Goal: Task Accomplishment & Management: Manage account settings

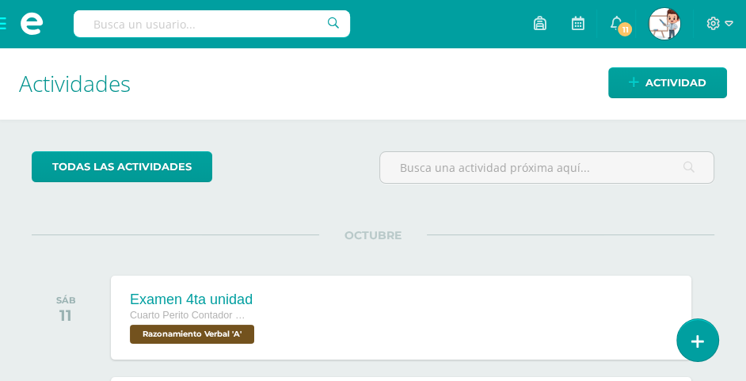
click at [4, 18] on span at bounding box center [31, 23] width 63 height 47
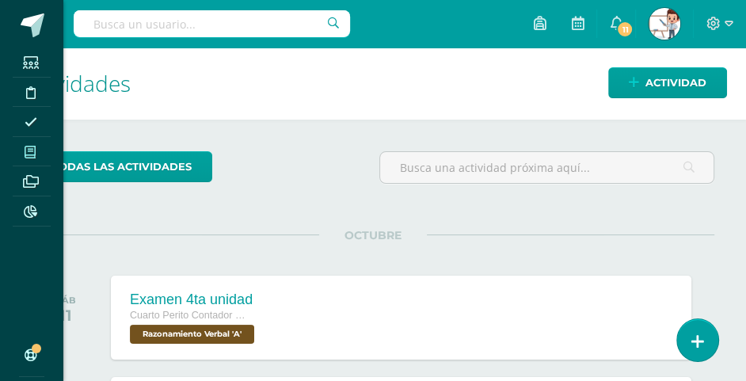
click at [35, 154] on icon at bounding box center [30, 152] width 11 height 13
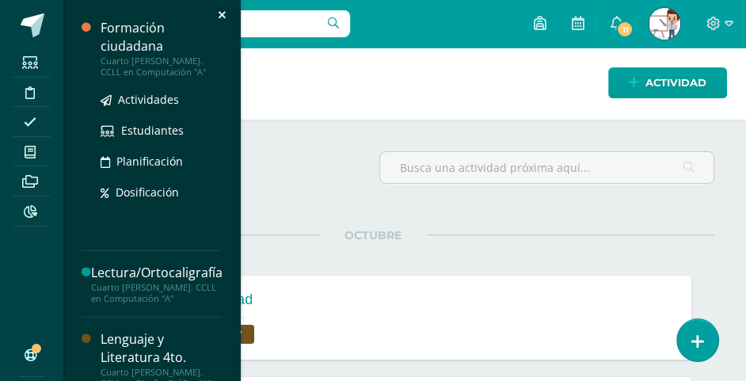
click at [151, 51] on div "Formación ciudadana" at bounding box center [161, 37] width 120 height 36
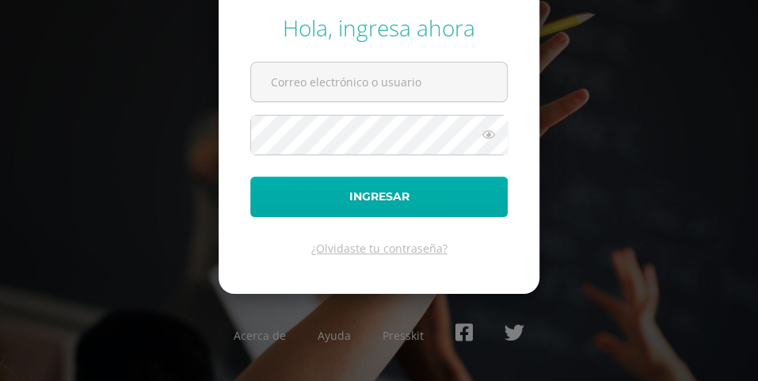
type input "[EMAIL_ADDRESS][DOMAIN_NAME]"
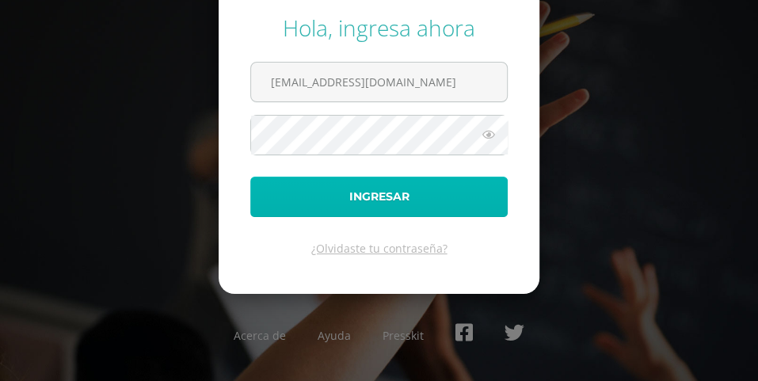
click at [419, 203] on button "Ingresar" at bounding box center [378, 197] width 257 height 40
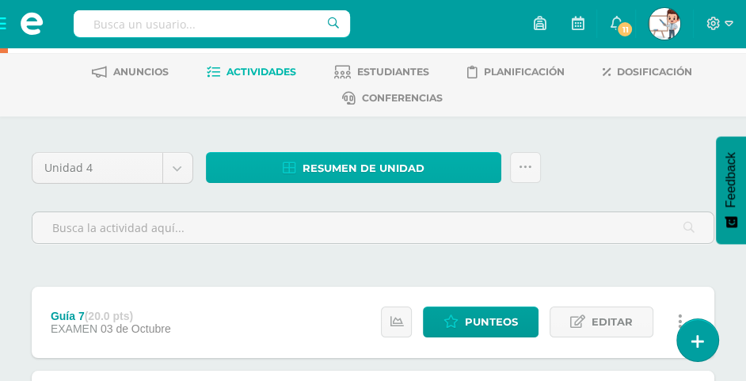
scroll to position [158, 0]
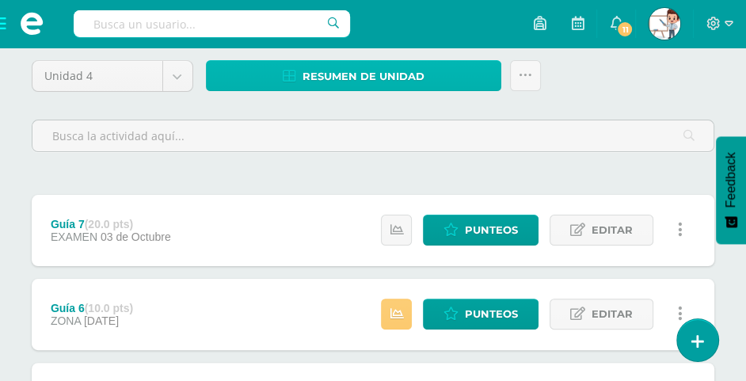
click at [400, 75] on span "Resumen de unidad" at bounding box center [363, 76] width 122 height 29
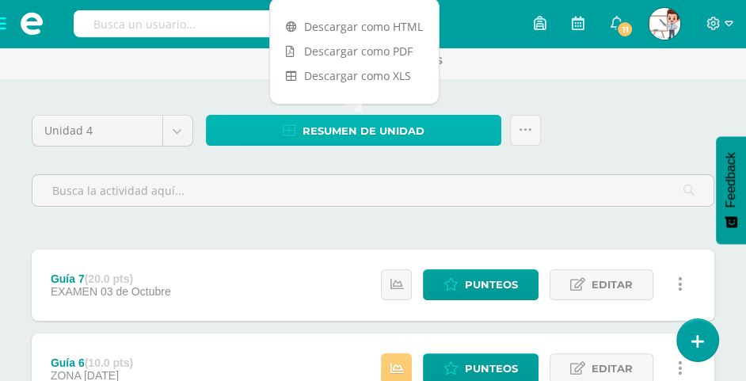
scroll to position [79, 0]
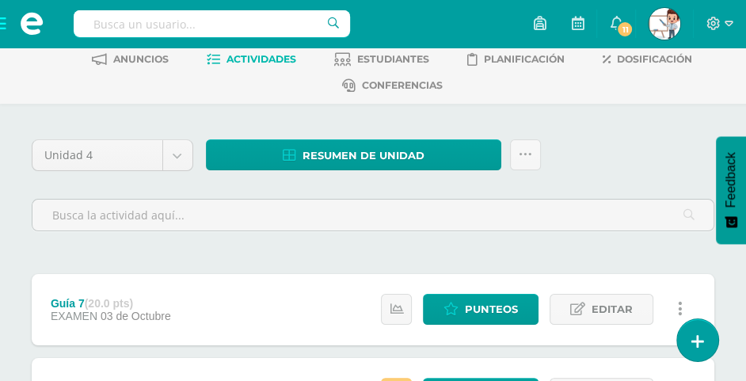
click at [2, 24] on span at bounding box center [31, 23] width 63 height 47
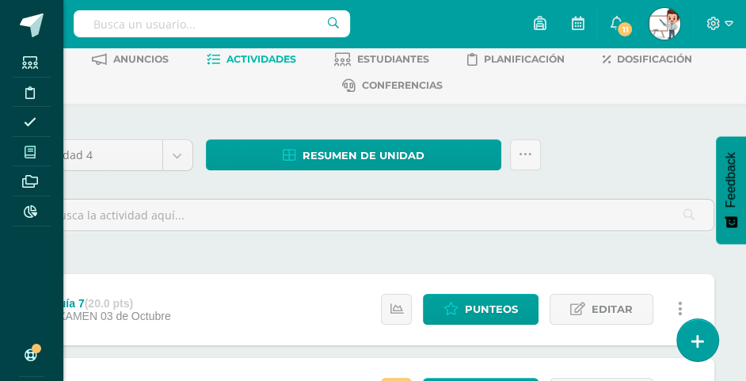
click at [40, 157] on span at bounding box center [31, 151] width 36 height 21
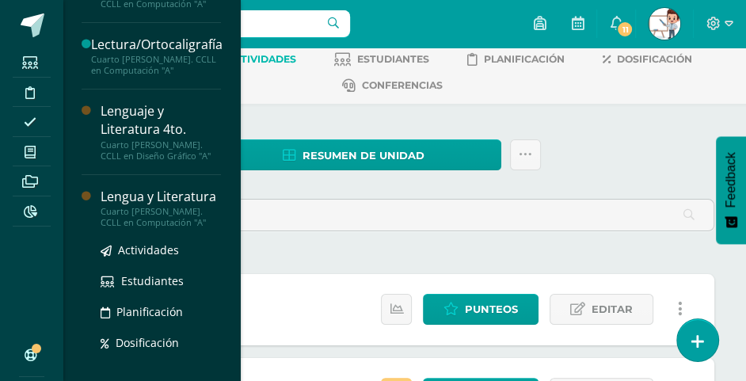
scroll to position [158, 0]
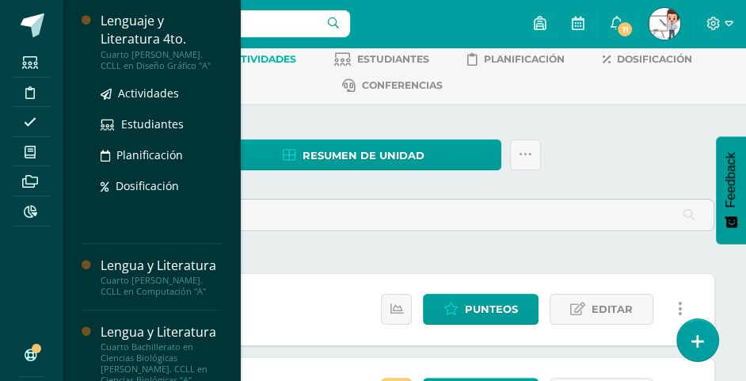
click at [139, 39] on div "Lenguaje y Literatura 4to." at bounding box center [161, 30] width 120 height 36
click at [147, 89] on span "Actividades" at bounding box center [148, 92] width 61 height 15
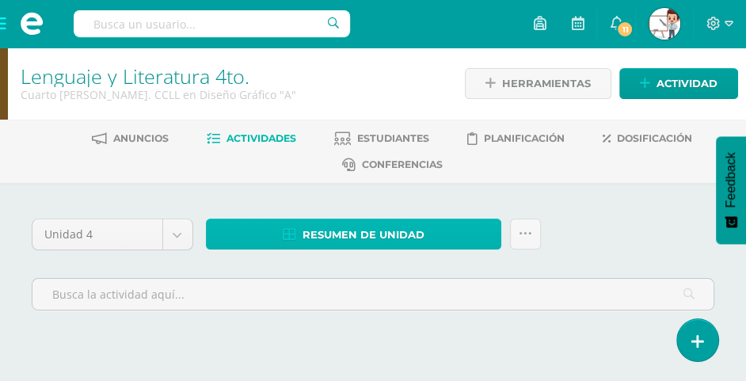
click at [389, 231] on span "Resumen de unidad" at bounding box center [363, 234] width 122 height 29
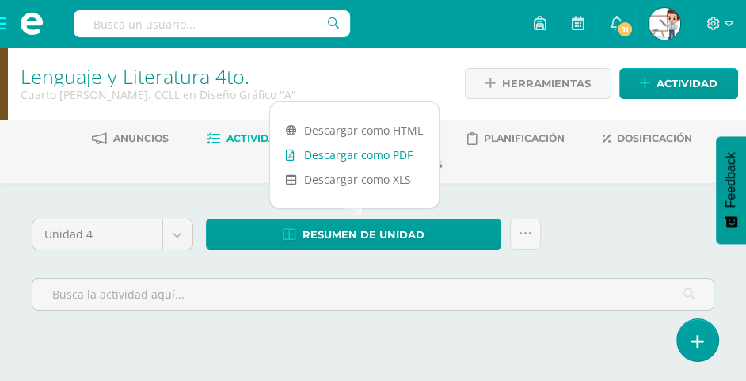
click at [368, 158] on link "Descargar como PDF" at bounding box center [354, 154] width 169 height 25
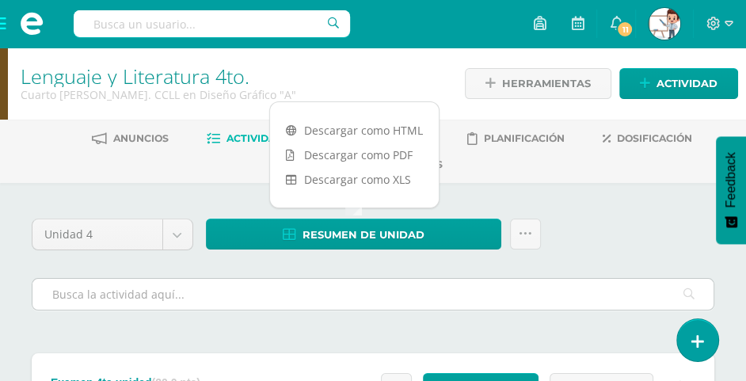
scroll to position [158, 0]
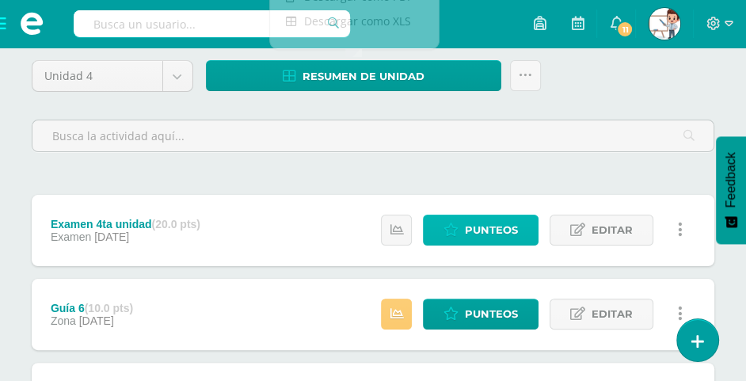
click at [509, 224] on span "Punteos" at bounding box center [491, 229] width 53 height 29
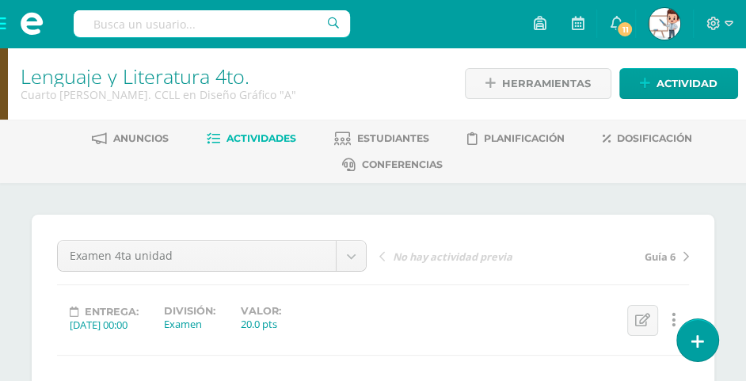
click at [274, 142] on span "Actividades" at bounding box center [261, 138] width 70 height 12
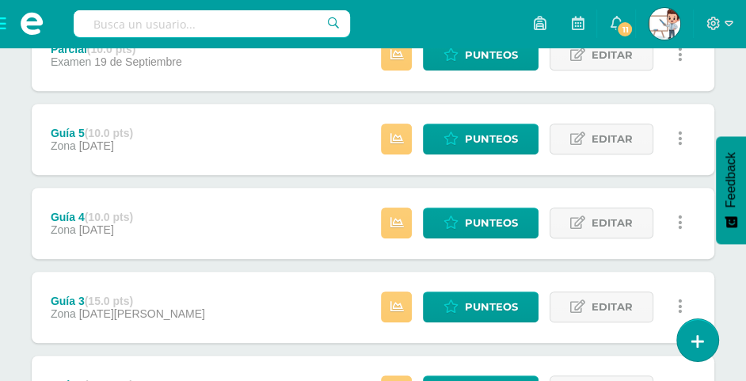
scroll to position [475, 0]
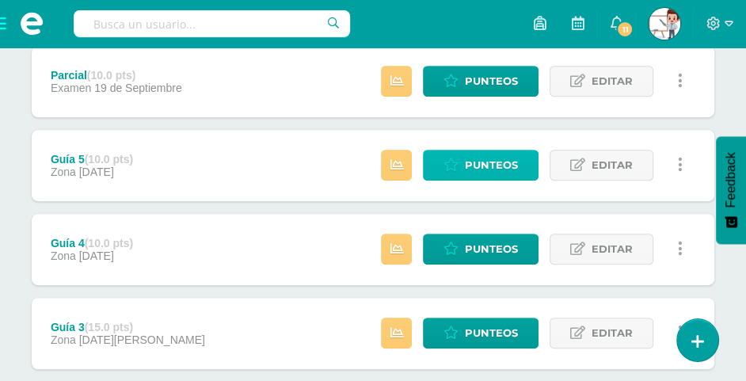
click at [485, 163] on span "Punteos" at bounding box center [491, 164] width 53 height 29
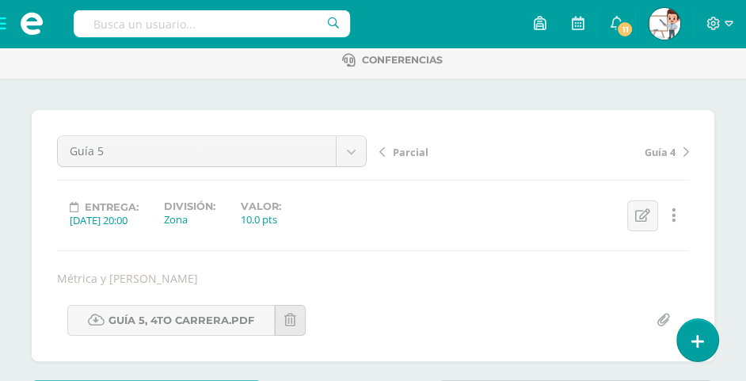
scroll to position [85, 0]
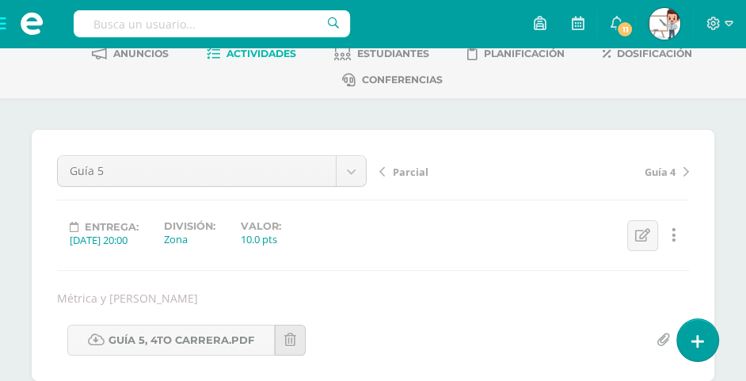
click at [3, 24] on span at bounding box center [31, 23] width 63 height 47
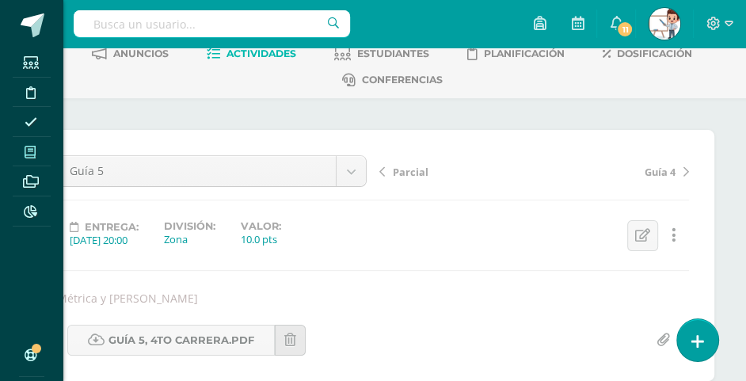
click at [44, 147] on span at bounding box center [31, 151] width 36 height 21
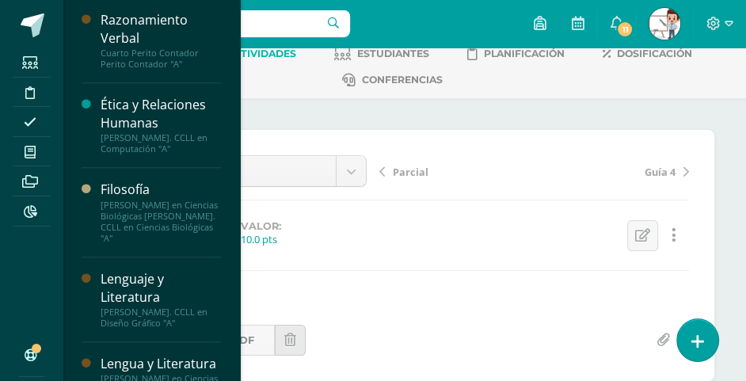
scroll to position [405, 0]
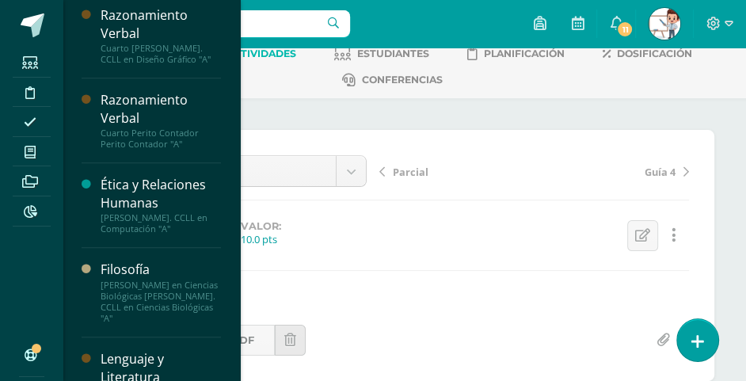
click at [134, 127] on div "Razonamiento Verbal" at bounding box center [161, 109] width 120 height 36
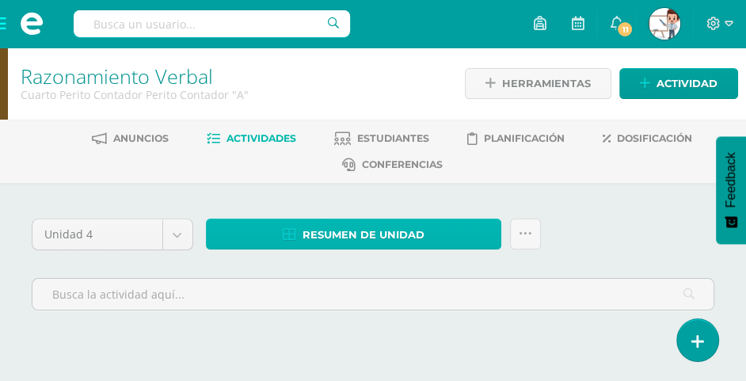
click at [386, 238] on span "Resumen de unidad" at bounding box center [363, 234] width 122 height 29
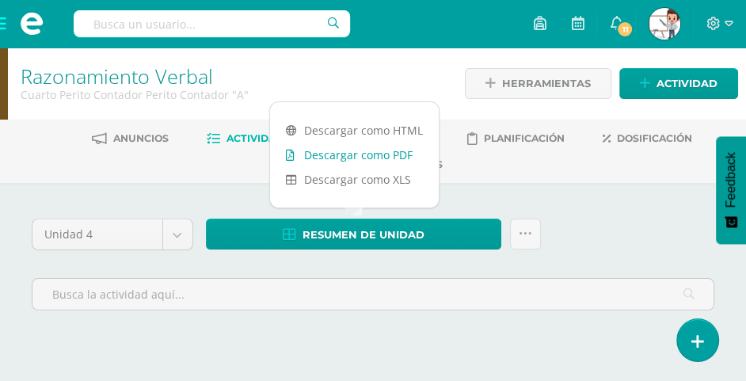
click at [382, 155] on link "Descargar como PDF" at bounding box center [354, 154] width 169 height 25
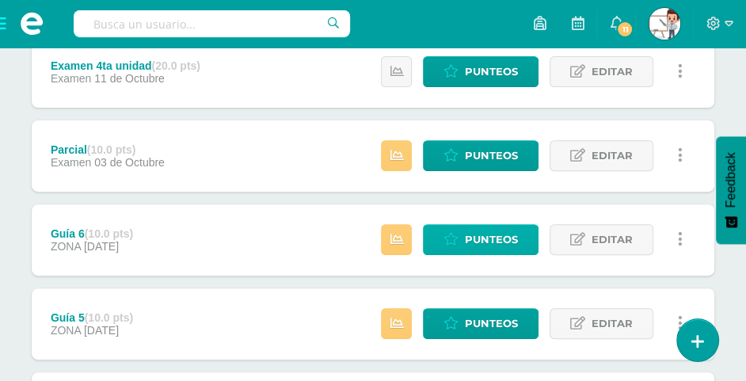
scroll to position [396, 0]
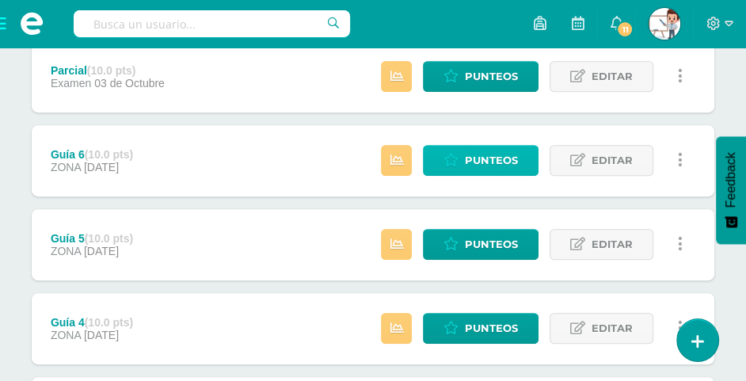
click at [473, 157] on span "Punteos" at bounding box center [491, 160] width 53 height 29
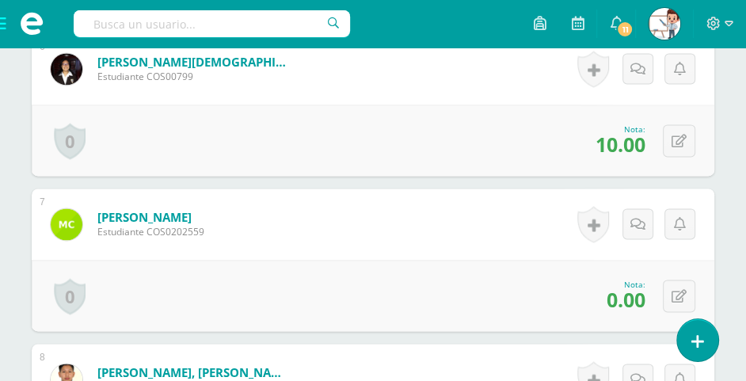
scroll to position [1335, 0]
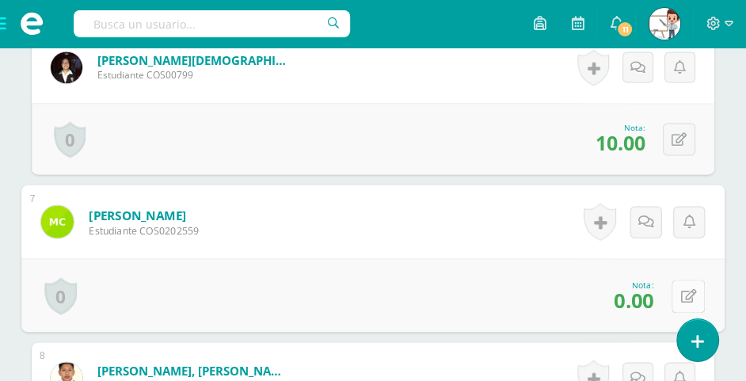
click at [680, 289] on icon at bounding box center [688, 295] width 16 height 13
type input "1"
click at [658, 294] on link at bounding box center [646, 301] width 32 height 32
click at [644, 296] on icon at bounding box center [646, 300] width 14 height 13
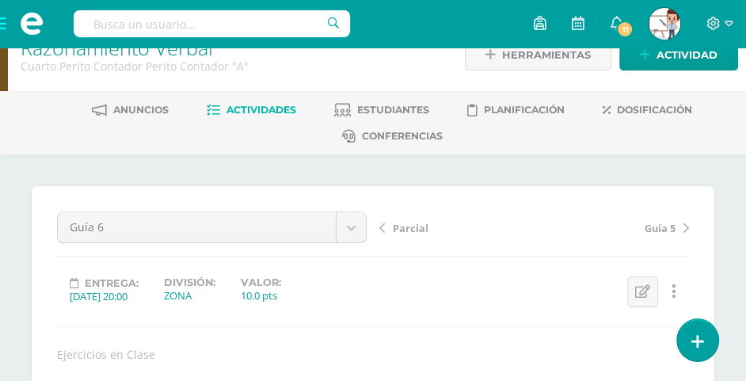
scroll to position [0, 0]
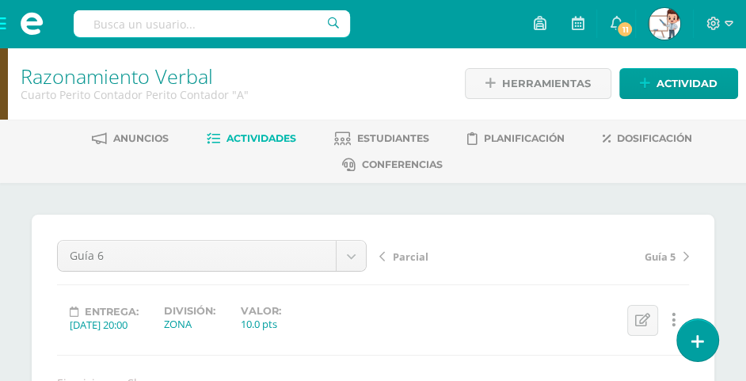
click at [250, 133] on span "Actividades" at bounding box center [261, 138] width 70 height 12
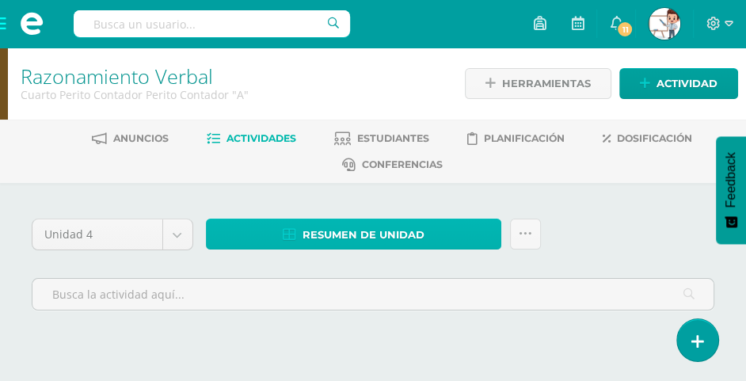
click at [345, 235] on span "Resumen de unidad" at bounding box center [363, 234] width 122 height 29
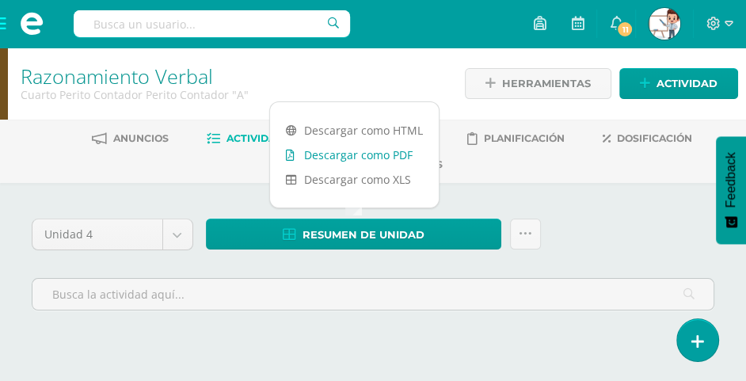
click at [363, 153] on link "Descargar como PDF" at bounding box center [354, 154] width 169 height 25
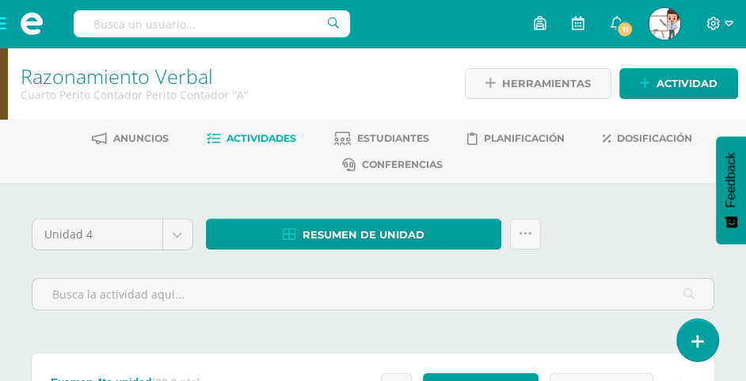
click at [4, 23] on span at bounding box center [31, 23] width 63 height 47
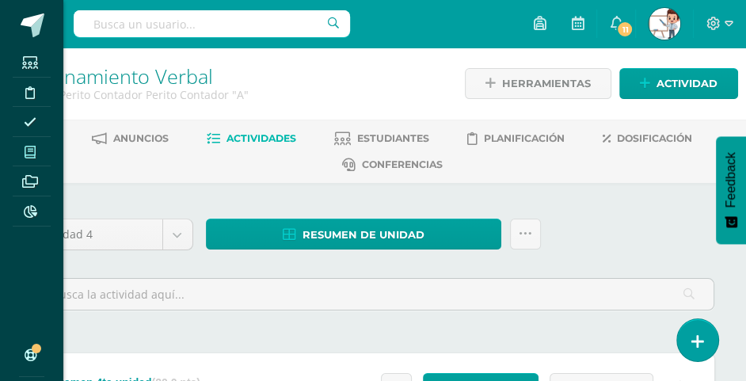
click at [32, 155] on icon at bounding box center [30, 152] width 11 height 13
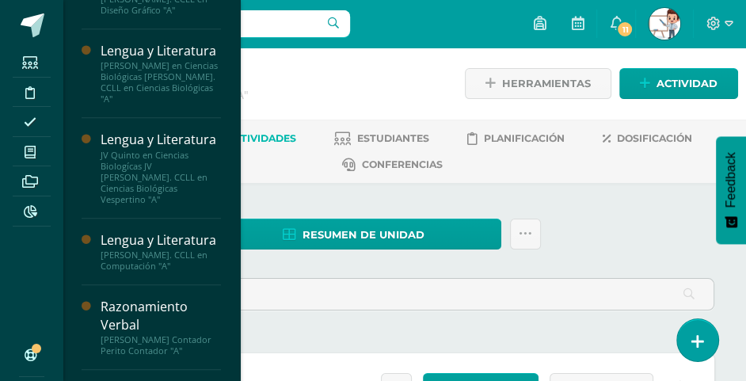
scroll to position [919, 0]
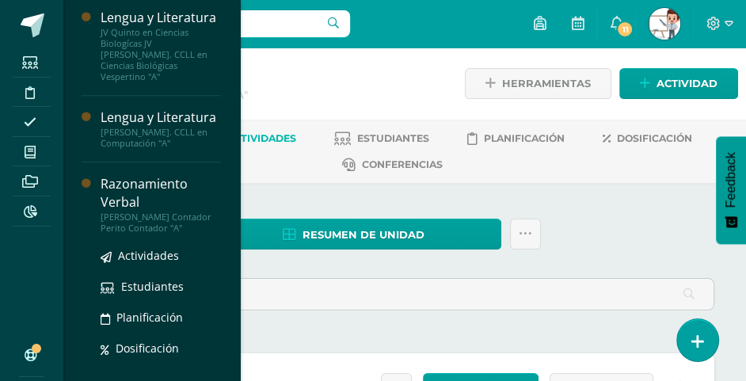
click at [108, 211] on div "Razonamiento Verbal" at bounding box center [161, 193] width 120 height 36
click at [149, 263] on span "Actividades" at bounding box center [148, 255] width 61 height 15
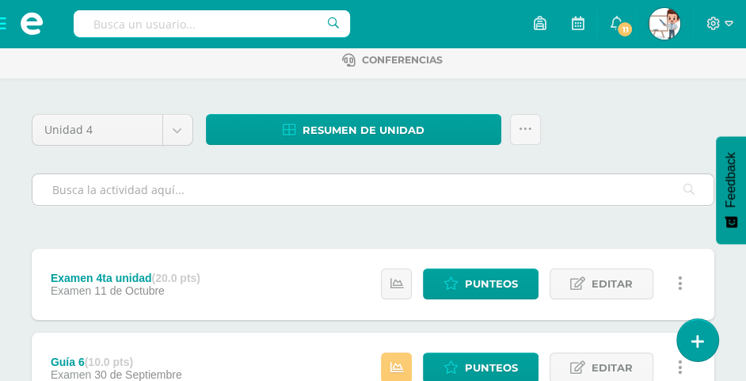
scroll to position [79, 0]
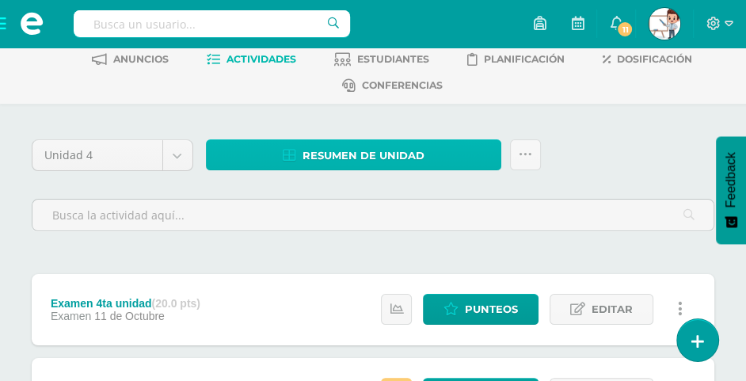
click at [376, 142] on span "Resumen de unidad" at bounding box center [363, 155] width 122 height 29
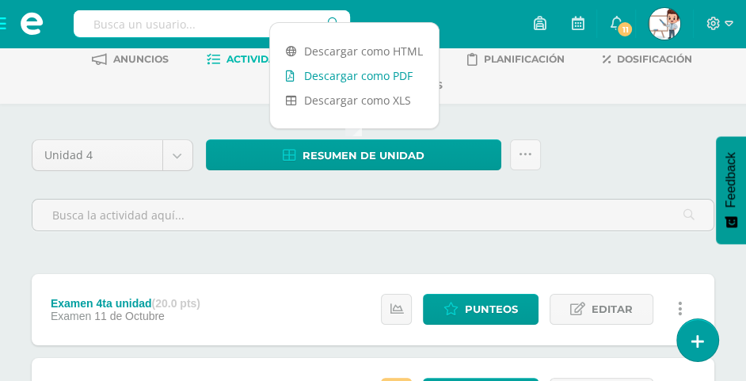
click at [360, 70] on link "Descargar como PDF" at bounding box center [354, 75] width 169 height 25
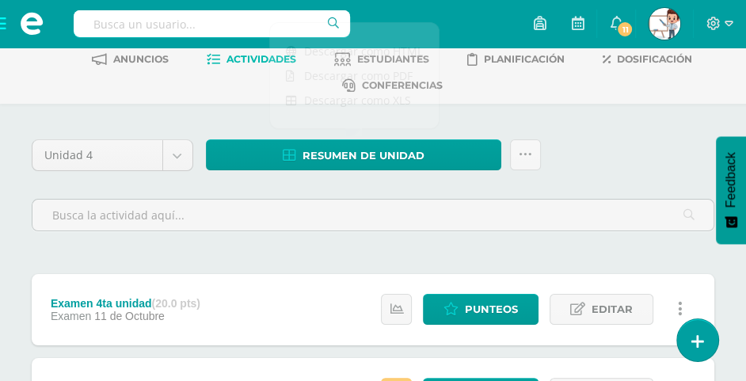
click at [0, 24] on span at bounding box center [31, 23] width 63 height 47
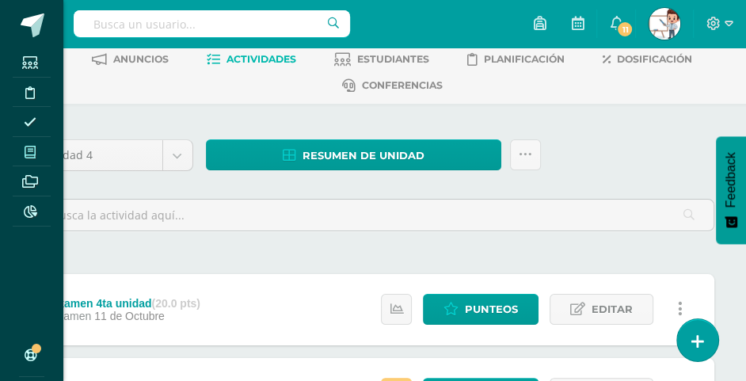
click at [21, 149] on span at bounding box center [31, 151] width 36 height 21
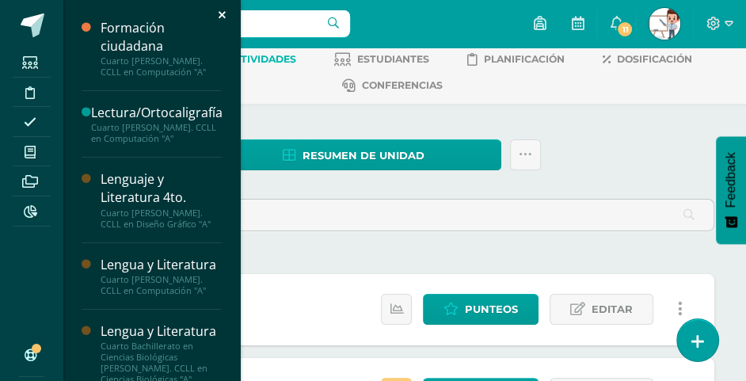
click at [335, 253] on div "Estudiantes Disciplina Asistencia Mis cursos Archivos Reportes Soporte Ayuda Re…" at bounding box center [373, 190] width 746 height 381
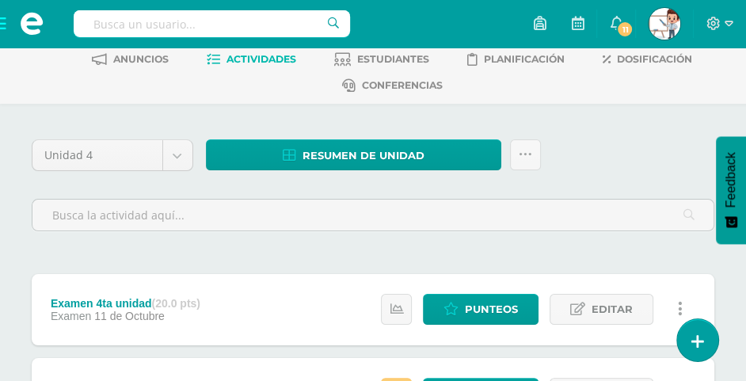
click at [0, 17] on span at bounding box center [31, 23] width 63 height 47
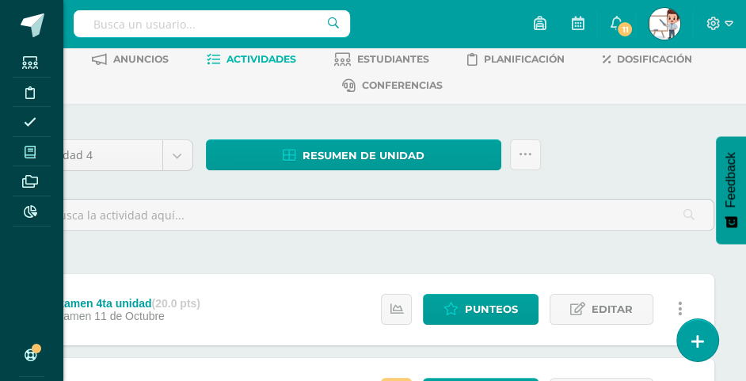
click at [35, 150] on icon at bounding box center [30, 152] width 11 height 13
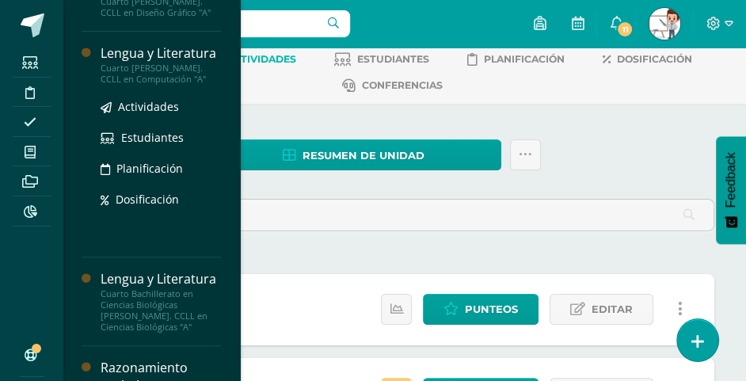
scroll to position [237, 0]
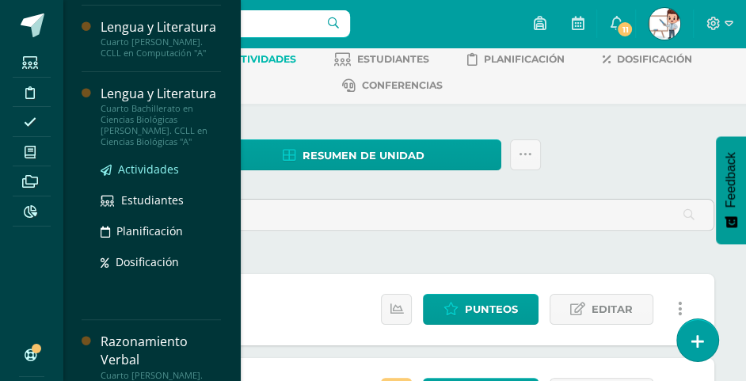
click at [151, 177] on span "Actividades" at bounding box center [148, 168] width 61 height 15
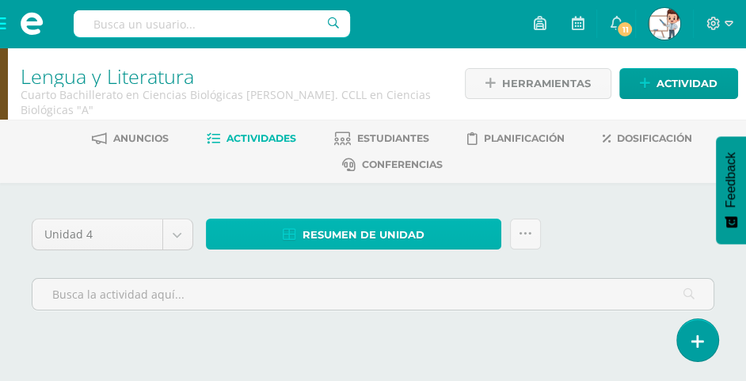
click at [393, 231] on span "Resumen de unidad" at bounding box center [363, 234] width 122 height 29
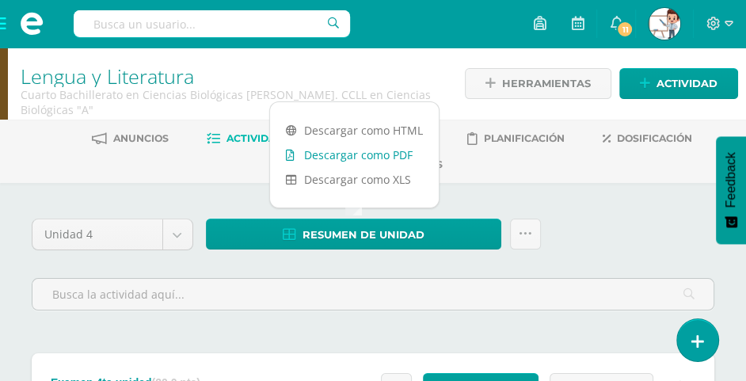
click at [363, 158] on link "Descargar como PDF" at bounding box center [354, 154] width 169 height 25
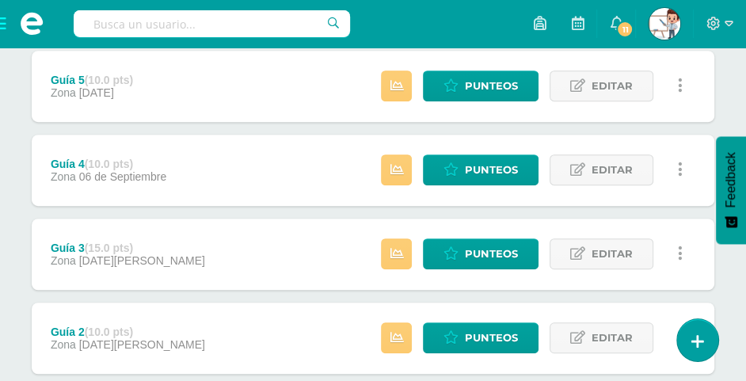
scroll to position [712, 0]
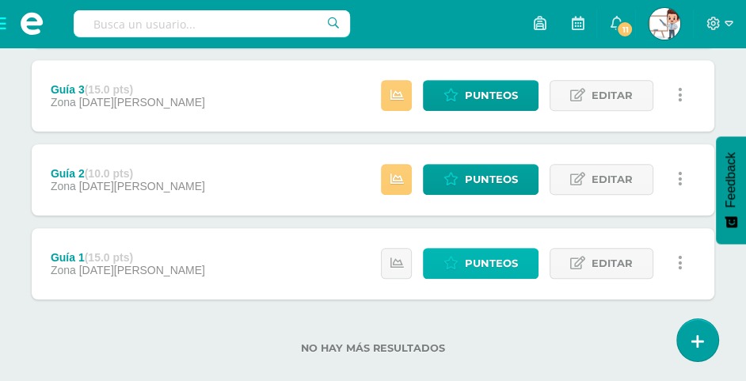
click at [488, 264] on span "Punteos" at bounding box center [491, 263] width 53 height 29
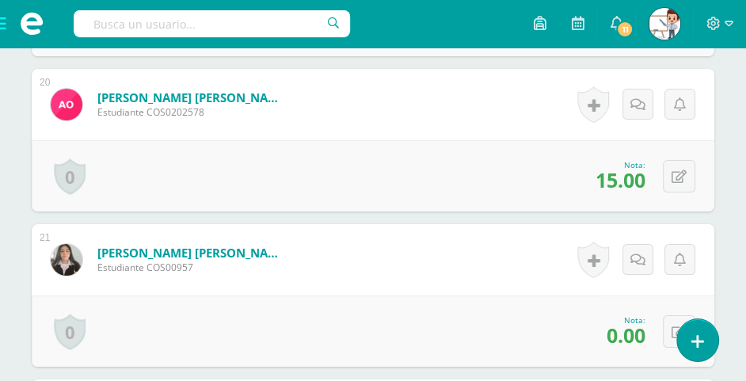
scroll to position [3471, 0]
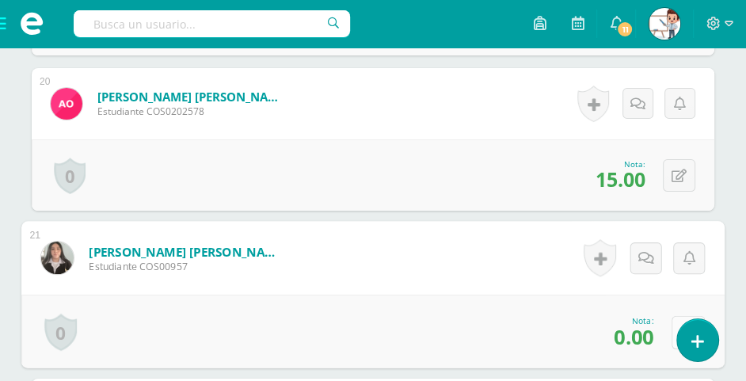
click at [674, 325] on button at bounding box center [687, 331] width 33 height 33
type input "1"
click at [642, 333] on icon at bounding box center [646, 336] width 14 height 13
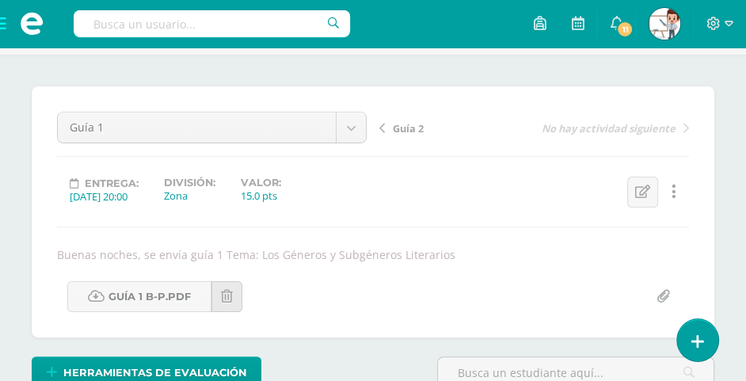
scroll to position [67, 0]
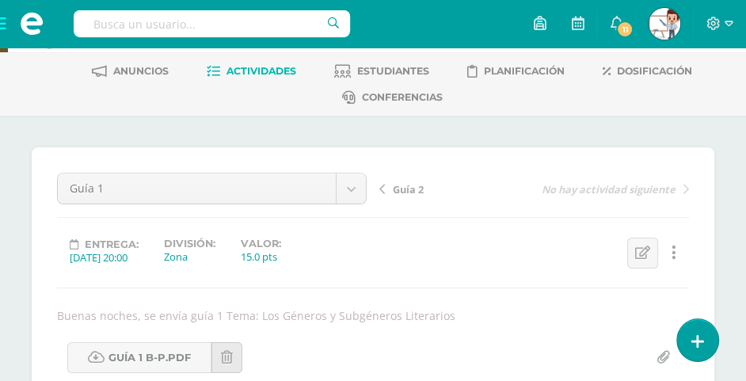
click at [275, 69] on span "Actividades" at bounding box center [261, 71] width 70 height 12
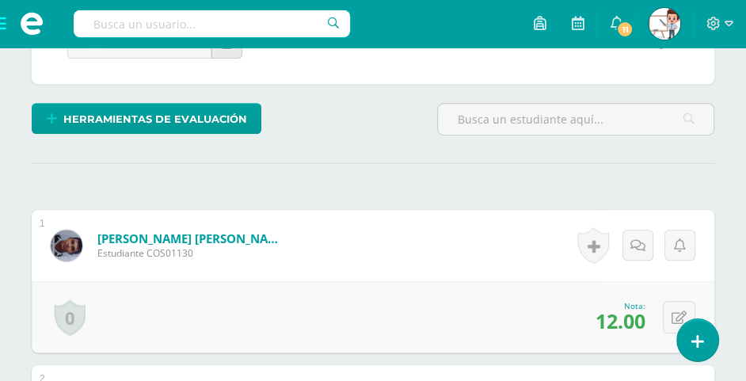
scroll to position [384, 0]
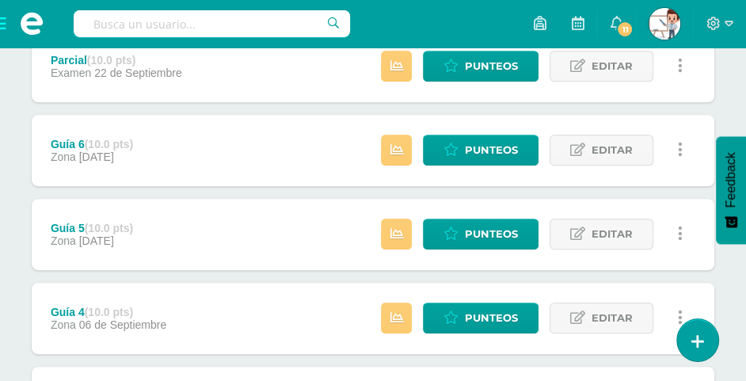
scroll to position [432, 0]
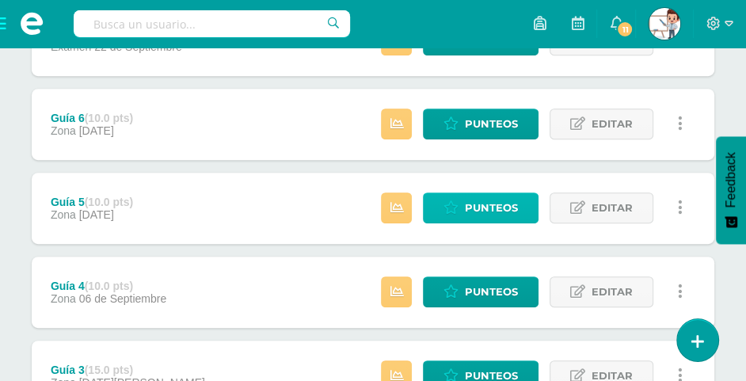
click at [492, 199] on span "Punteos" at bounding box center [491, 207] width 53 height 29
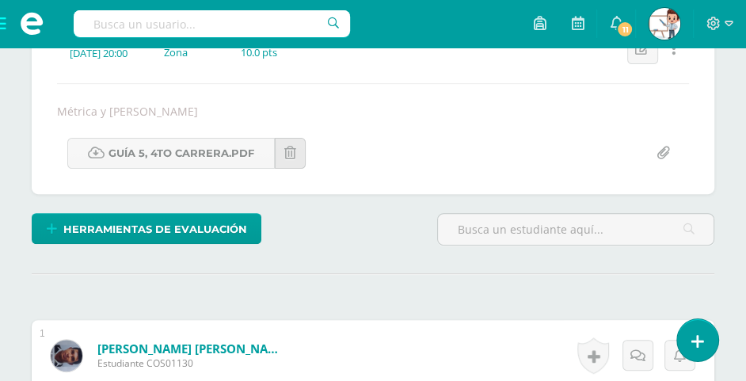
scroll to position [112, 0]
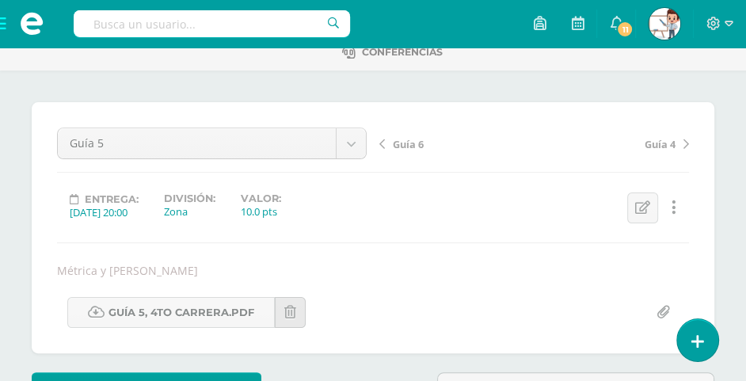
click at [408, 142] on span "Guía 6" at bounding box center [408, 144] width 31 height 14
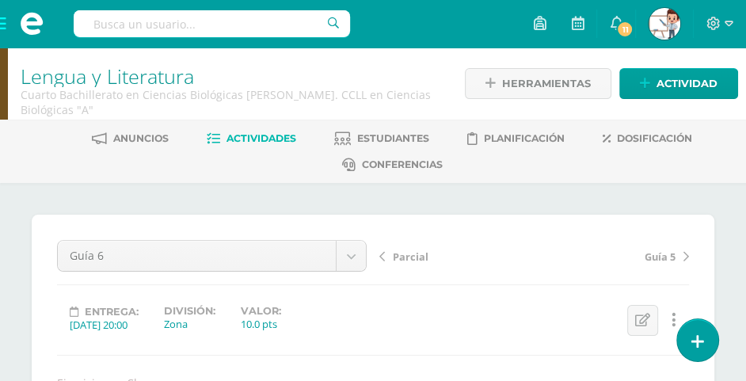
click at [279, 135] on span "Actividades" at bounding box center [261, 138] width 70 height 12
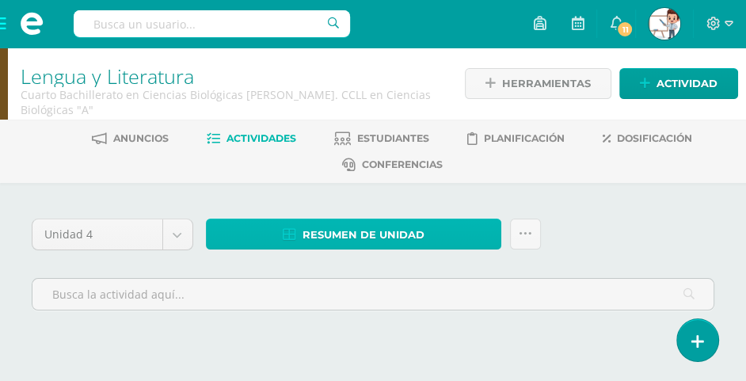
click at [397, 235] on span "Resumen de unidad" at bounding box center [363, 234] width 122 height 29
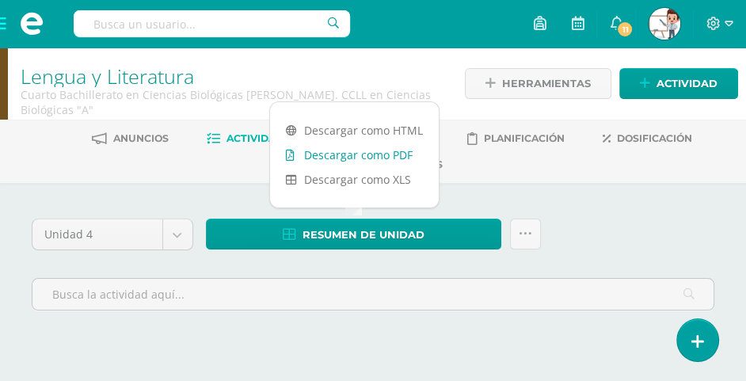
click at [367, 149] on link "Estudiantes" at bounding box center [381, 138] width 95 height 25
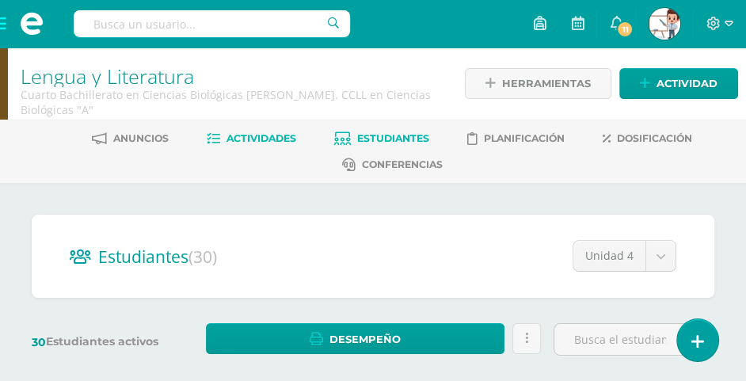
click at [260, 139] on span "Actividades" at bounding box center [261, 138] width 70 height 12
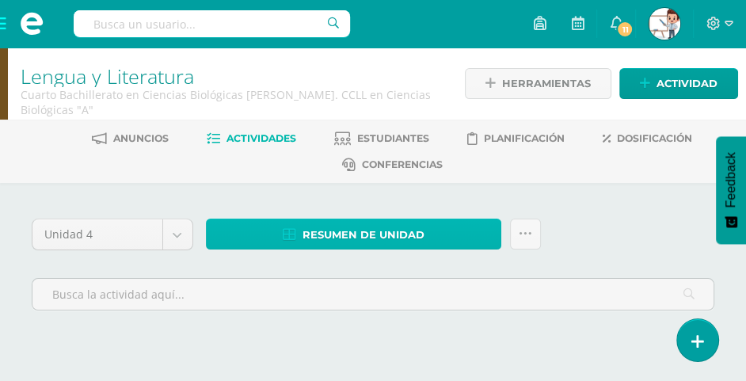
click at [381, 237] on span "Resumen de unidad" at bounding box center [363, 234] width 122 height 29
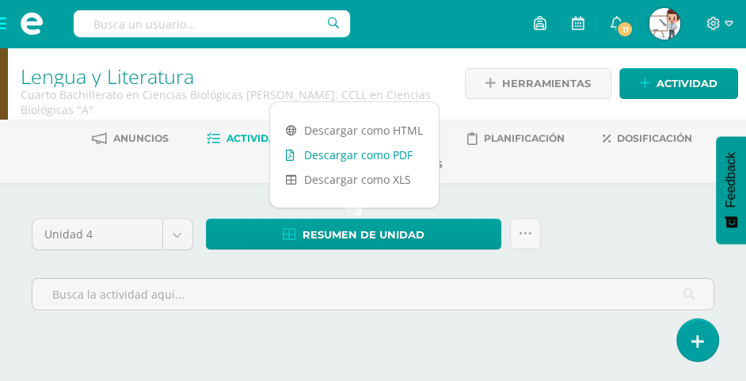
click at [377, 159] on link "Descargar como PDF" at bounding box center [354, 154] width 169 height 25
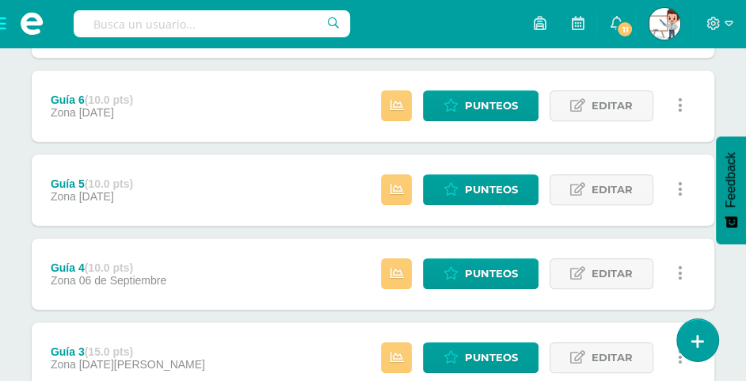
scroll to position [475, 0]
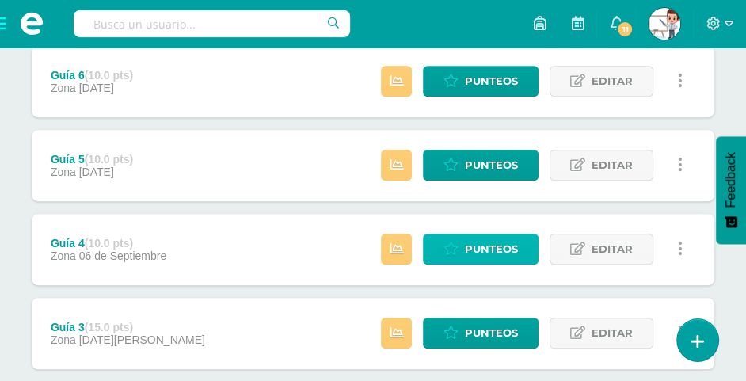
click at [484, 243] on span "Punteos" at bounding box center [491, 248] width 53 height 29
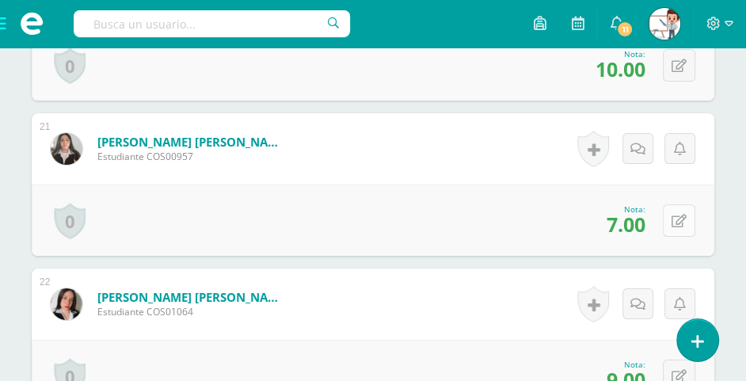
scroll to position [3582, 0]
click at [673, 219] on button at bounding box center [679, 219] width 32 height 32
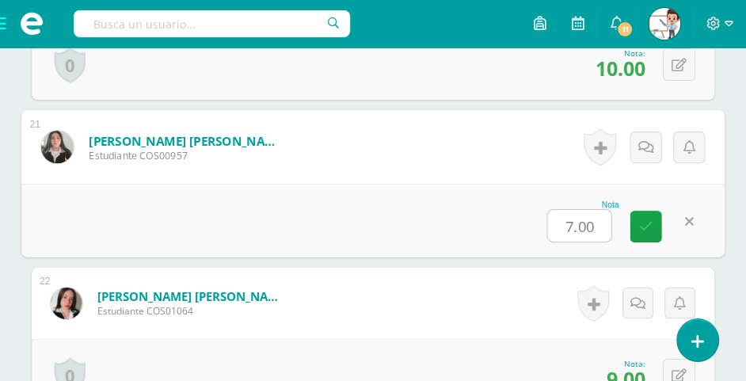
scroll to position [3583, 0]
type input "8"
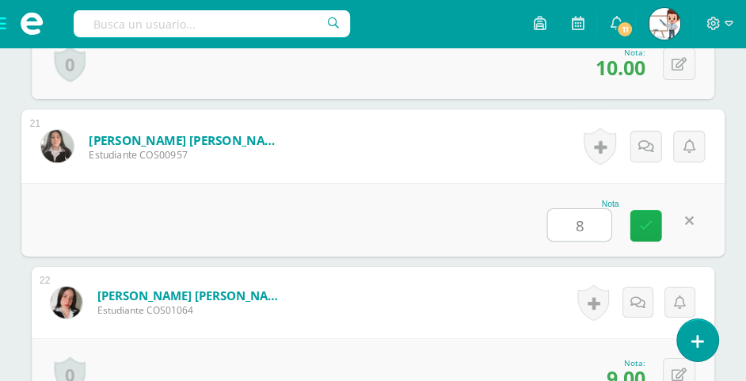
click at [654, 226] on link at bounding box center [646, 226] width 32 height 32
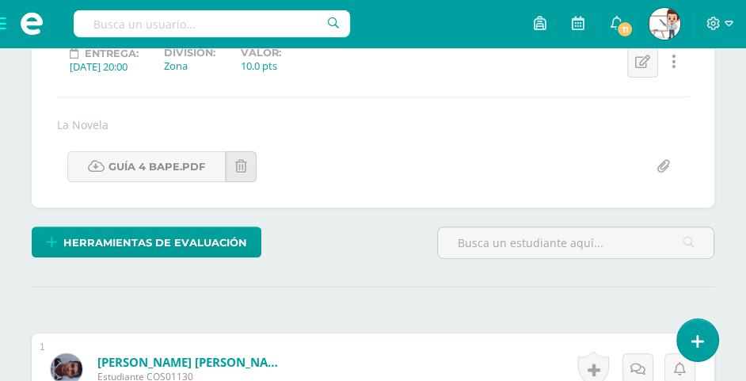
scroll to position [496, 0]
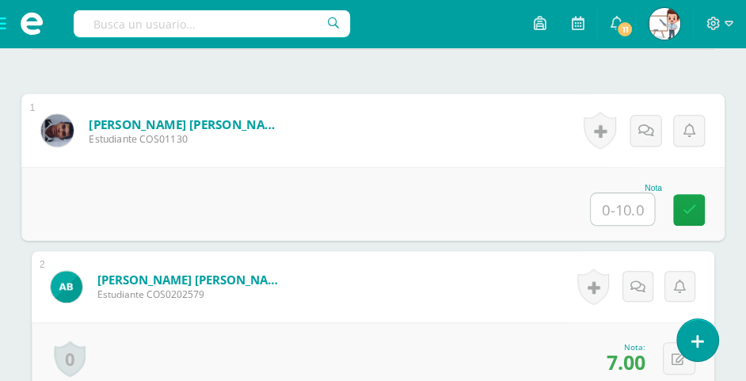
click at [633, 203] on input "text" at bounding box center [622, 209] width 63 height 32
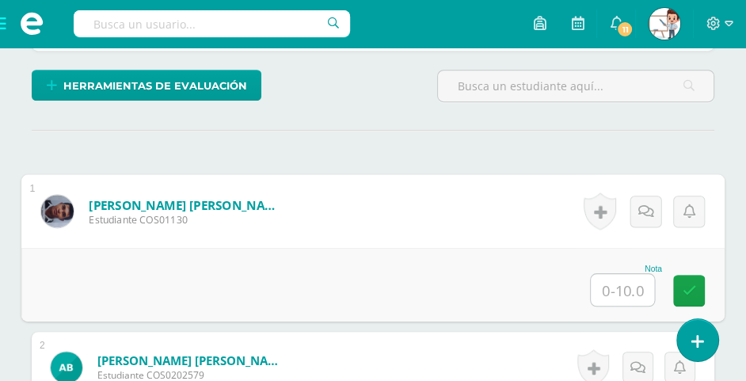
scroll to position [416, 0]
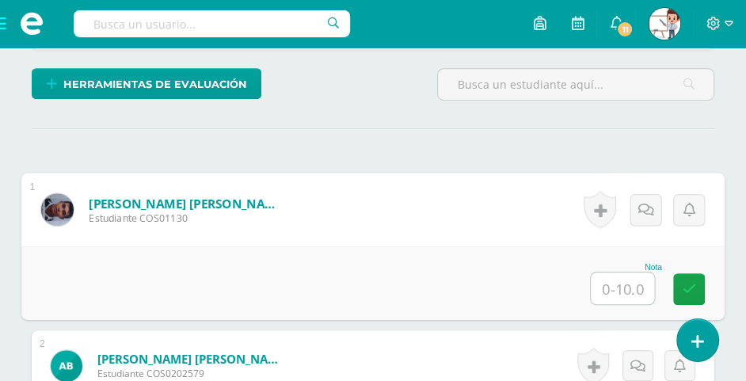
type input "7"
click at [684, 282] on icon at bounding box center [689, 288] width 14 height 13
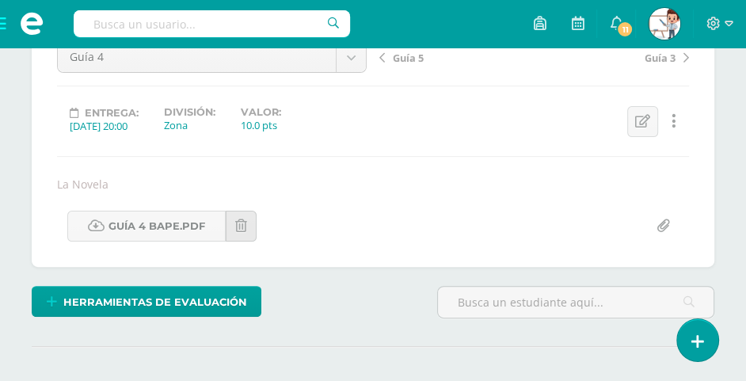
scroll to position [100, 0]
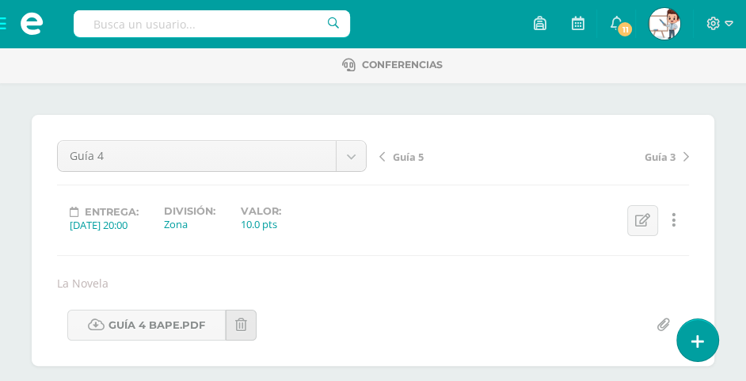
click at [408, 155] on span "Guía 5" at bounding box center [408, 157] width 31 height 14
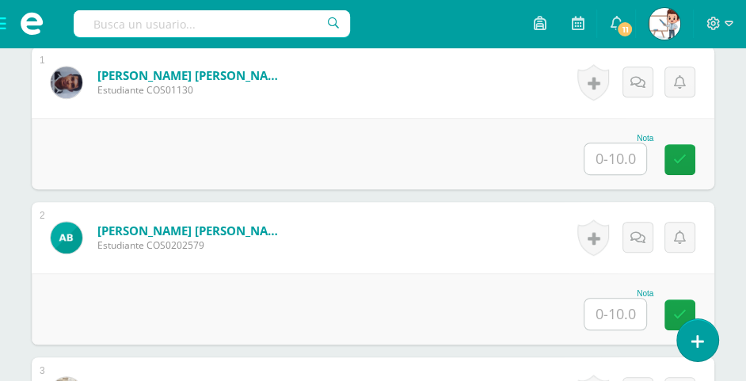
scroll to position [545, 0]
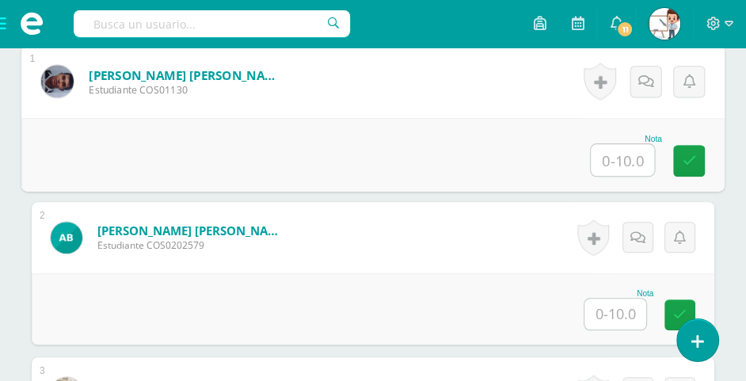
click at [621, 152] on input "text" at bounding box center [622, 160] width 63 height 32
type input "7"
click at [691, 157] on icon at bounding box center [689, 160] width 14 height 13
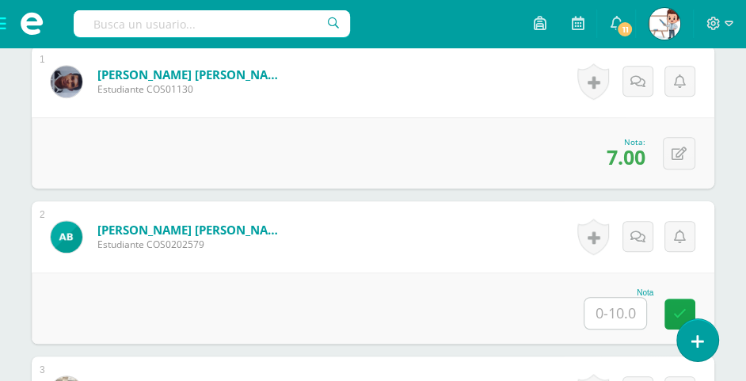
scroll to position [546, 0]
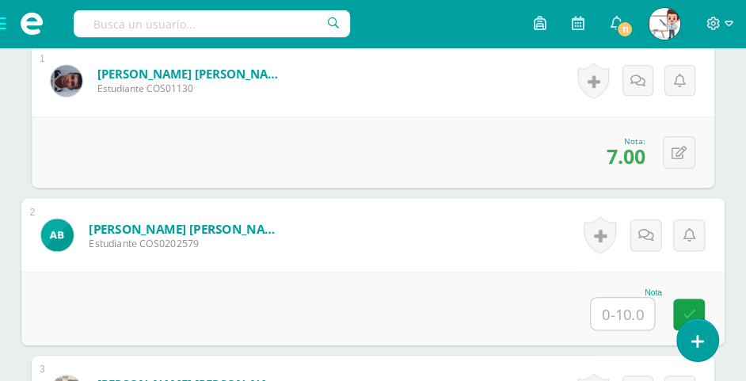
click at [619, 310] on input "text" at bounding box center [622, 314] width 63 height 32
type input "7"
click at [692, 307] on icon at bounding box center [689, 313] width 14 height 13
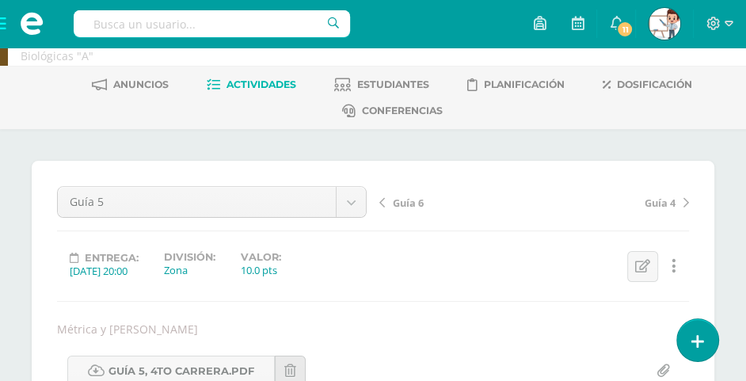
scroll to position [79, 0]
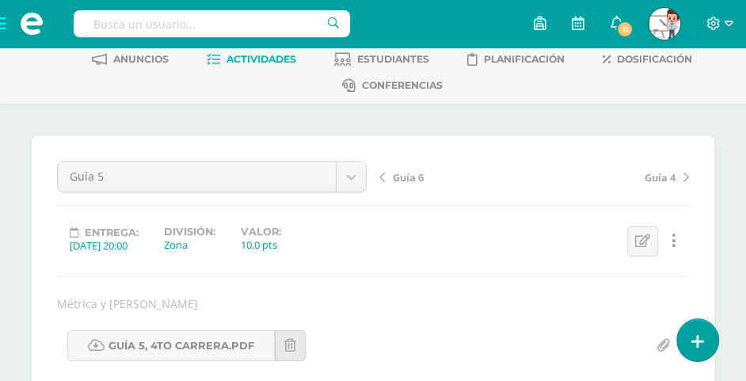
click at [663, 177] on span "Guía 4" at bounding box center [659, 177] width 31 height 14
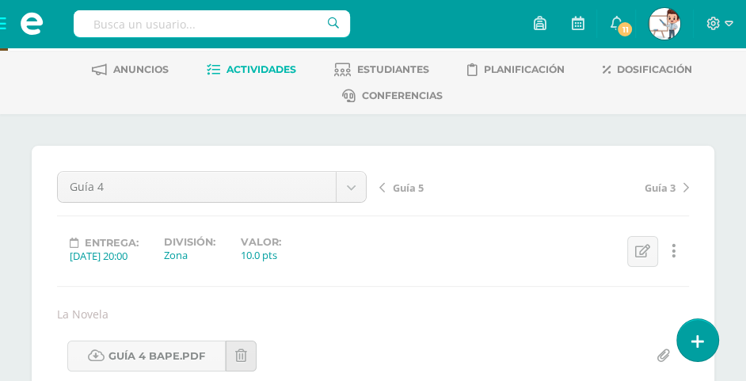
click at [668, 186] on span "Guía 3" at bounding box center [659, 187] width 31 height 14
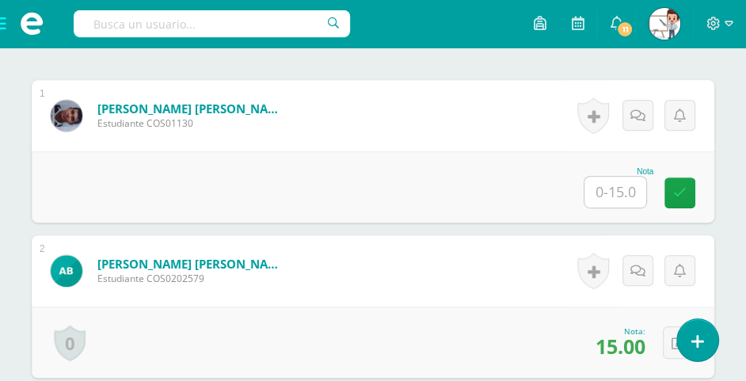
scroll to position [512, 0]
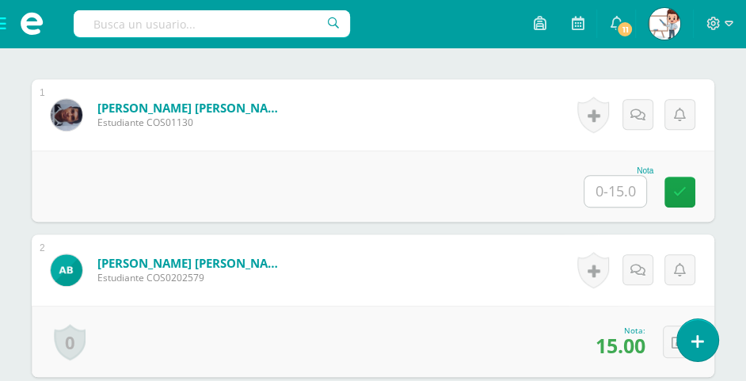
click at [624, 191] on input "text" at bounding box center [615, 191] width 62 height 31
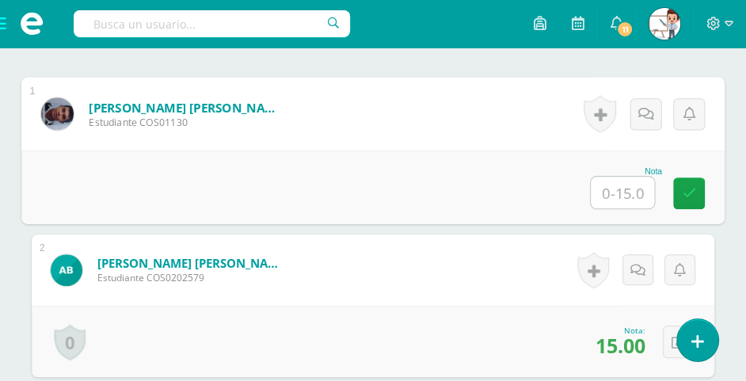
type input "7"
click at [702, 184] on link at bounding box center [689, 193] width 32 height 32
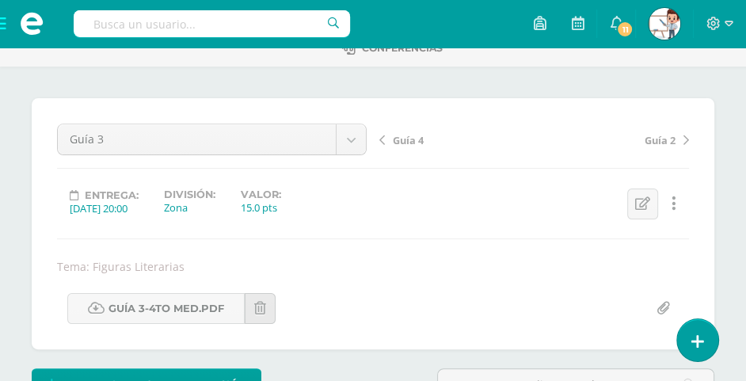
scroll to position [0, 0]
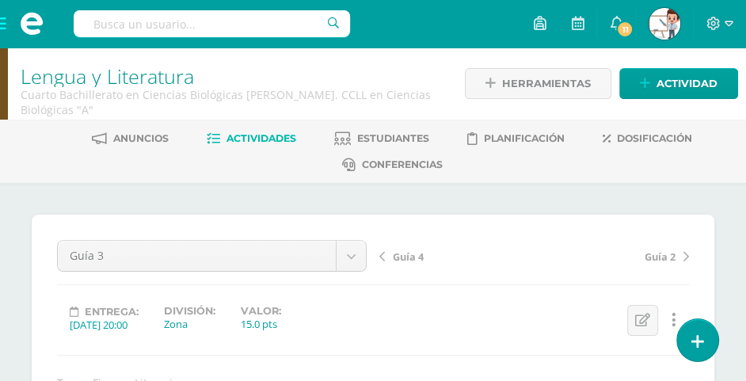
click at [277, 133] on span "Actividades" at bounding box center [261, 138] width 70 height 12
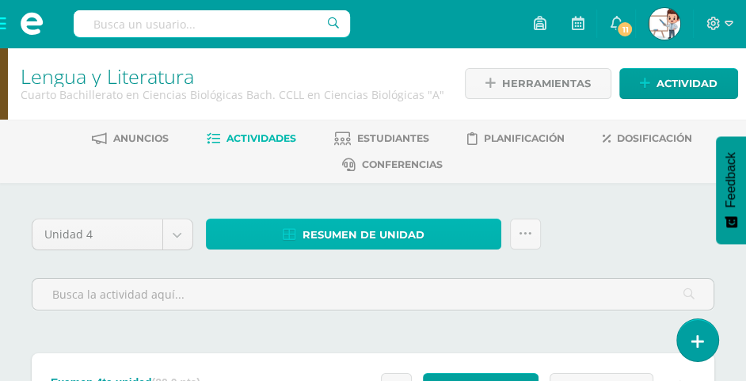
click at [374, 234] on span "Resumen de unidad" at bounding box center [363, 234] width 122 height 29
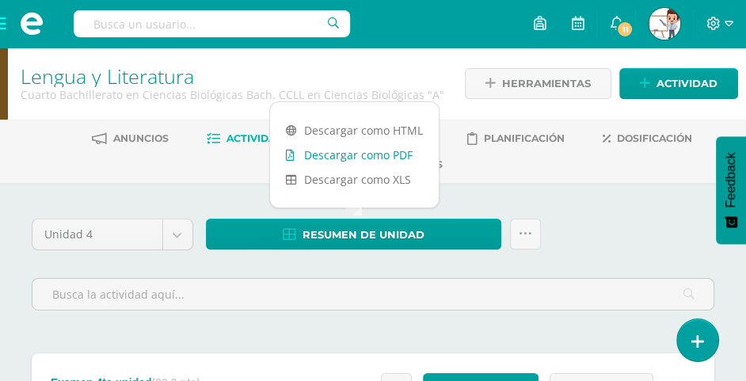
click at [390, 161] on link "Descargar como PDF" at bounding box center [354, 154] width 169 height 25
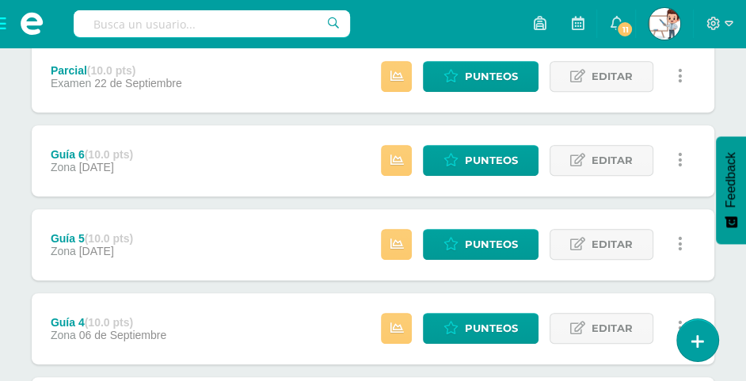
scroll to position [475, 0]
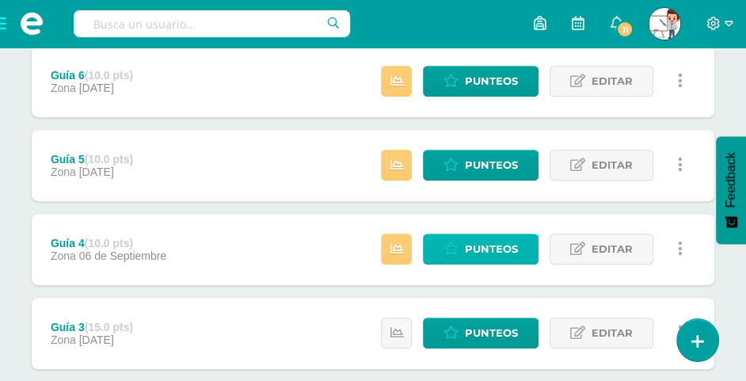
click at [479, 244] on span "Punteos" at bounding box center [491, 248] width 53 height 29
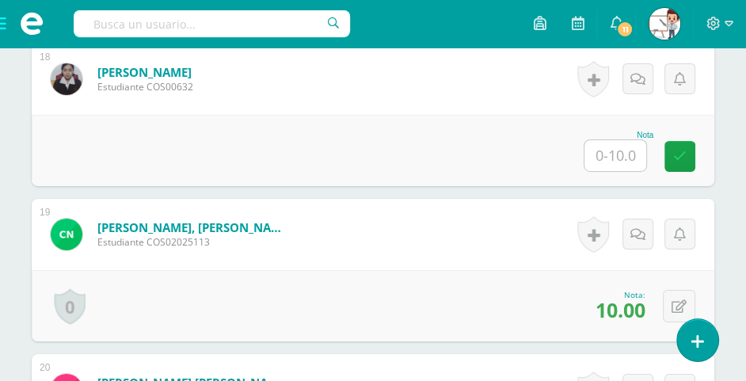
scroll to position [3186, 0]
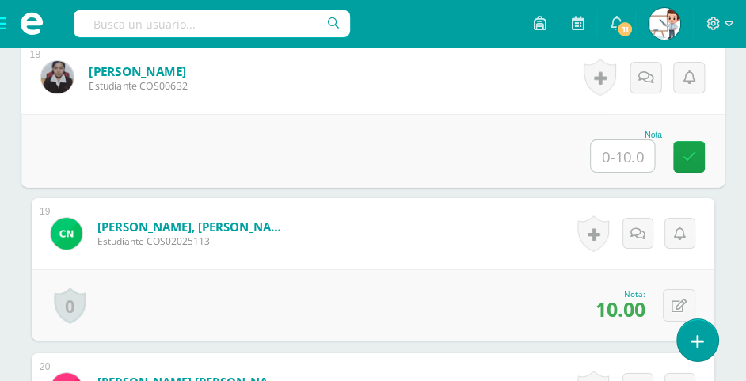
click at [619, 150] on input "text" at bounding box center [622, 156] width 63 height 32
type input "6"
click at [682, 150] on icon at bounding box center [689, 156] width 14 height 13
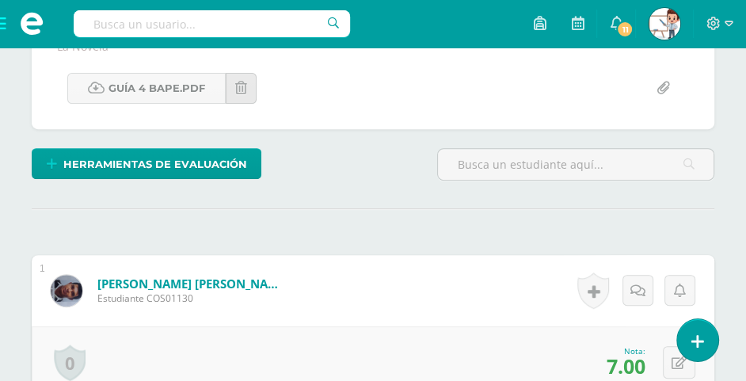
scroll to position [0, 0]
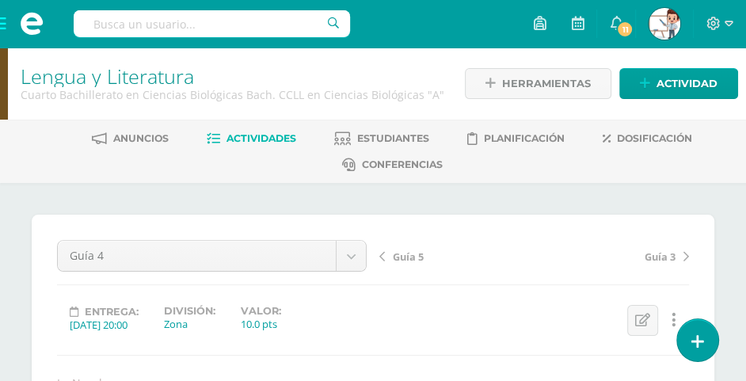
click at [250, 139] on span "Actividades" at bounding box center [261, 138] width 70 height 12
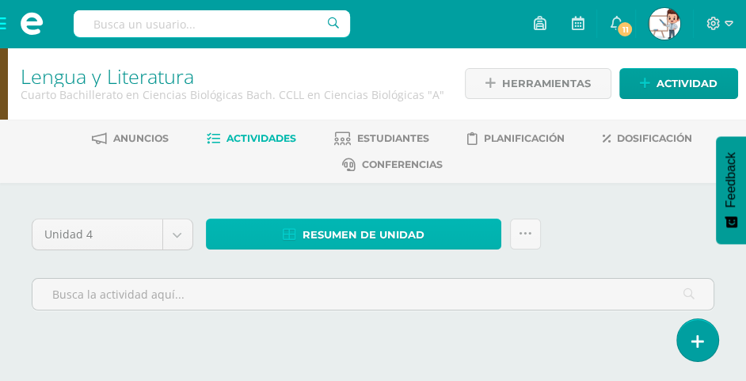
click at [389, 229] on span "Resumen de unidad" at bounding box center [363, 234] width 122 height 29
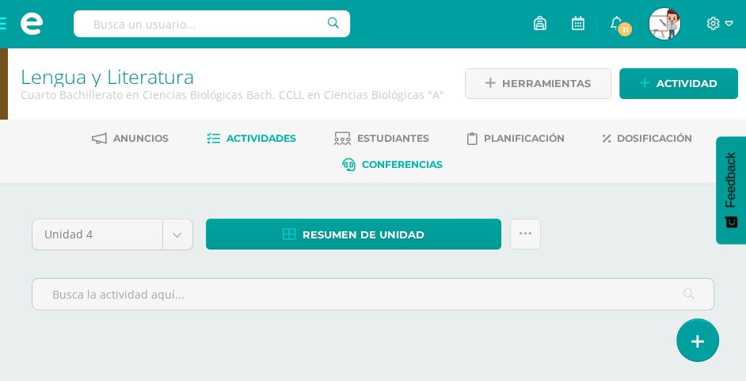
click at [399, 153] on link "Conferencias" at bounding box center [392, 164] width 101 height 25
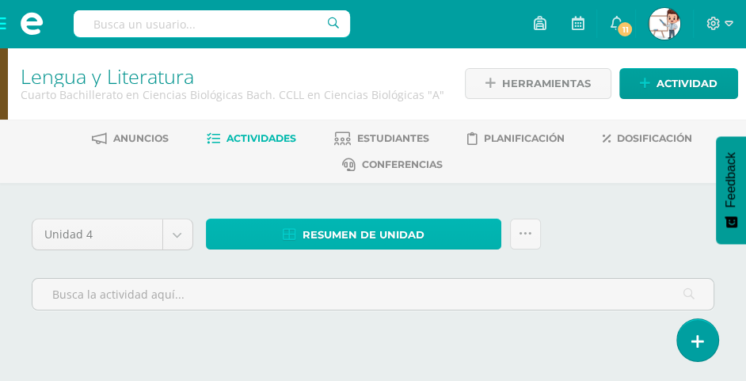
click at [348, 233] on span "Resumen de unidad" at bounding box center [363, 234] width 122 height 29
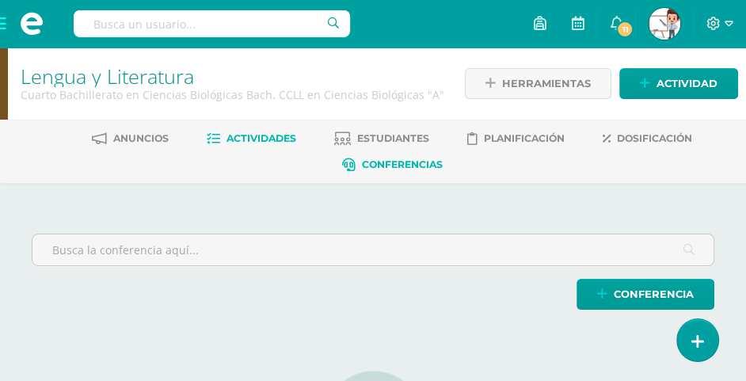
click at [277, 137] on span "Actividades" at bounding box center [261, 138] width 70 height 12
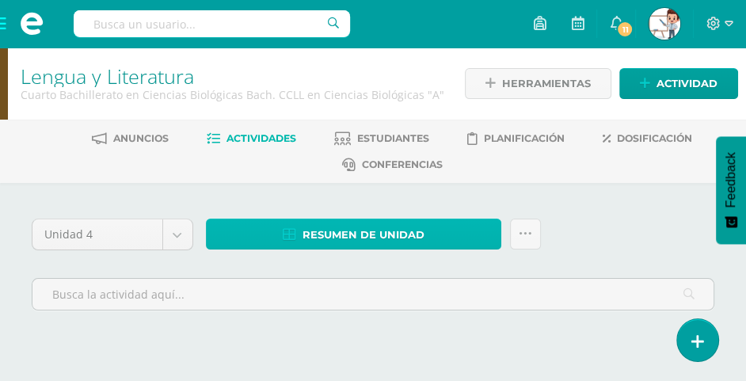
click at [410, 230] on span "Resumen de unidad" at bounding box center [363, 234] width 122 height 29
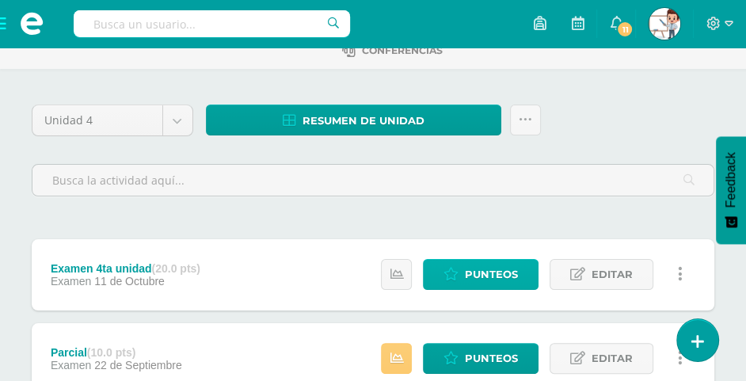
scroll to position [79, 0]
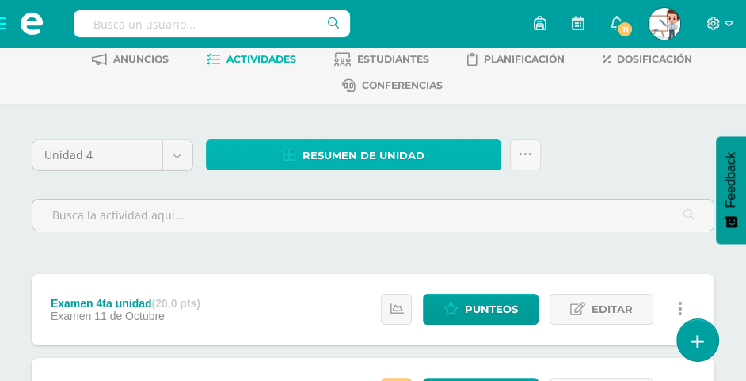
click at [397, 141] on span "Resumen de unidad" at bounding box center [363, 155] width 122 height 29
click at [403, 154] on span "Resumen de unidad" at bounding box center [363, 155] width 122 height 29
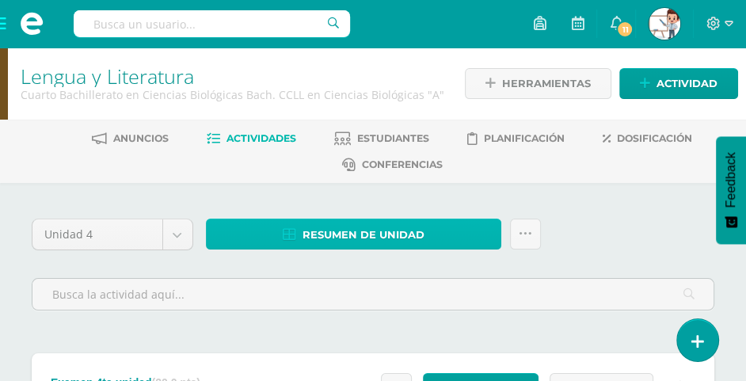
click at [351, 226] on span "Resumen de unidad" at bounding box center [363, 234] width 122 height 29
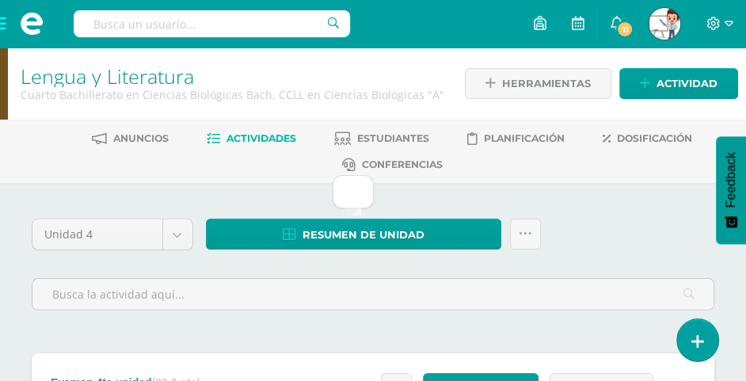
click at [0, 28] on span at bounding box center [31, 23] width 63 height 47
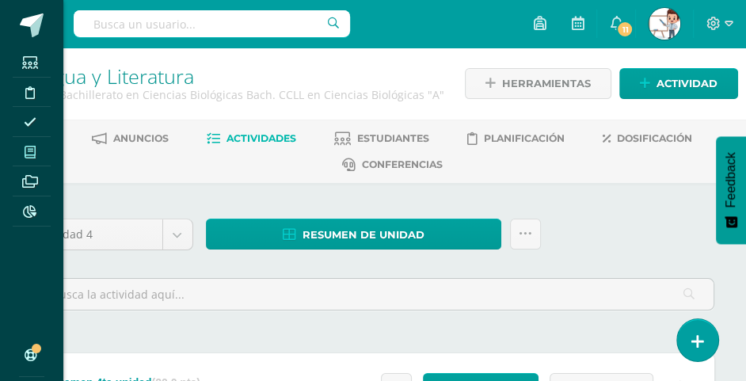
click at [32, 152] on icon at bounding box center [30, 152] width 11 height 13
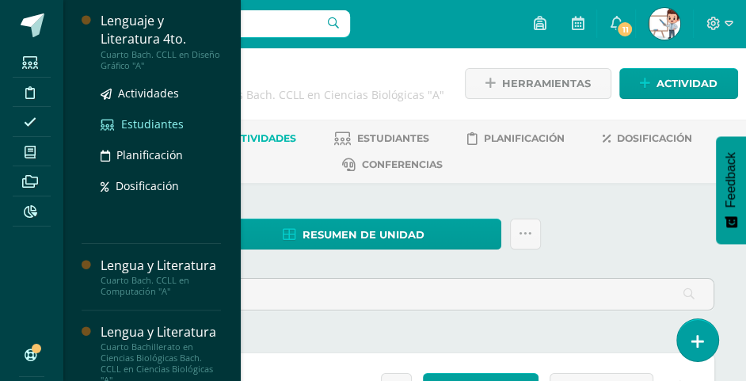
scroll to position [237, 0]
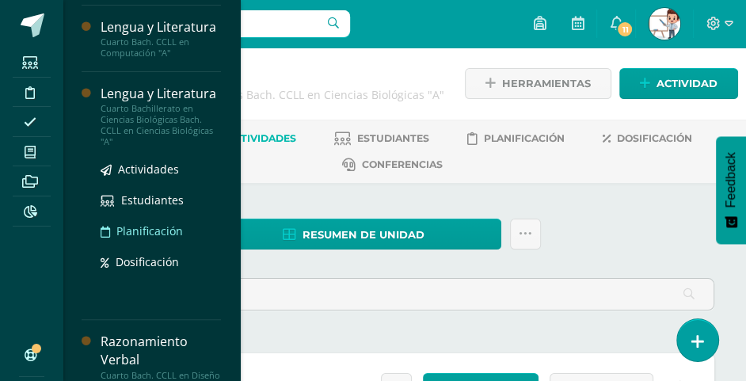
click at [135, 271] on ul "Actividades Estudiantes Planificación Dosificación" at bounding box center [161, 215] width 120 height 111
click at [148, 177] on span "Actividades" at bounding box center [148, 168] width 61 height 15
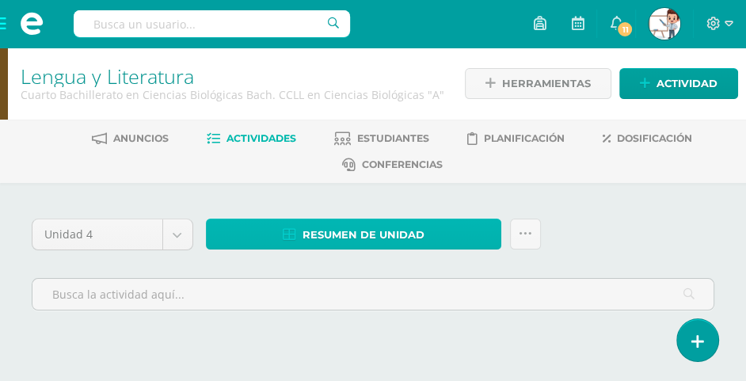
click at [391, 233] on span "Resumen de unidad" at bounding box center [363, 234] width 122 height 29
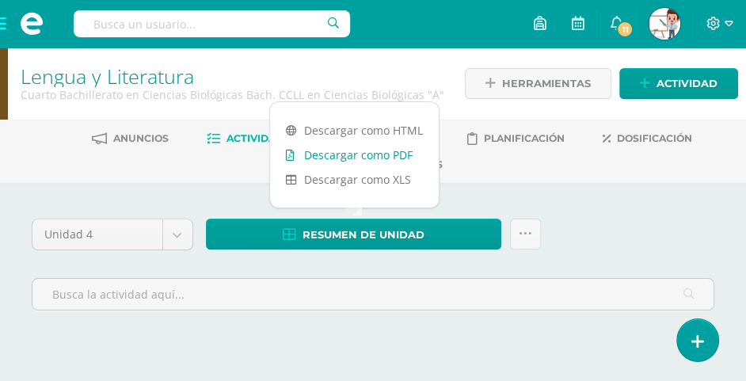
click at [352, 158] on icon at bounding box center [348, 164] width 13 height 13
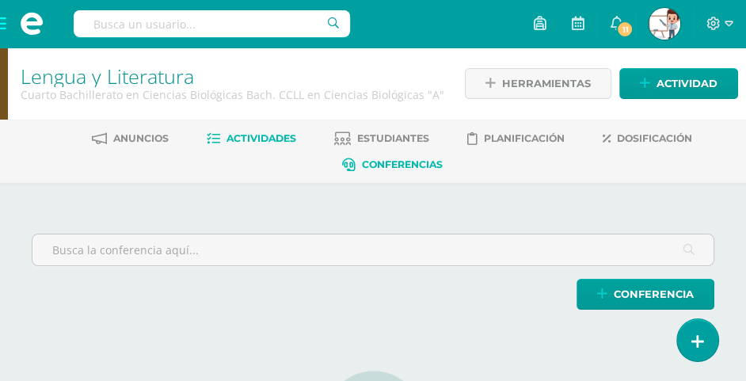
click at [264, 139] on span "Actividades" at bounding box center [261, 138] width 70 height 12
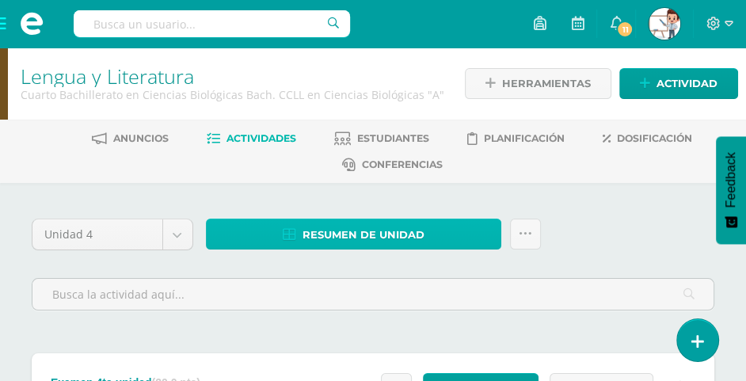
click at [374, 236] on span "Resumen de unidad" at bounding box center [363, 234] width 122 height 29
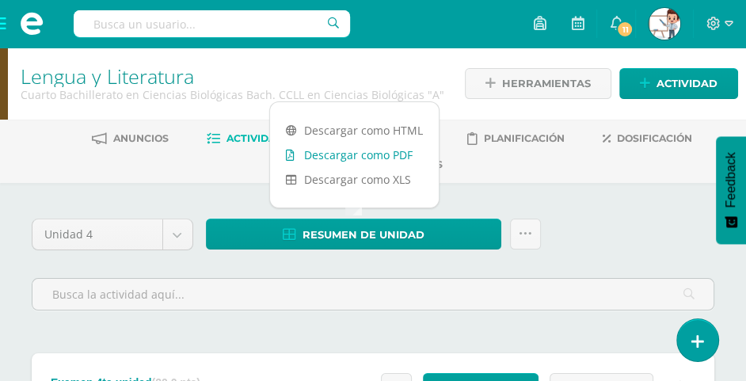
click at [378, 156] on link "Descargar como PDF" at bounding box center [354, 154] width 169 height 25
click at [0, 21] on span at bounding box center [31, 23] width 63 height 47
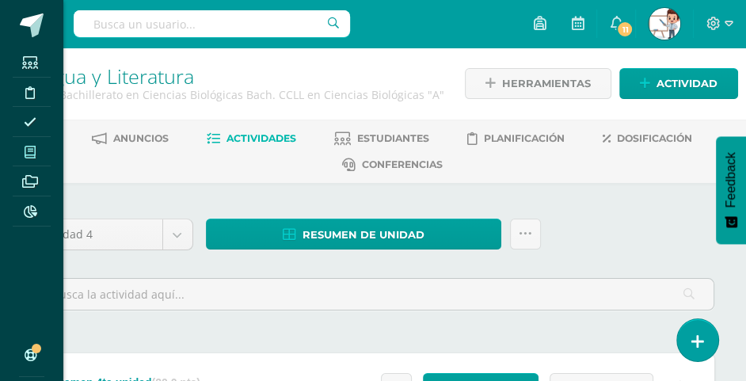
click at [35, 150] on icon at bounding box center [30, 152] width 11 height 13
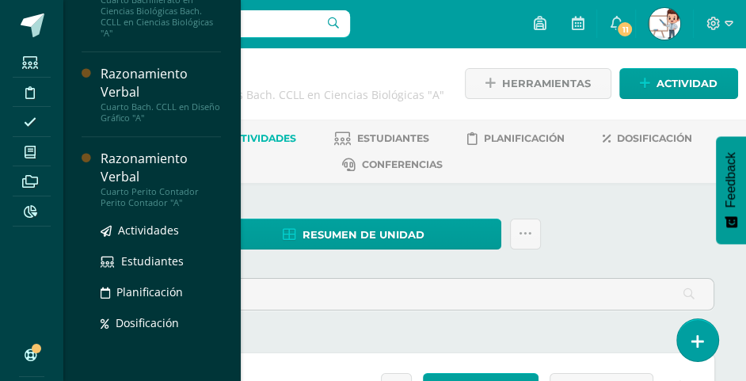
scroll to position [188, 0]
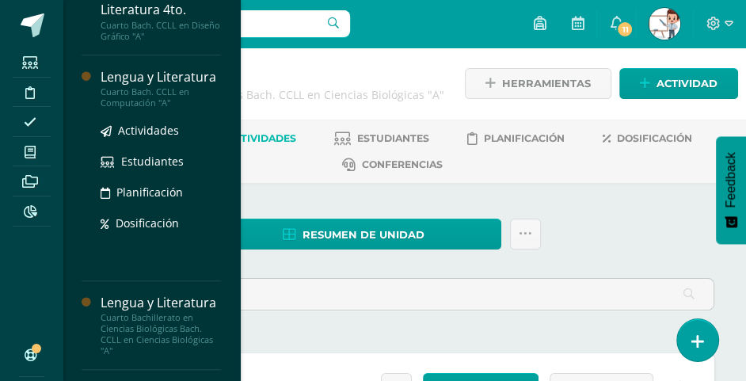
click at [130, 82] on div "Lengua y Literatura" at bounding box center [161, 77] width 120 height 18
click at [152, 138] on span "Actividades" at bounding box center [148, 130] width 61 height 15
click at [142, 85] on div "Lengua y Literatura" at bounding box center [161, 77] width 120 height 18
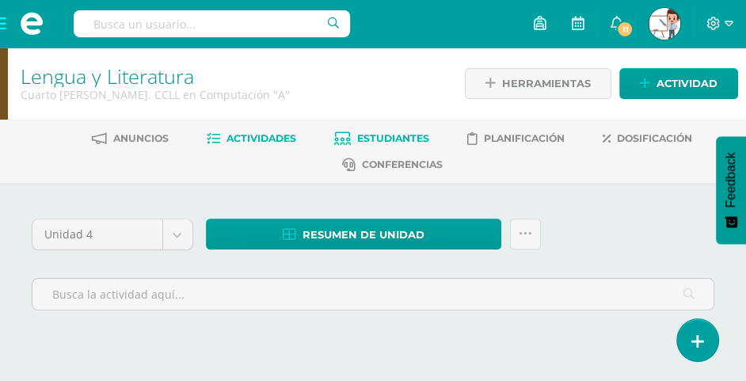
click at [392, 135] on span "Estudiantes" at bounding box center [393, 138] width 72 height 12
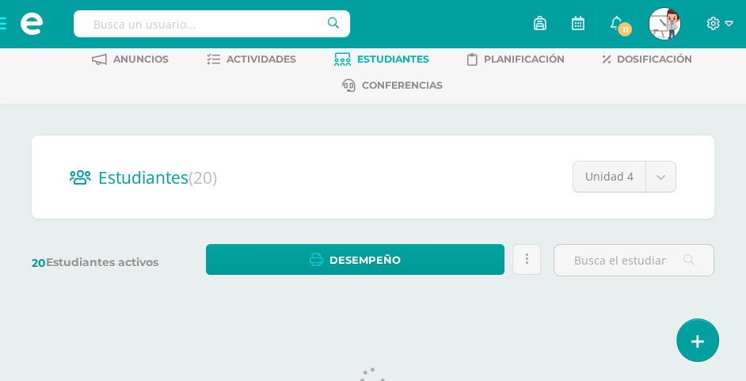
scroll to position [135, 0]
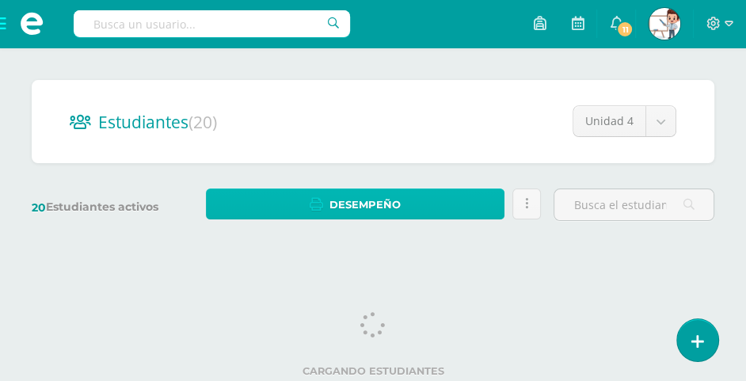
click at [382, 209] on span "Desempeño" at bounding box center [364, 204] width 71 height 29
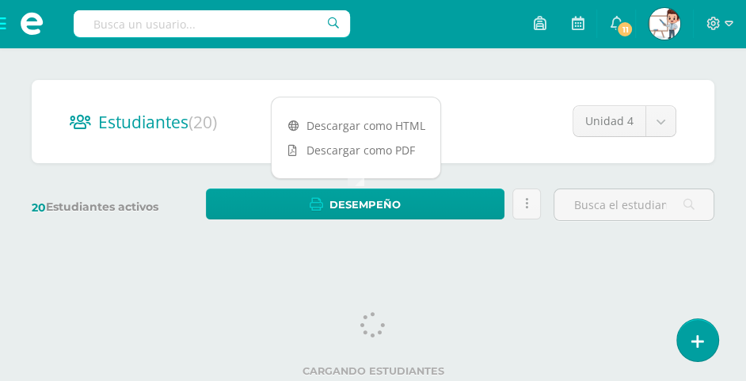
click at [451, 259] on div "Estudiantes (20) Unidad 4 Unidad 3 Unidad 2 Unidad 4 Unidad 1 20 Estudiantes ac…" at bounding box center [373, 157] width 746 height 219
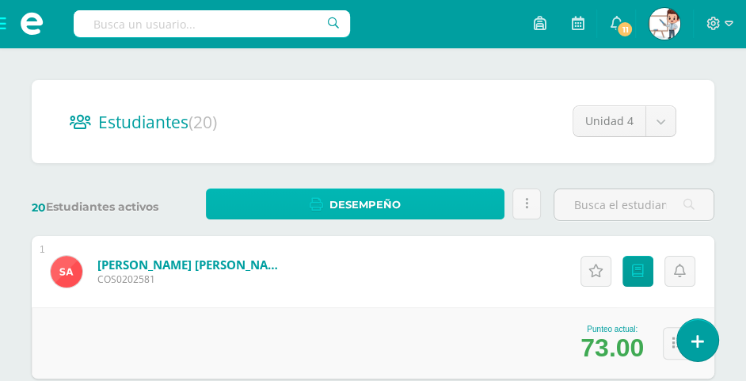
click at [424, 196] on link "Desempeño" at bounding box center [355, 203] width 299 height 31
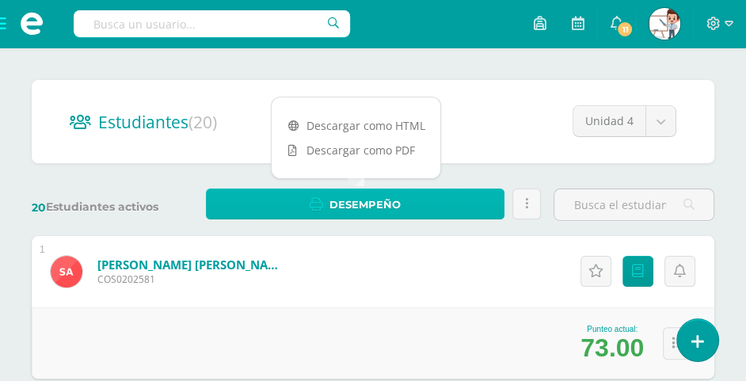
click at [370, 206] on span "Desempeño" at bounding box center [364, 204] width 71 height 29
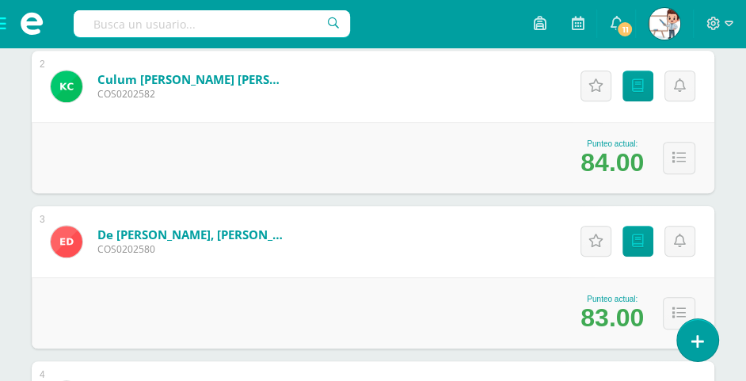
scroll to position [158, 0]
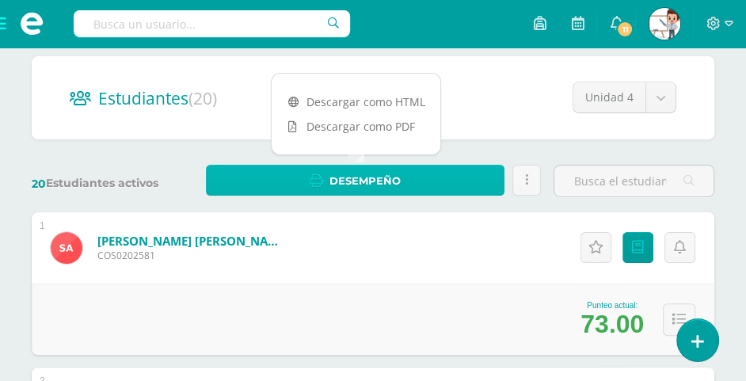
click at [391, 178] on span "Desempeño" at bounding box center [364, 180] width 71 height 29
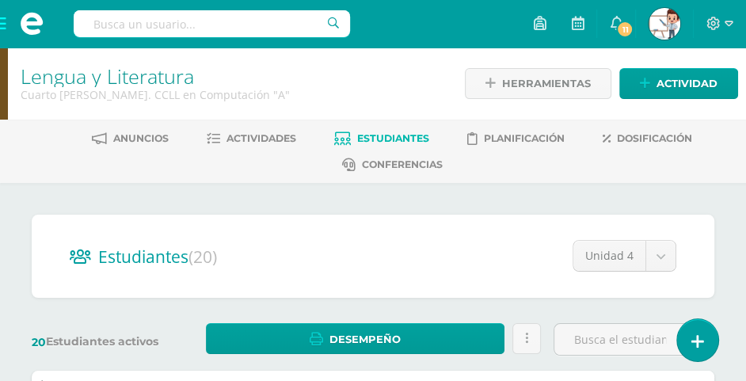
click at [400, 135] on span "Estudiantes" at bounding box center [393, 138] width 72 height 12
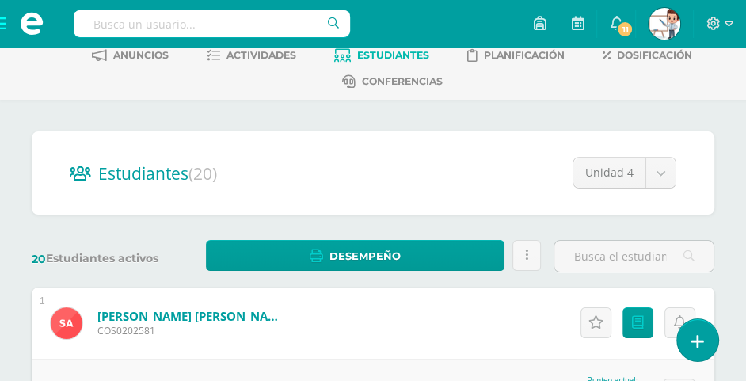
scroll to position [158, 0]
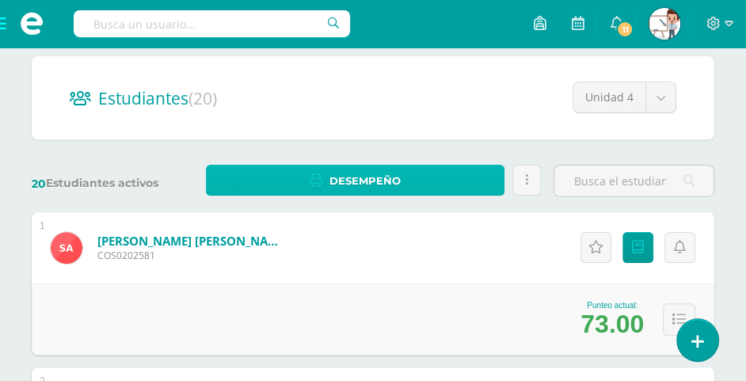
click at [415, 177] on link "Desempeño" at bounding box center [355, 180] width 299 height 31
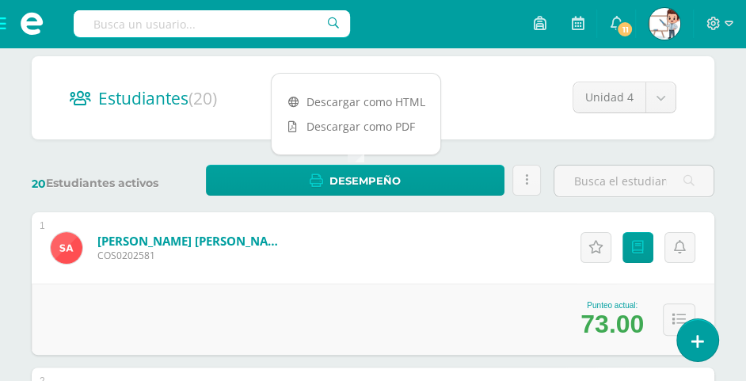
click at [435, 252] on div "1 [PERSON_NAME] [PERSON_NAME] COS0202581 Punteo actual: 73.00 Actitudinales Pun…" at bounding box center [373, 283] width 682 height 142
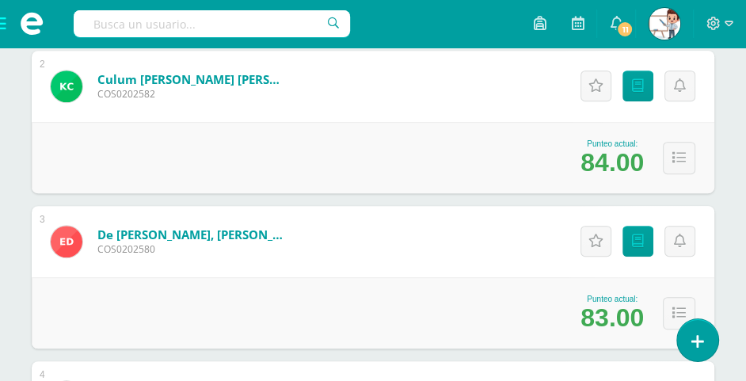
scroll to position [0, 0]
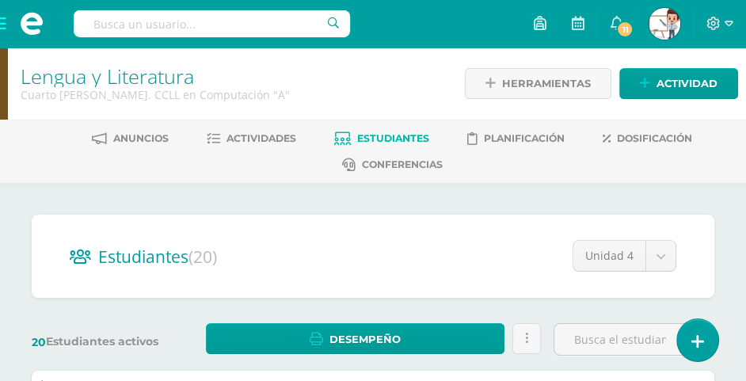
click at [5, 27] on span at bounding box center [31, 23] width 63 height 47
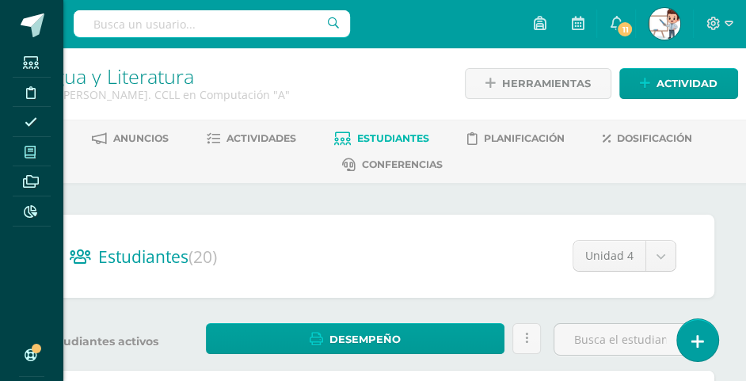
click at [34, 153] on icon at bounding box center [30, 152] width 11 height 13
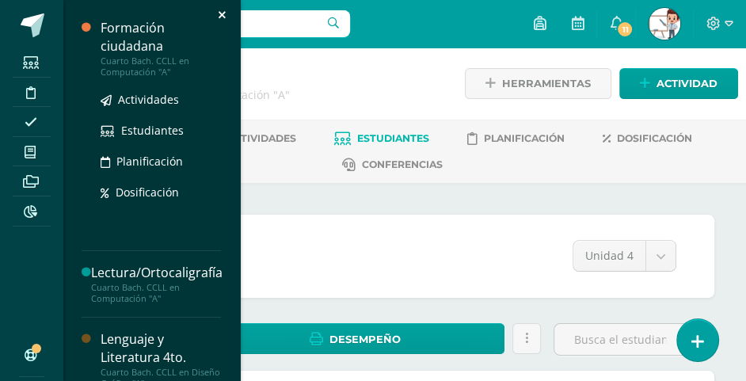
click at [139, 59] on div "Cuarto Bach. CCLL en Computación "A"" at bounding box center [161, 66] width 120 height 22
click at [131, 47] on div "Formación ciudadana" at bounding box center [161, 37] width 120 height 36
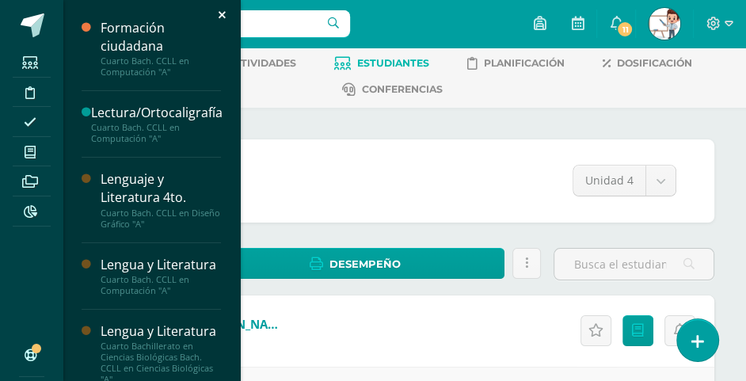
scroll to position [231, 0]
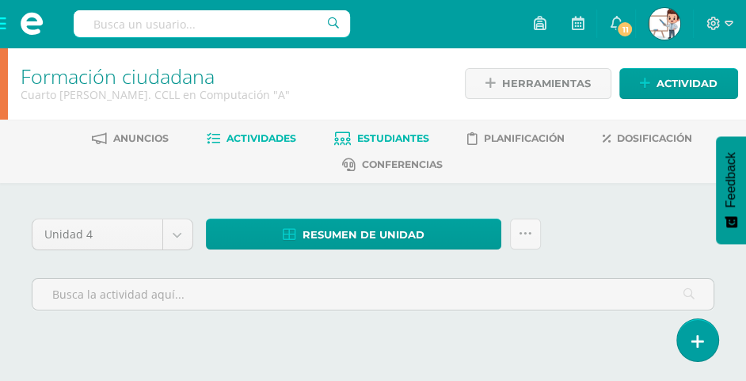
click at [381, 137] on span "Estudiantes" at bounding box center [393, 138] width 72 height 12
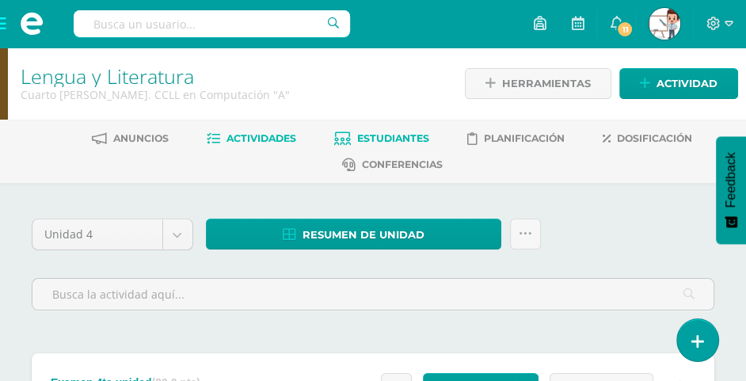
click at [391, 141] on span "Estudiantes" at bounding box center [393, 138] width 72 height 12
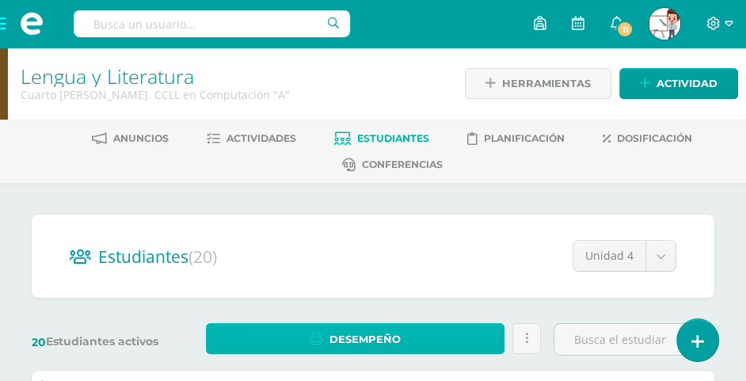
click at [430, 331] on link "Desempeño" at bounding box center [355, 338] width 299 height 31
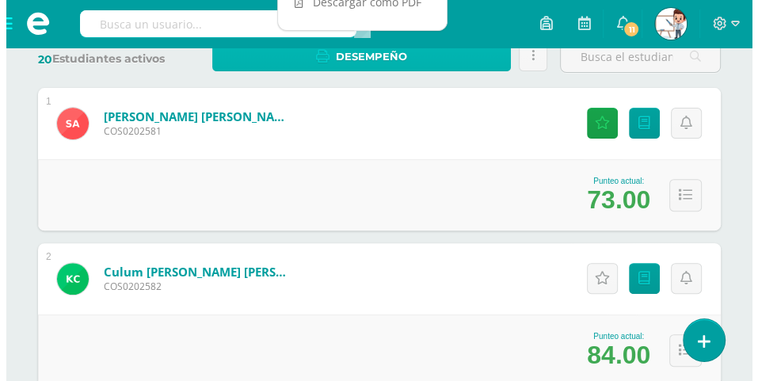
scroll to position [317, 0]
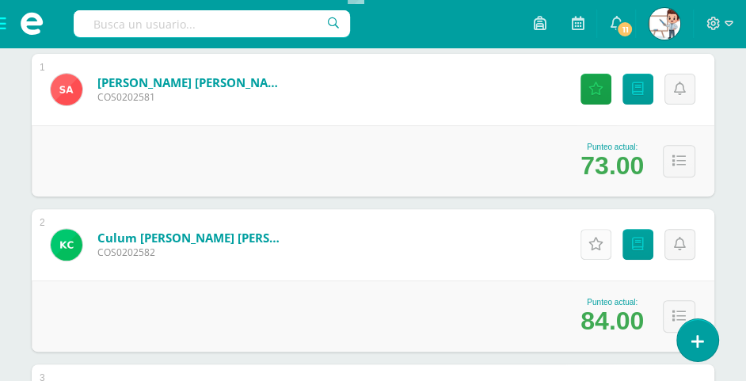
click at [600, 240] on icon at bounding box center [595, 243] width 15 height 13
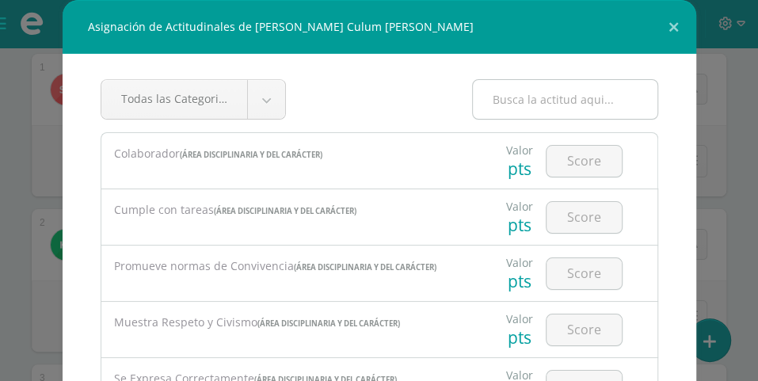
click at [513, 103] on input "text" at bounding box center [565, 99] width 184 height 39
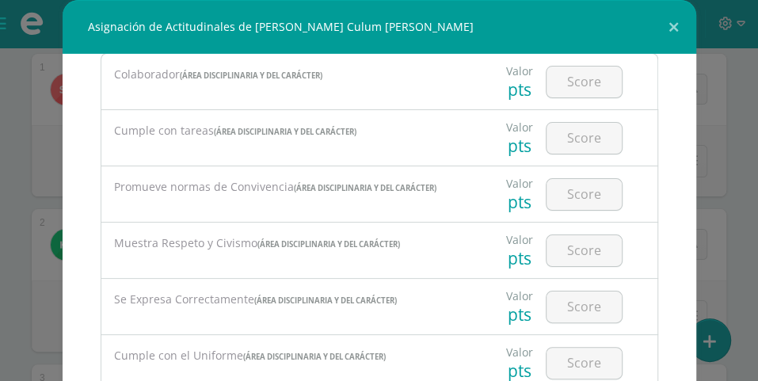
scroll to position [0, 0]
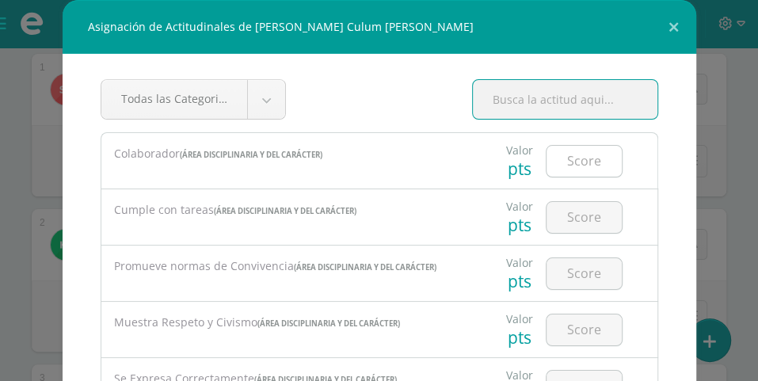
click at [571, 165] on input "number" at bounding box center [583, 161] width 75 height 31
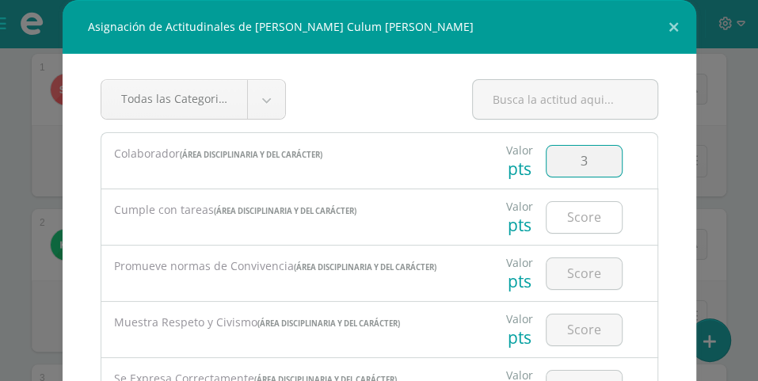
type input "3"
click at [569, 213] on input "number" at bounding box center [583, 217] width 75 height 31
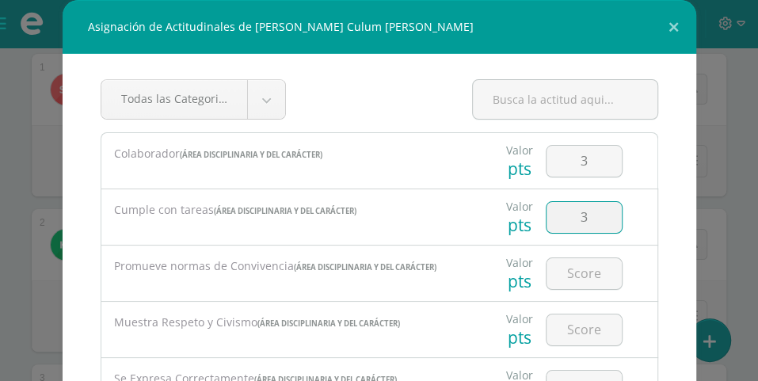
type input "3"
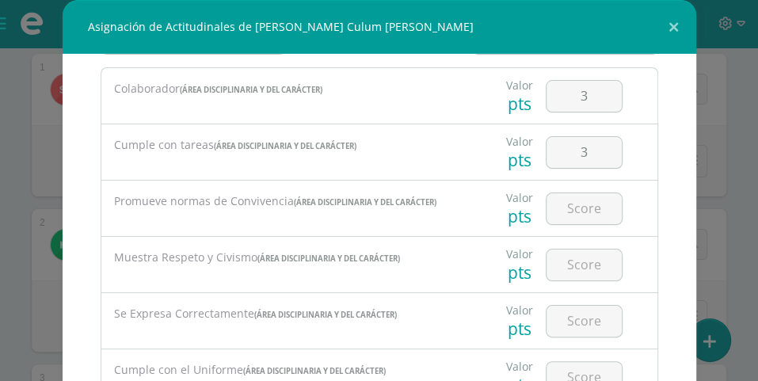
scroll to position [79, 0]
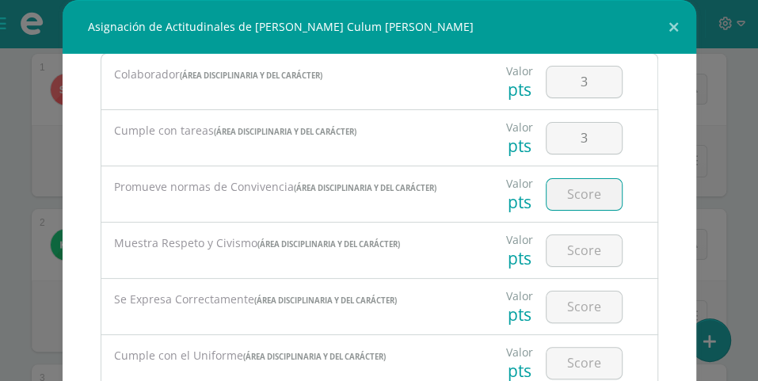
click at [572, 191] on input "number" at bounding box center [583, 194] width 75 height 31
type input "3"
click at [575, 248] on input "number" at bounding box center [583, 250] width 75 height 31
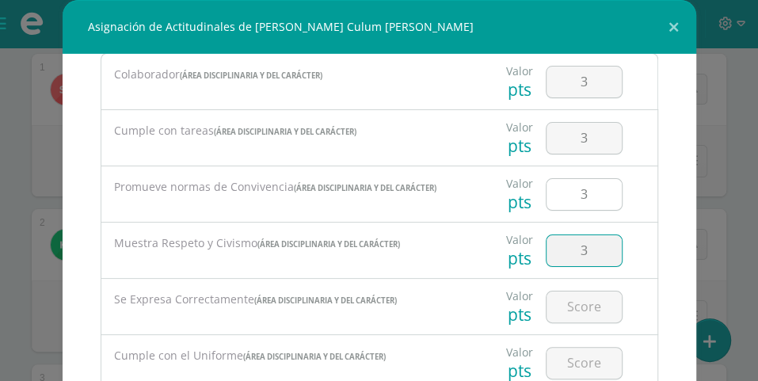
type input "3"
click at [572, 192] on input "3" at bounding box center [583, 194] width 75 height 31
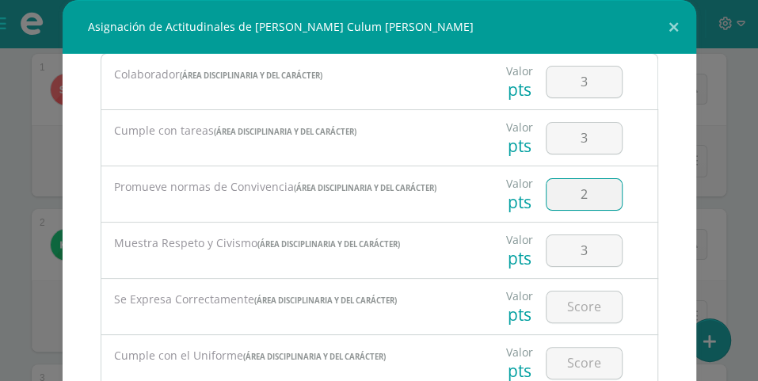
type input "2"
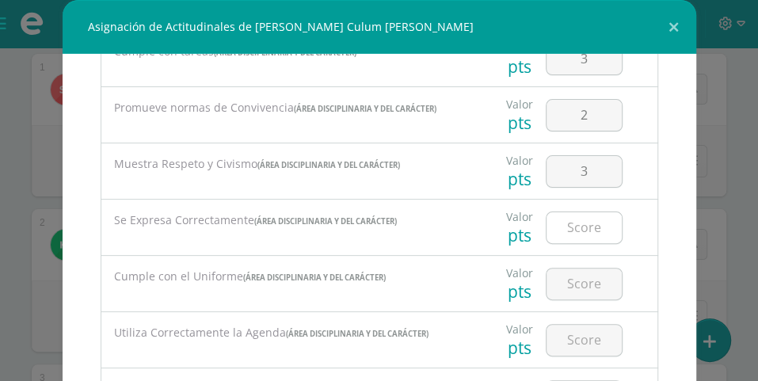
click at [567, 234] on input "number" at bounding box center [583, 227] width 75 height 31
type input "3"
click at [563, 230] on input "number" at bounding box center [583, 226] width 75 height 31
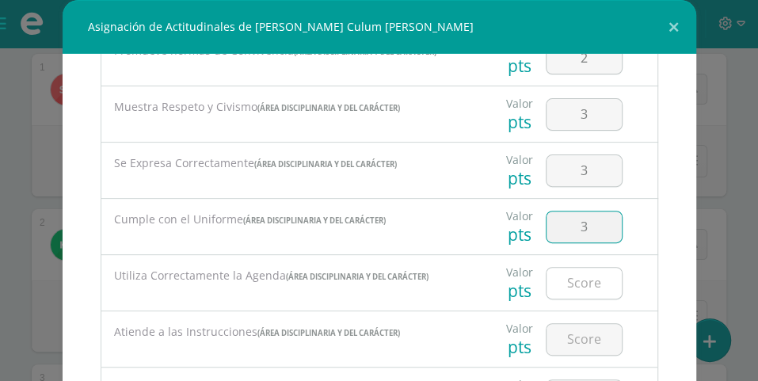
type input "3"
click at [583, 284] on input "number" at bounding box center [583, 283] width 75 height 31
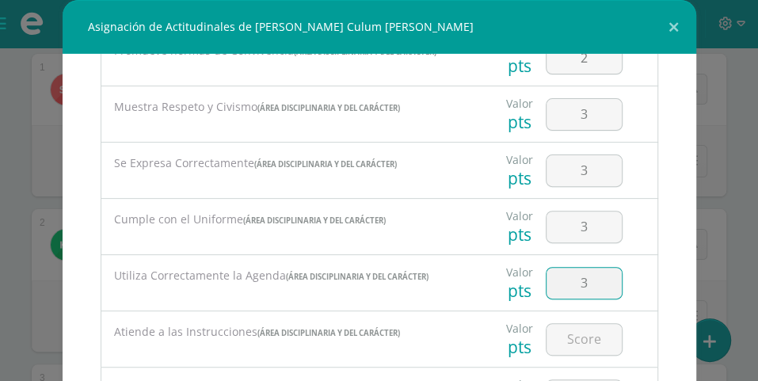
type input "3"
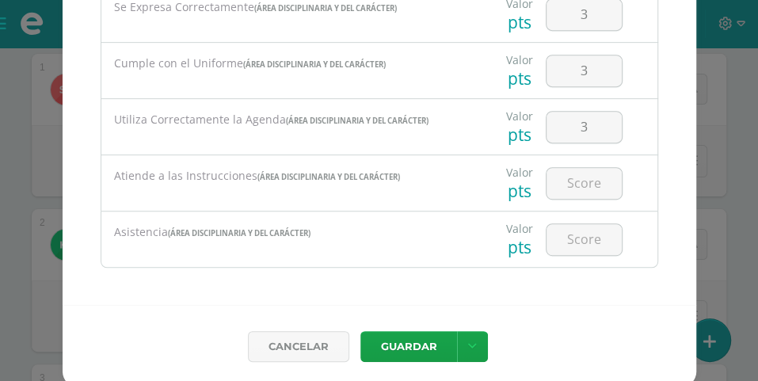
scroll to position [158, 0]
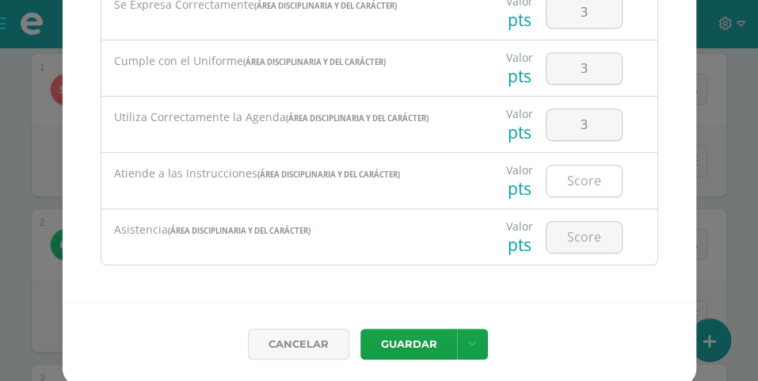
click at [575, 177] on input "number" at bounding box center [583, 180] width 75 height 31
type input "3"
click at [566, 230] on input "number" at bounding box center [583, 237] width 75 height 31
type input "3"
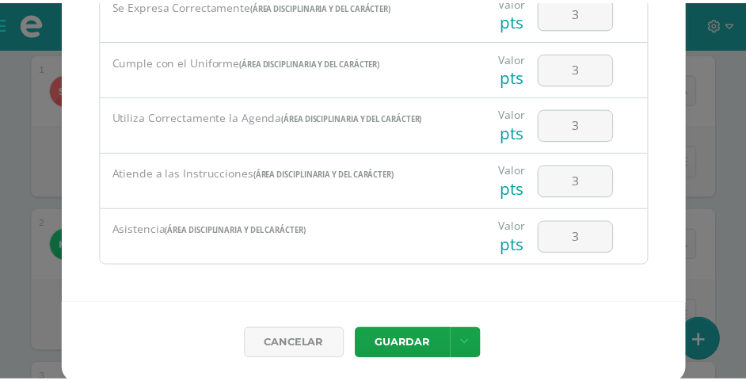
scroll to position [161, 0]
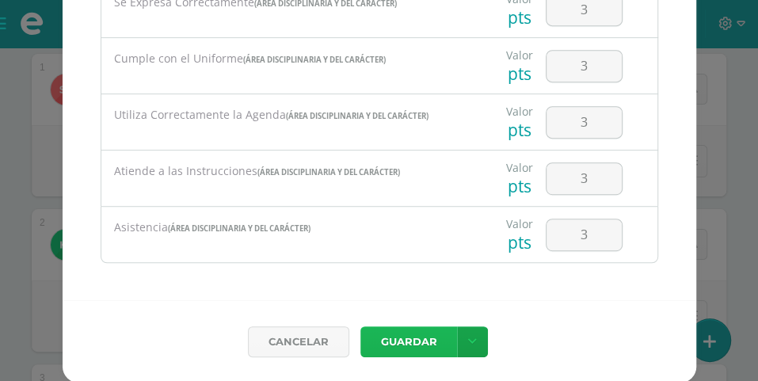
click at [402, 344] on button "Guardar" at bounding box center [408, 341] width 97 height 31
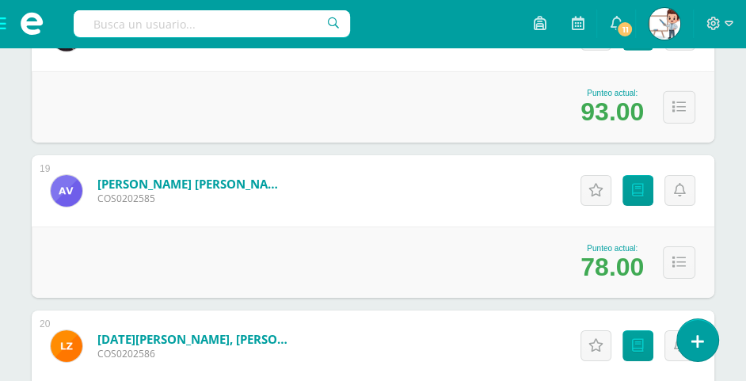
scroll to position [3182, 0]
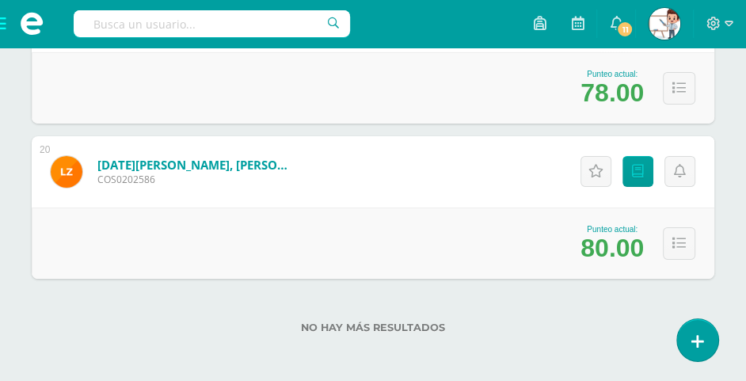
click at [6, 21] on span at bounding box center [31, 23] width 63 height 47
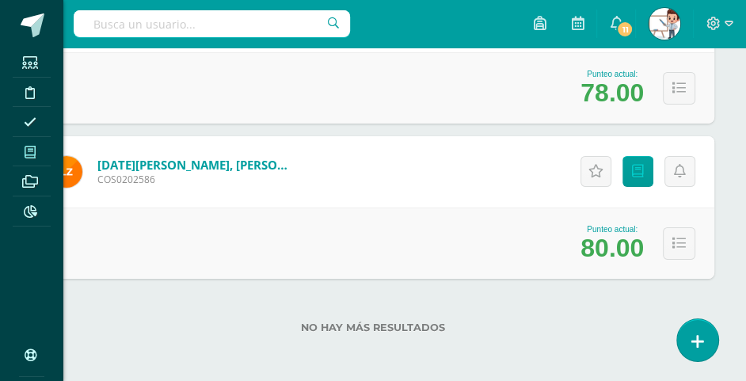
click at [34, 148] on icon at bounding box center [30, 152] width 11 height 13
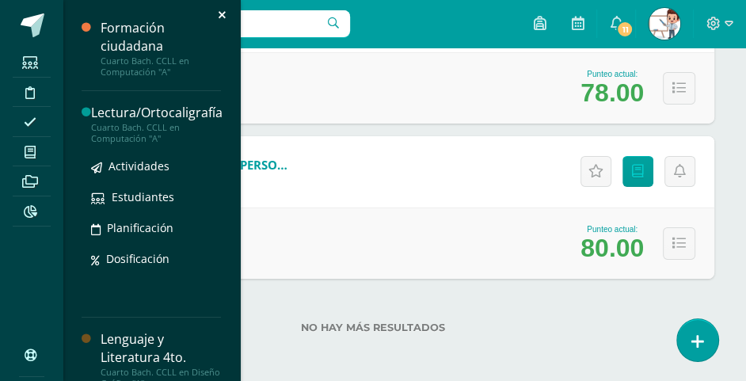
click at [161, 122] on div "Cuarto Bach. CCLL en Computación "A"" at bounding box center [156, 133] width 131 height 22
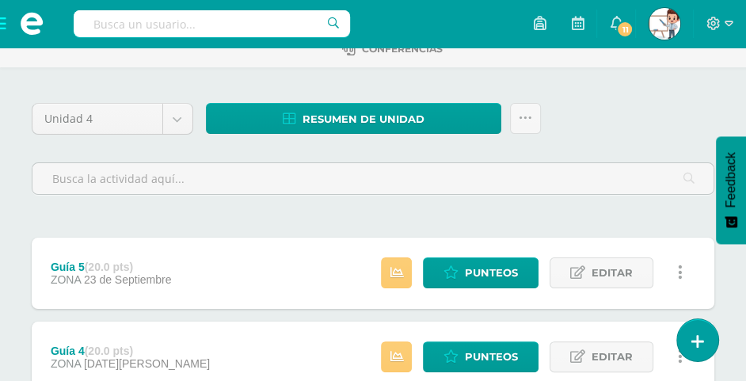
scroll to position [36, 0]
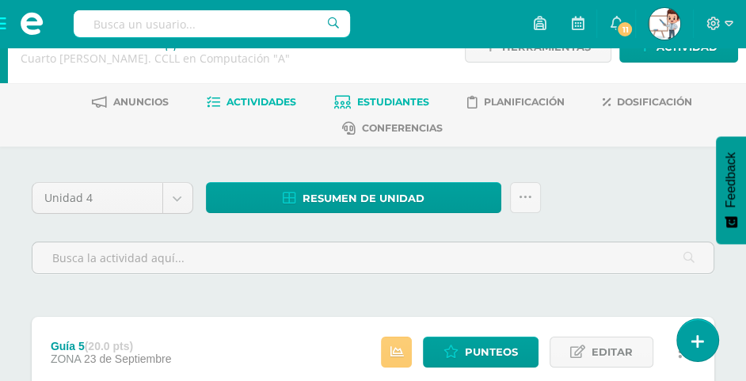
click at [393, 101] on span "Estudiantes" at bounding box center [393, 102] width 72 height 12
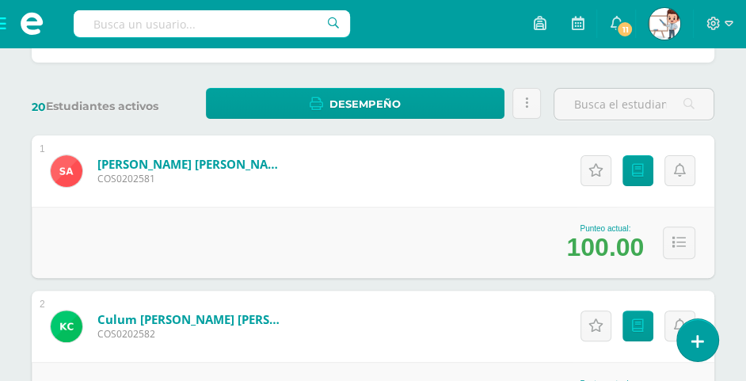
scroll to position [237, 0]
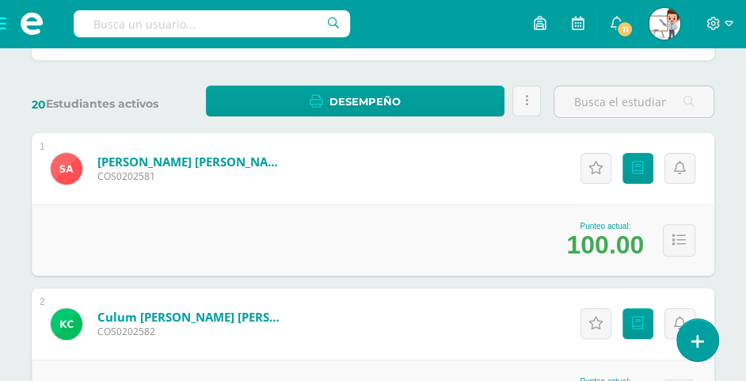
click at [451, 177] on div "1 [PERSON_NAME] [PERSON_NAME] COS0202581 Punteo actual: 100.00 Actitudinales Pu…" at bounding box center [373, 204] width 682 height 142
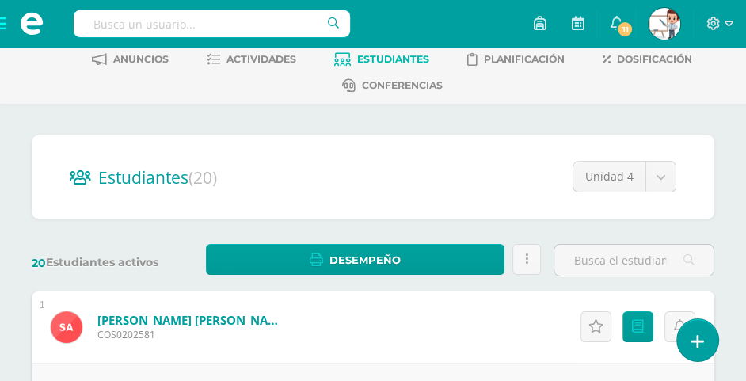
scroll to position [0, 0]
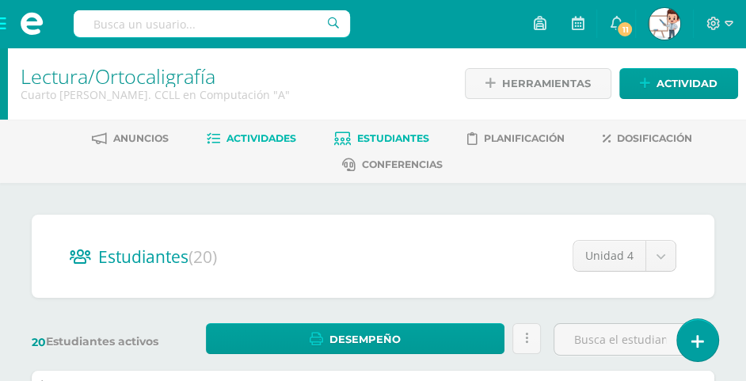
click at [271, 135] on span "Actividades" at bounding box center [261, 138] width 70 height 12
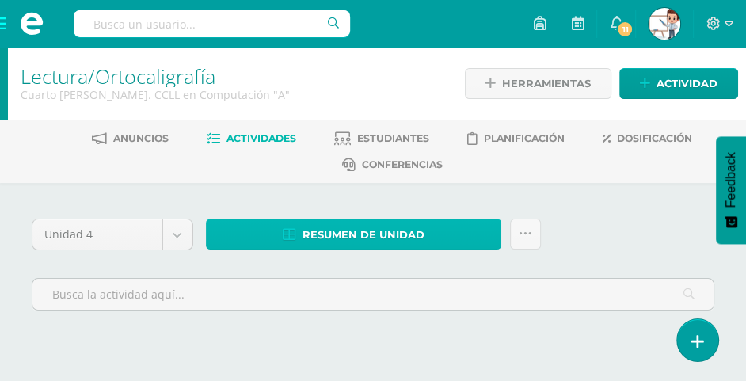
click at [367, 229] on span "Resumen de unidad" at bounding box center [363, 234] width 122 height 29
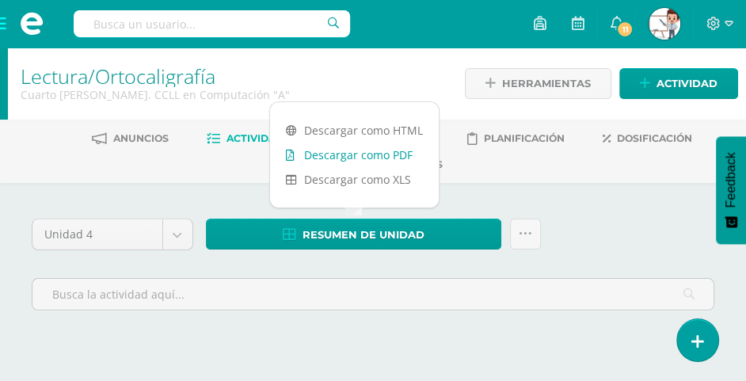
click at [392, 156] on link "Descargar como PDF" at bounding box center [354, 154] width 169 height 25
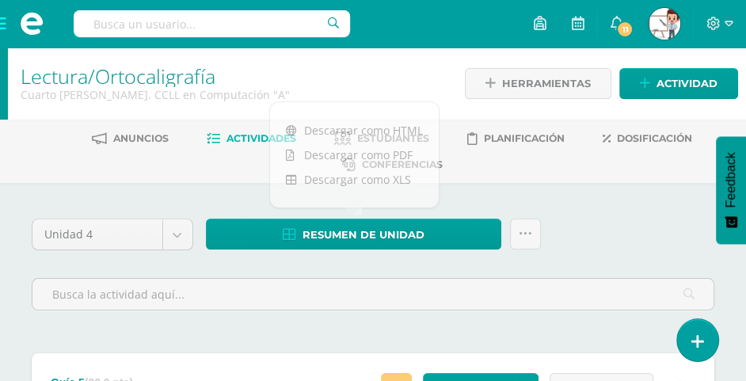
click at [0, 25] on span at bounding box center [31, 23] width 63 height 47
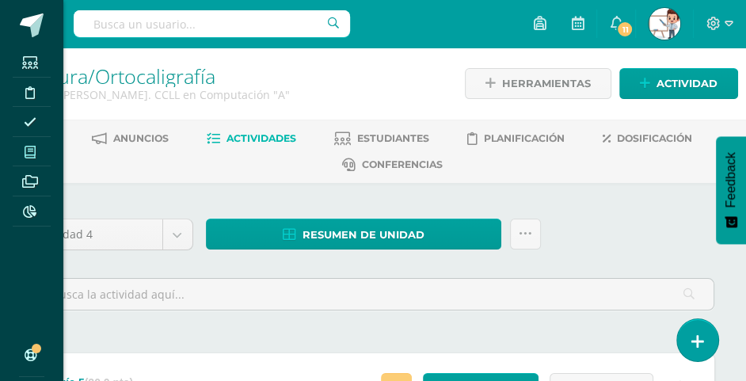
click at [33, 154] on icon at bounding box center [30, 152] width 11 height 13
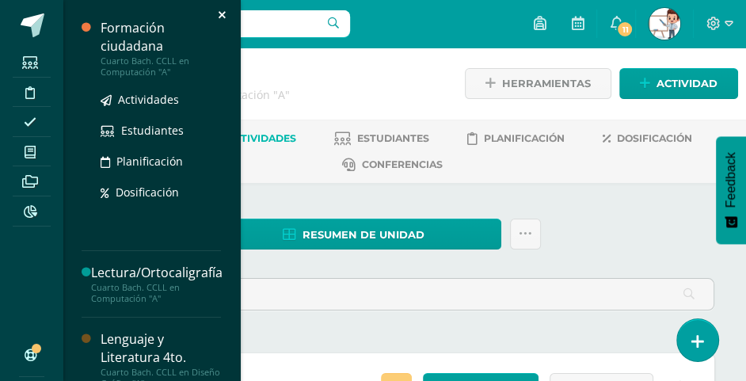
click at [147, 48] on div "Formación ciudadana" at bounding box center [161, 37] width 120 height 36
click at [155, 90] on link "Actividades" at bounding box center [161, 99] width 120 height 18
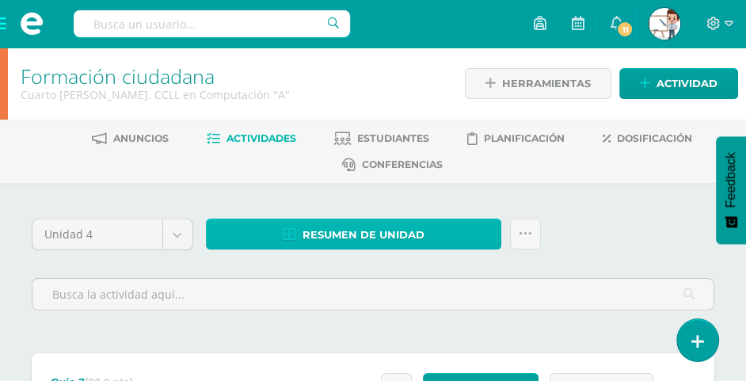
click at [353, 234] on span "Resumen de unidad" at bounding box center [363, 234] width 122 height 29
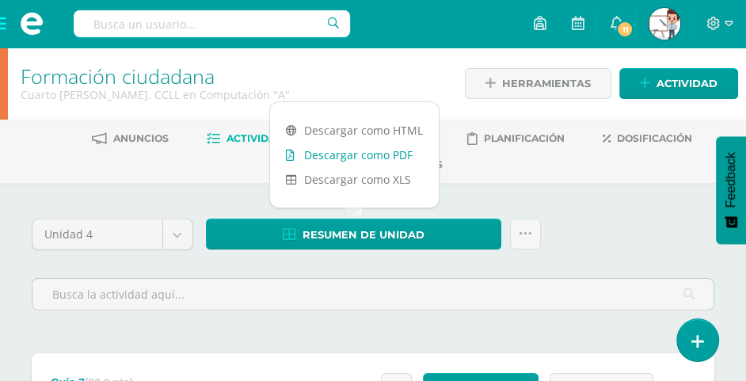
click at [383, 158] on link "Descargar como PDF" at bounding box center [354, 154] width 169 height 25
click at [0, 23] on span at bounding box center [31, 23] width 63 height 47
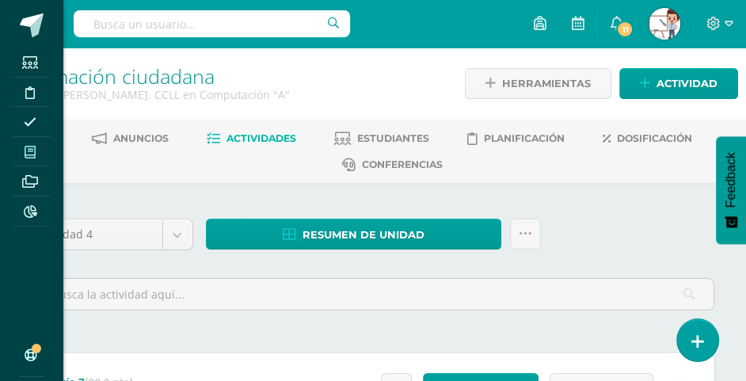
click at [29, 151] on icon at bounding box center [30, 152] width 11 height 13
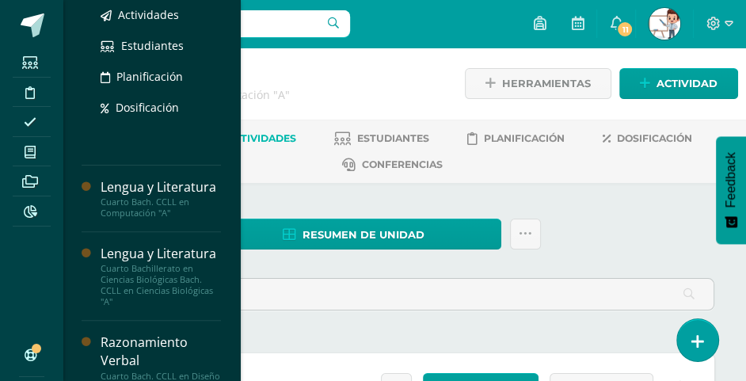
scroll to position [237, 0]
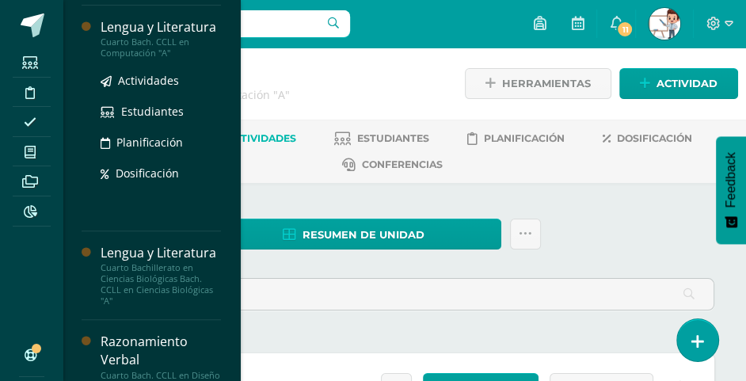
click at [129, 36] on div "Lengua y Literatura" at bounding box center [161, 27] width 120 height 18
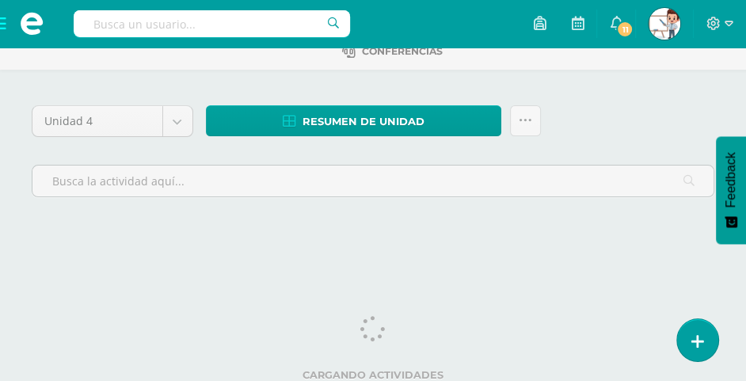
scroll to position [116, 0]
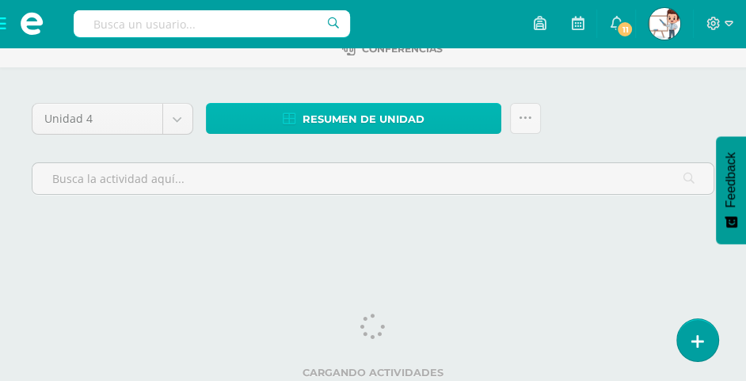
click at [384, 112] on span "Resumen de unidad" at bounding box center [363, 118] width 122 height 29
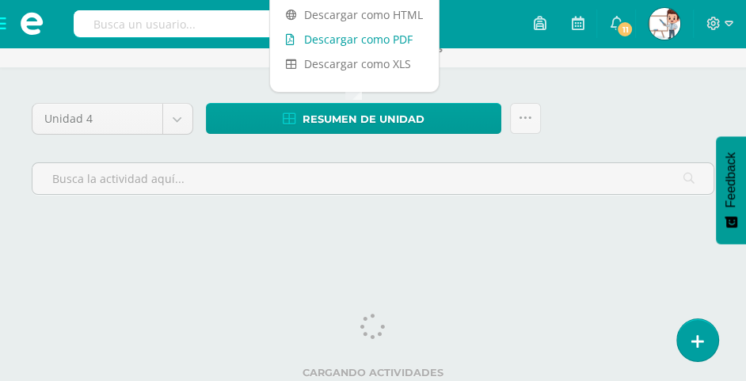
click at [380, 44] on link "Descargar como PDF" at bounding box center [354, 39] width 169 height 25
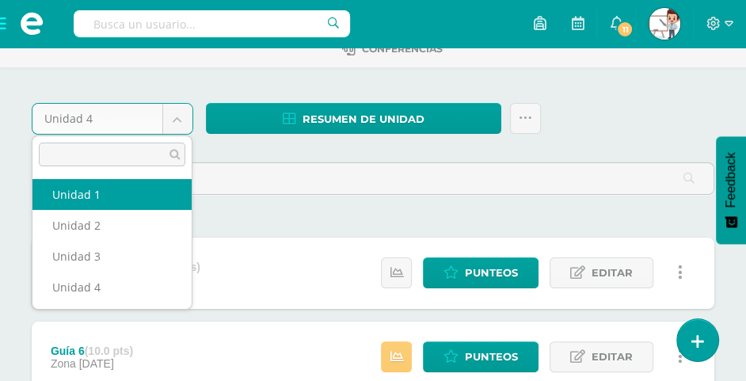
select select "Unidad 1"
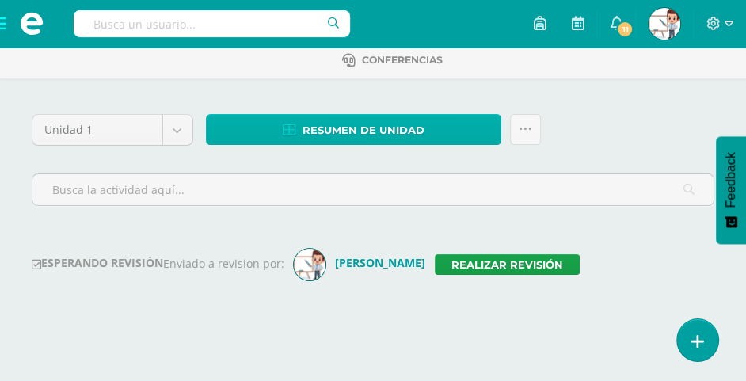
scroll to position [79, 0]
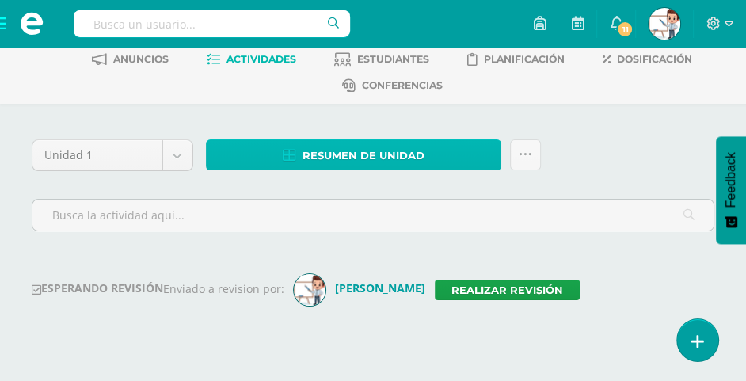
click at [367, 154] on span "Resumen de unidad" at bounding box center [363, 155] width 122 height 29
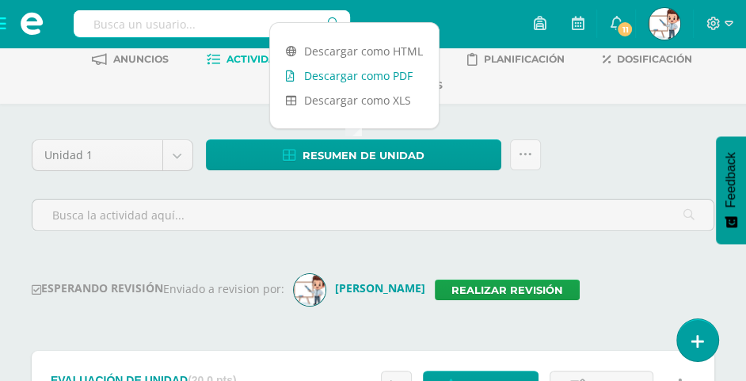
click at [372, 76] on link "Descargar como PDF" at bounding box center [354, 75] width 169 height 25
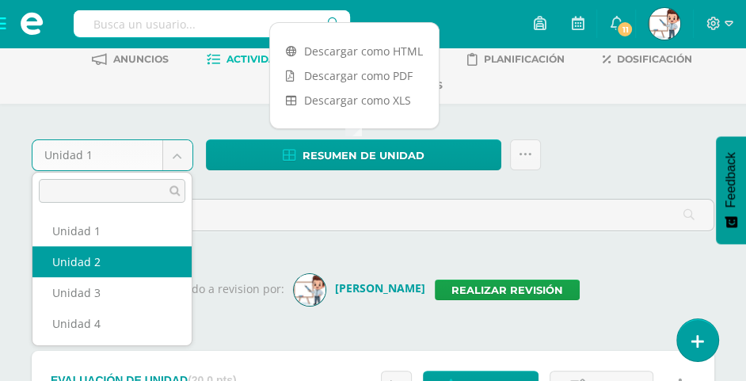
select select "Unidad 2"
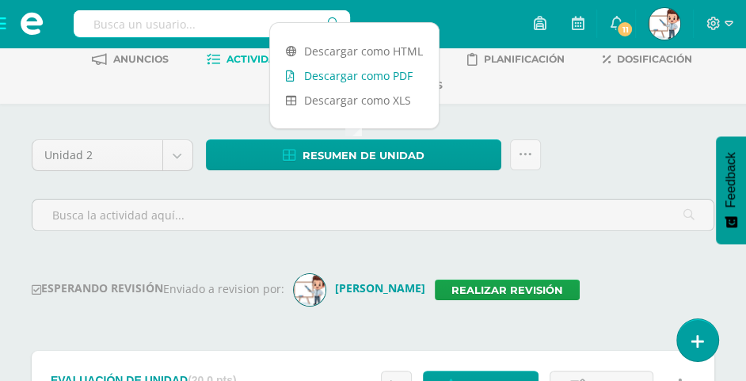
click at [390, 77] on link "Descargar como PDF" at bounding box center [354, 75] width 169 height 25
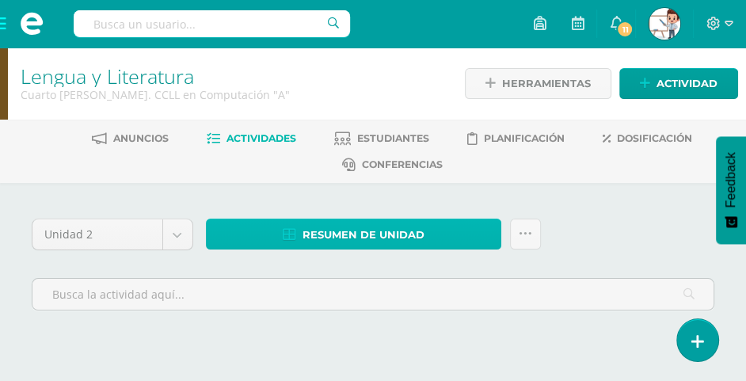
click at [335, 234] on span "Resumen de unidad" at bounding box center [363, 234] width 122 height 29
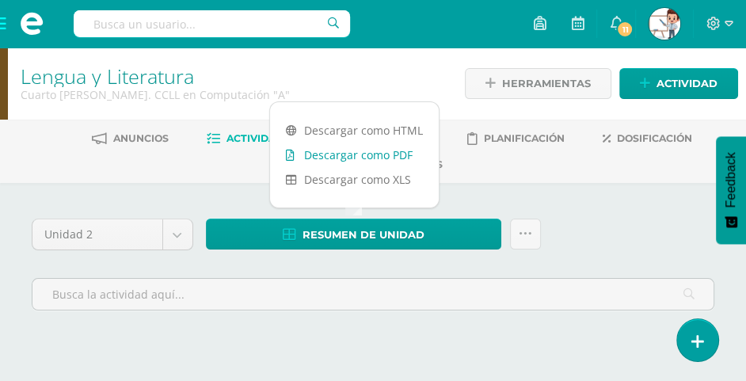
click at [374, 155] on link "Descargar como PDF" at bounding box center [354, 154] width 169 height 25
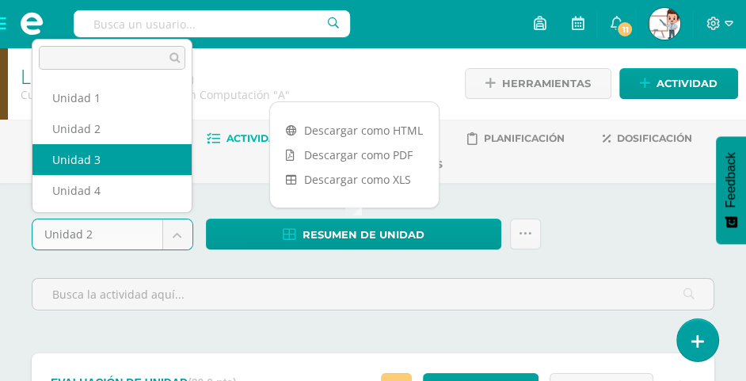
select select "Unidad 3"
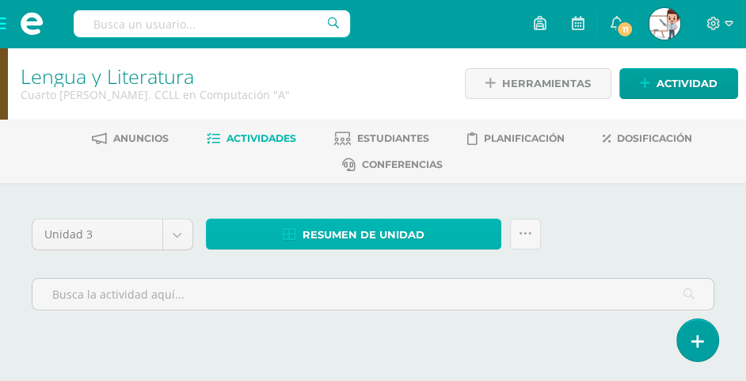
click at [342, 229] on span "Resumen de unidad" at bounding box center [363, 234] width 122 height 29
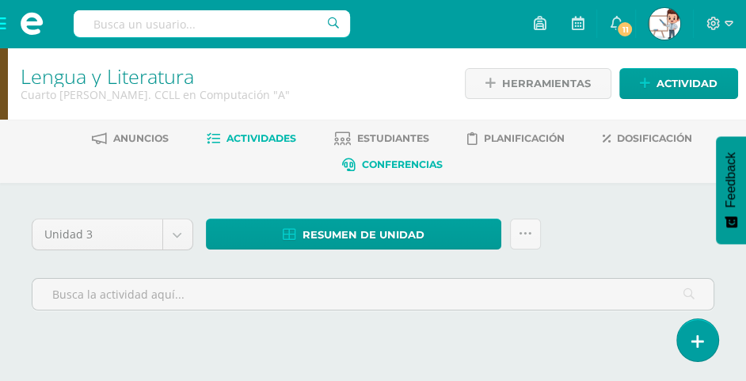
click at [360, 152] on link "Conferencias" at bounding box center [392, 164] width 101 height 25
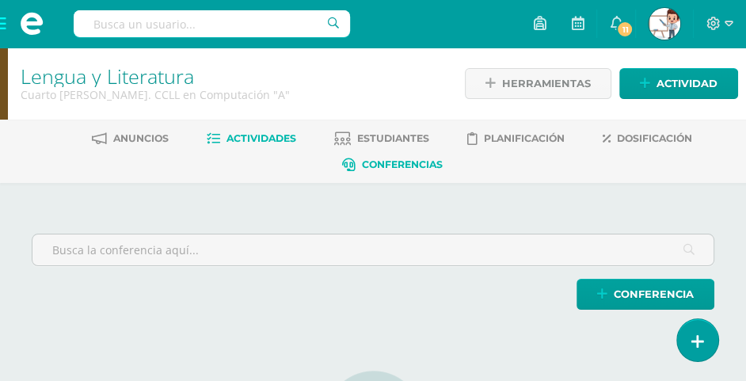
click at [237, 136] on span "Actividades" at bounding box center [261, 138] width 70 height 12
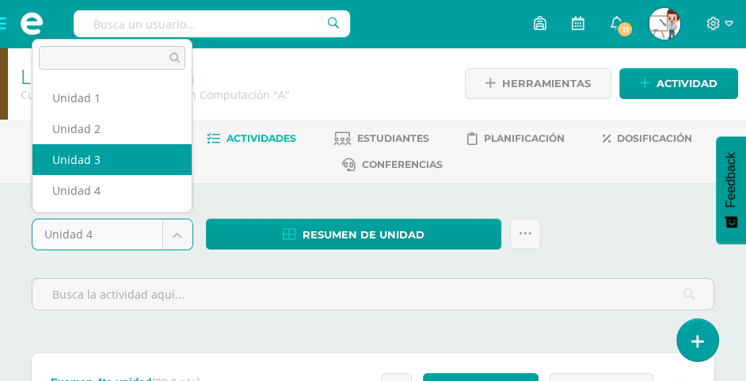
select select "Unidad 3"
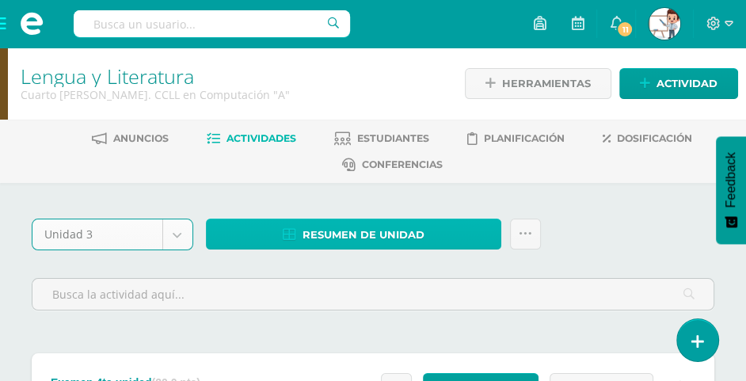
click at [380, 234] on span "Resumen de unidad" at bounding box center [363, 234] width 122 height 29
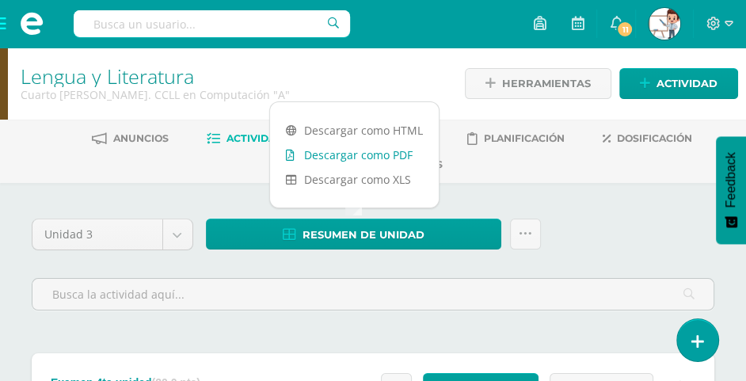
click at [374, 152] on link "Descargar como PDF" at bounding box center [354, 154] width 169 height 25
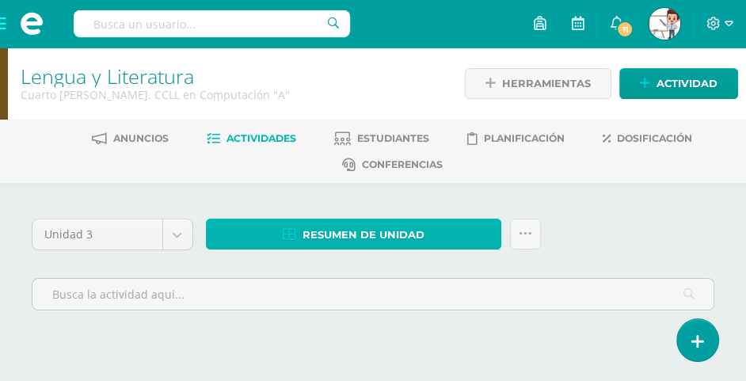
click at [367, 231] on span "Resumen de unidad" at bounding box center [363, 234] width 122 height 29
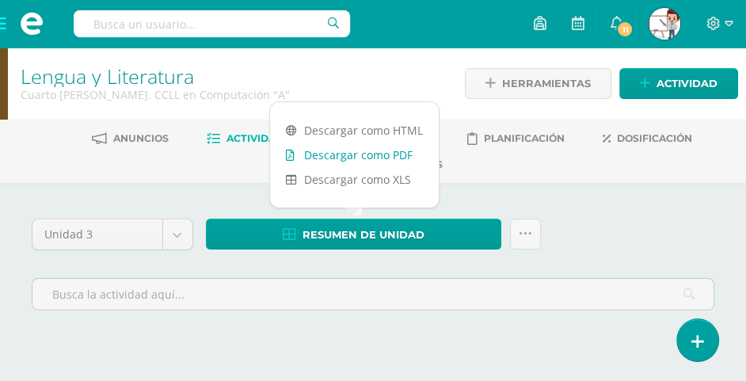
click at [385, 155] on link "Descargar como PDF" at bounding box center [354, 154] width 169 height 25
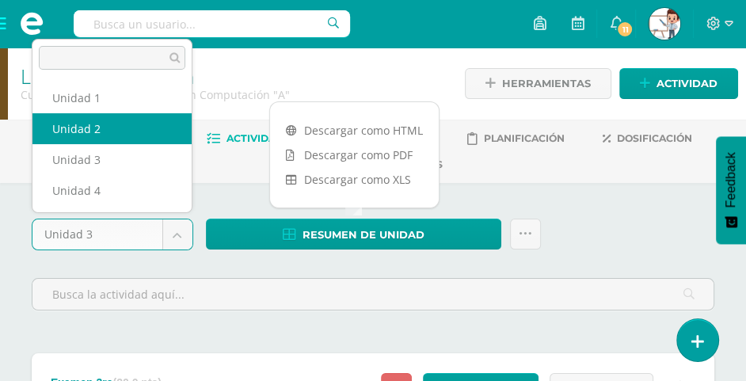
select select "Unidad 2"
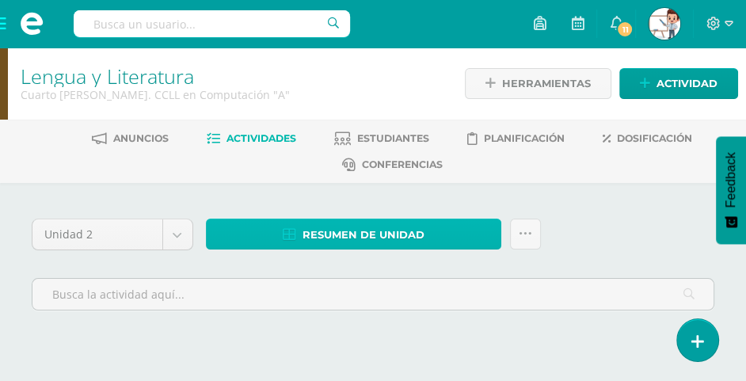
click at [359, 229] on span "Resumen de unidad" at bounding box center [363, 234] width 122 height 29
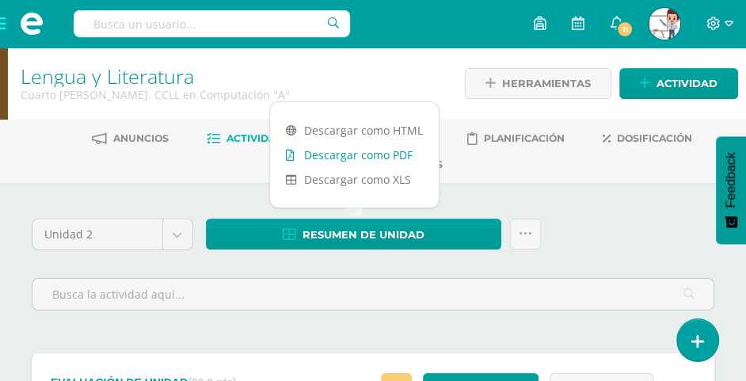
click at [369, 152] on link "Descargar como PDF" at bounding box center [354, 154] width 169 height 25
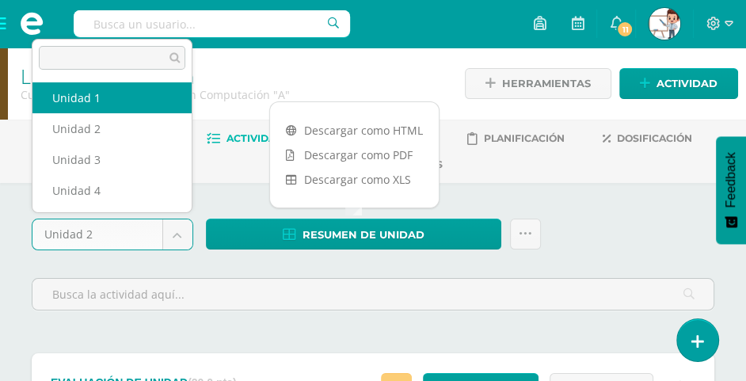
select select "Unidad 1"
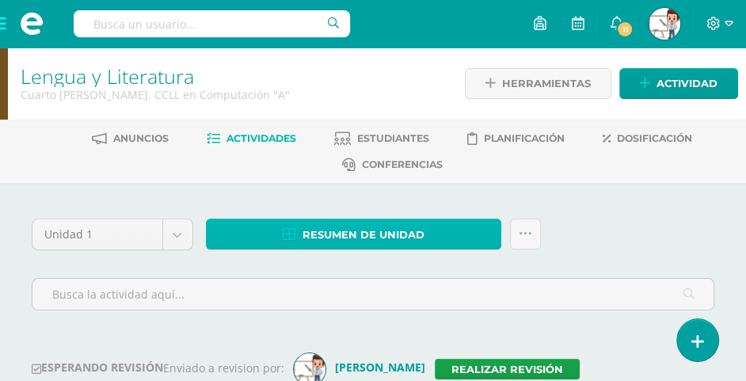
click at [316, 229] on span "Resumen de unidad" at bounding box center [363, 234] width 122 height 29
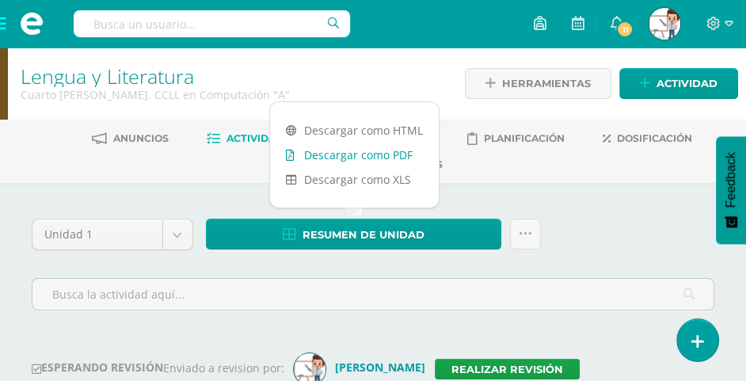
click at [363, 155] on link "Descargar como PDF" at bounding box center [354, 154] width 169 height 25
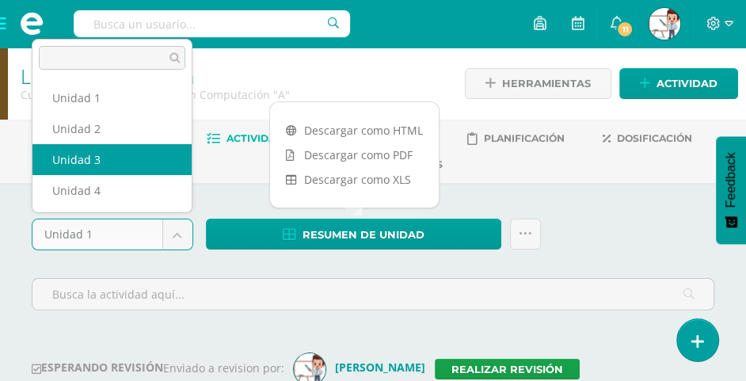
select select "Unidad 3"
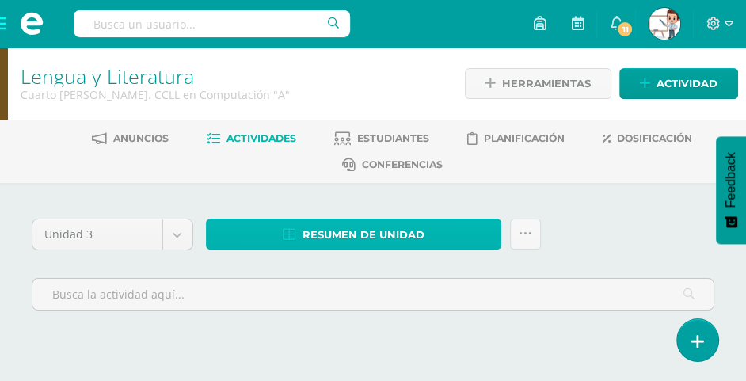
click at [389, 234] on span "Resumen de unidad" at bounding box center [363, 234] width 122 height 29
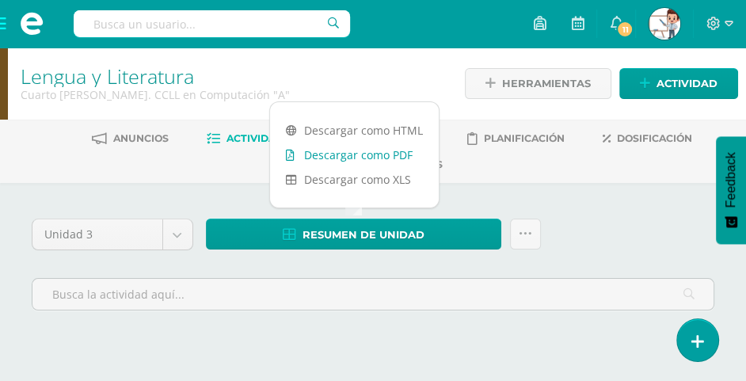
click at [371, 159] on link "Descargar como PDF" at bounding box center [354, 154] width 169 height 25
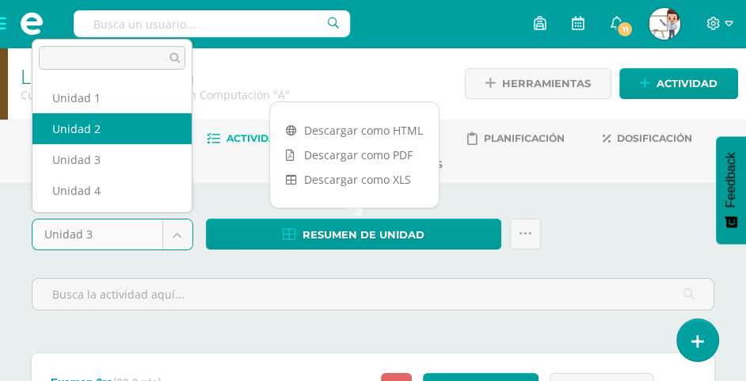
select select "Unidad 2"
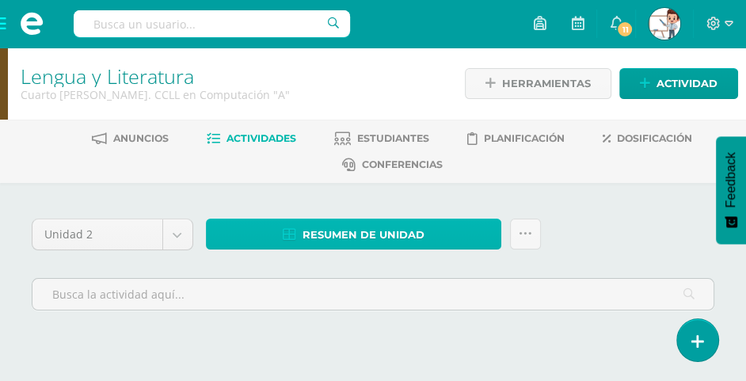
click at [370, 230] on span "Resumen de unidad" at bounding box center [363, 234] width 122 height 29
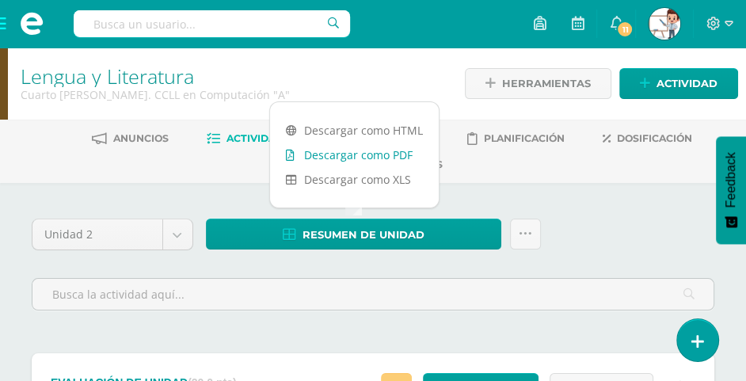
click at [374, 155] on link "Descargar como PDF" at bounding box center [354, 154] width 169 height 25
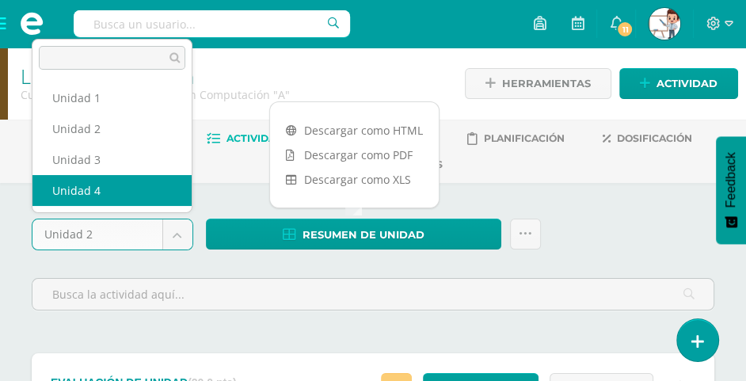
select select "Unidad 4"
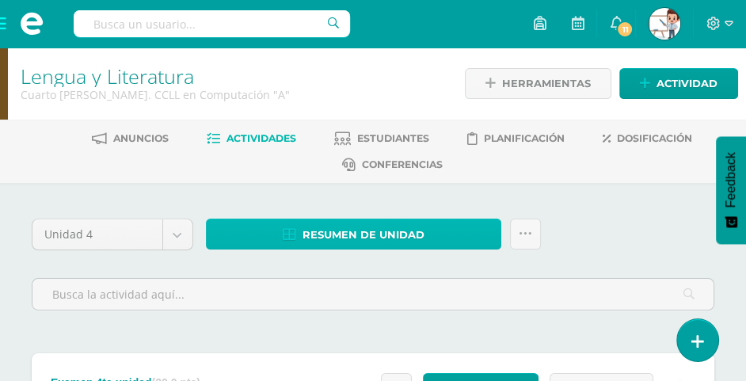
click at [342, 232] on span "Resumen de unidad" at bounding box center [363, 234] width 122 height 29
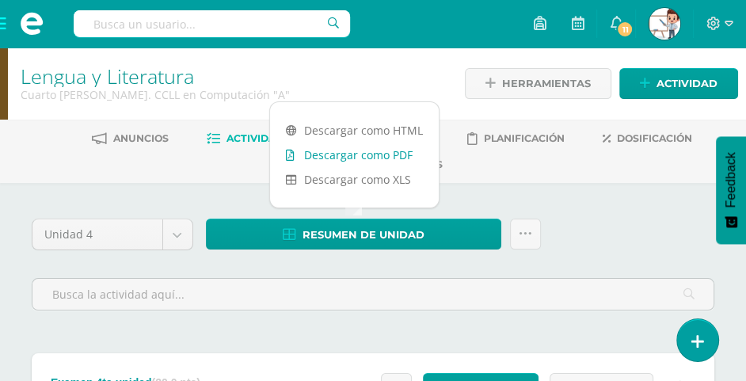
click at [356, 154] on link "Descargar como PDF" at bounding box center [354, 154] width 169 height 25
click at [0, 17] on span at bounding box center [31, 23] width 63 height 47
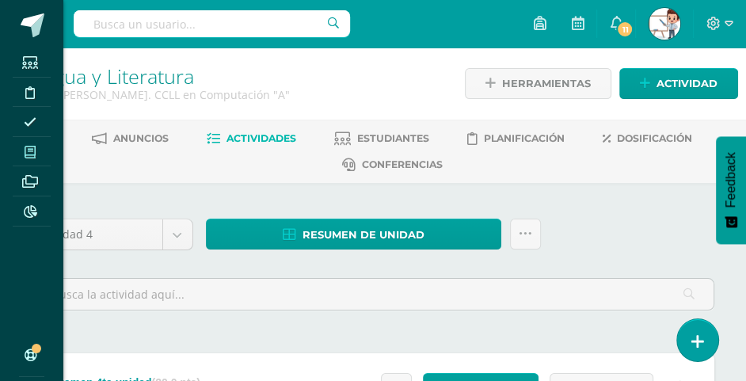
click at [32, 155] on icon at bounding box center [30, 152] width 11 height 13
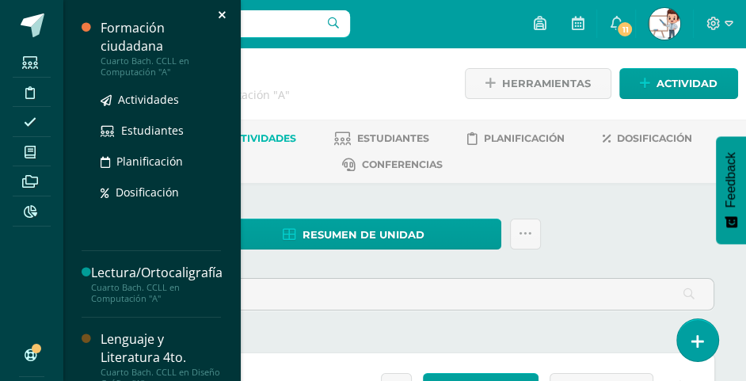
click at [142, 51] on div "Formación ciudadana" at bounding box center [161, 37] width 120 height 36
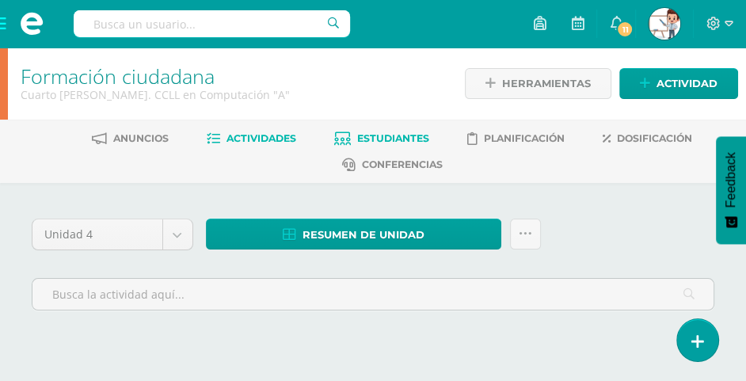
click at [409, 142] on span "Estudiantes" at bounding box center [393, 138] width 72 height 12
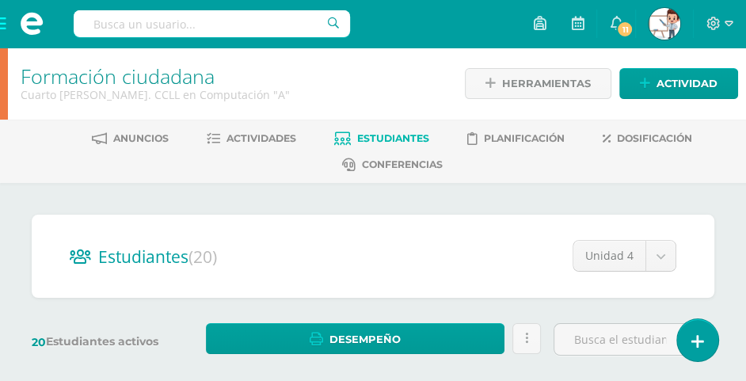
scroll to position [135, 0]
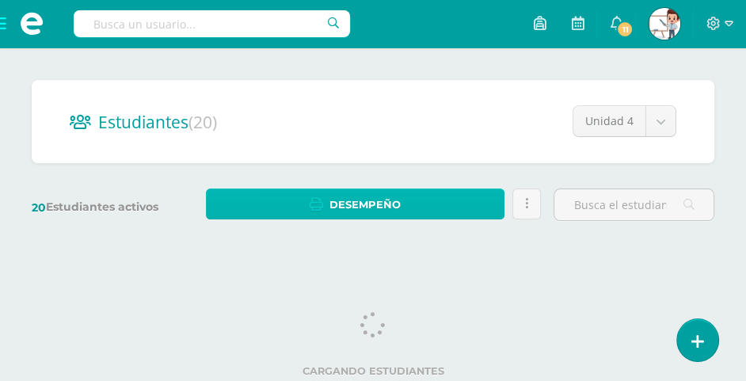
click at [407, 205] on link "Desempeño" at bounding box center [355, 203] width 299 height 31
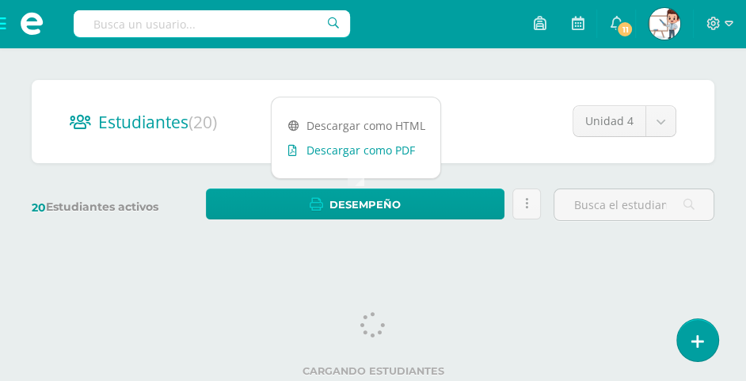
click at [391, 148] on link "Descargar como PDF" at bounding box center [356, 150] width 169 height 25
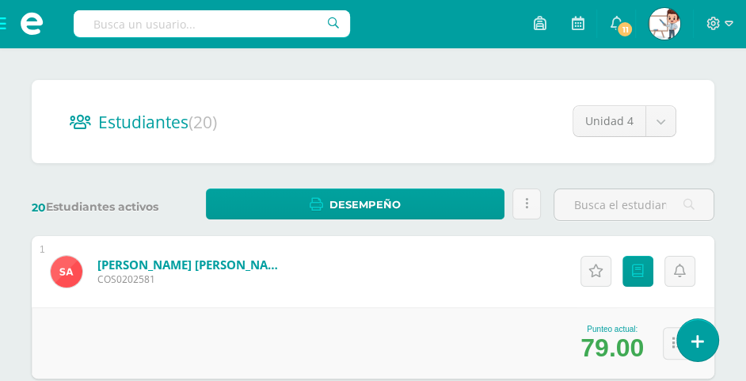
scroll to position [0, 0]
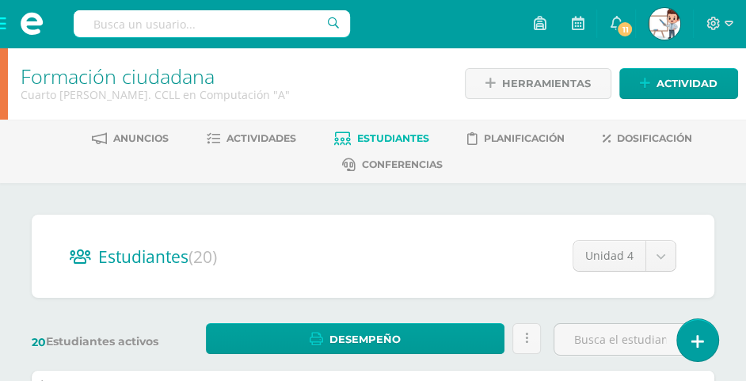
click at [7, 22] on span at bounding box center [31, 23] width 63 height 47
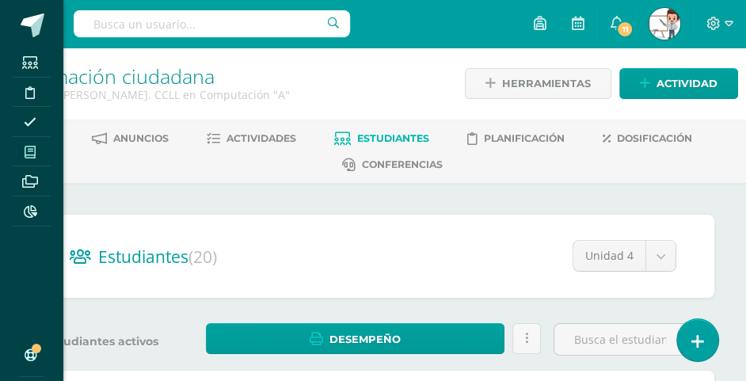
click at [29, 141] on span at bounding box center [31, 151] width 36 height 21
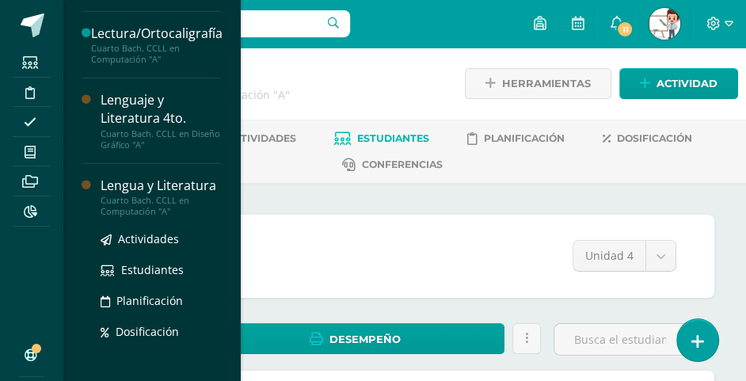
scroll to position [237, 0]
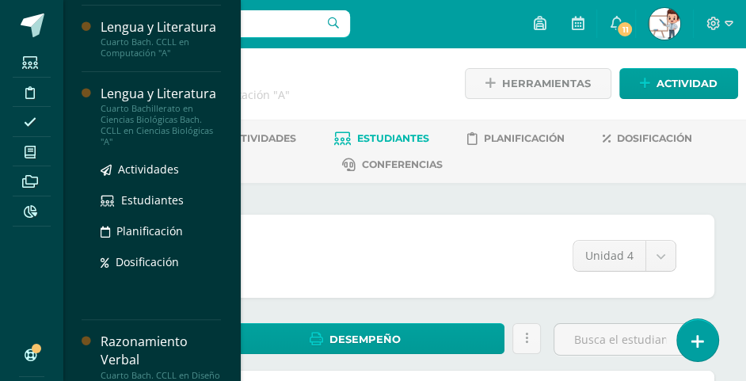
click at [129, 147] on div "Cuarto Bachillerato en Ciencias Biológicas Bach. CCLL en Ciencias Biológicas "A"" at bounding box center [161, 125] width 120 height 44
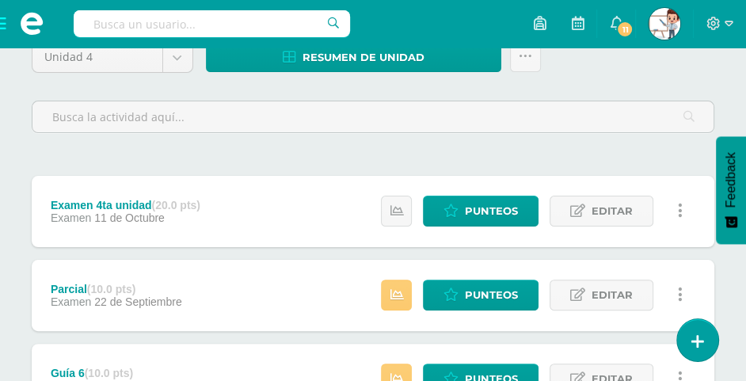
scroll to position [256, 0]
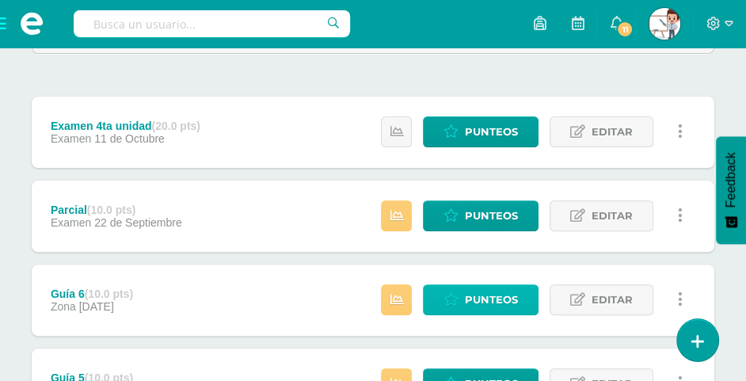
click at [489, 297] on span "Punteos" at bounding box center [491, 299] width 53 height 29
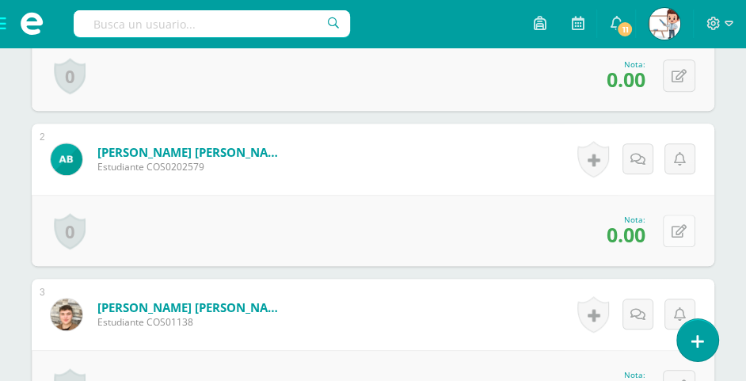
scroll to position [624, 0]
click at [675, 219] on button at bounding box center [679, 230] width 32 height 32
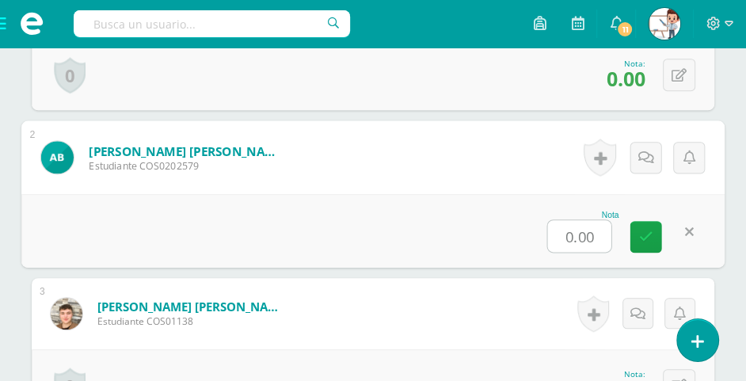
type input "6"
click at [641, 230] on icon at bounding box center [646, 236] width 14 height 13
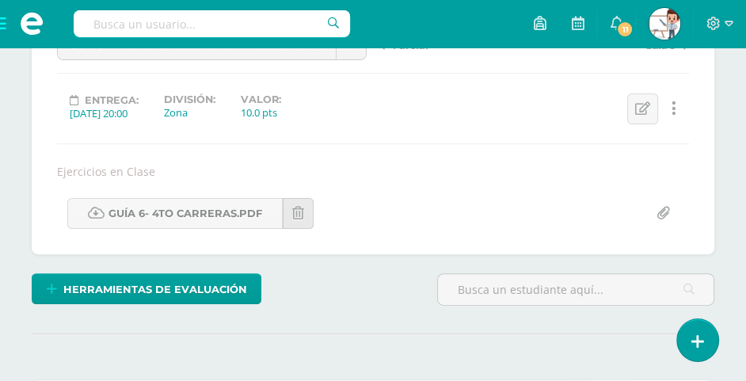
scroll to position [0, 0]
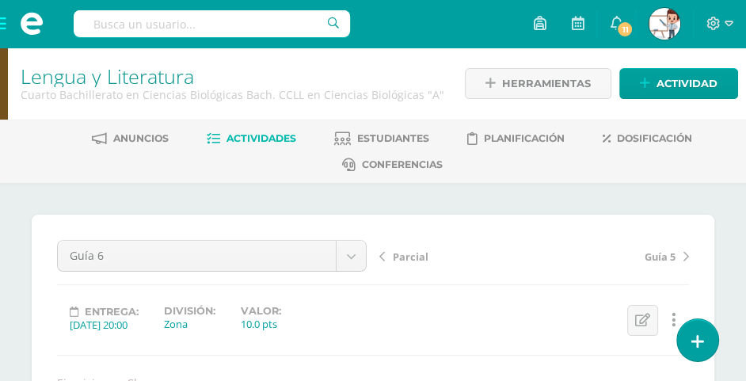
click at [5, 23] on span at bounding box center [31, 23] width 63 height 47
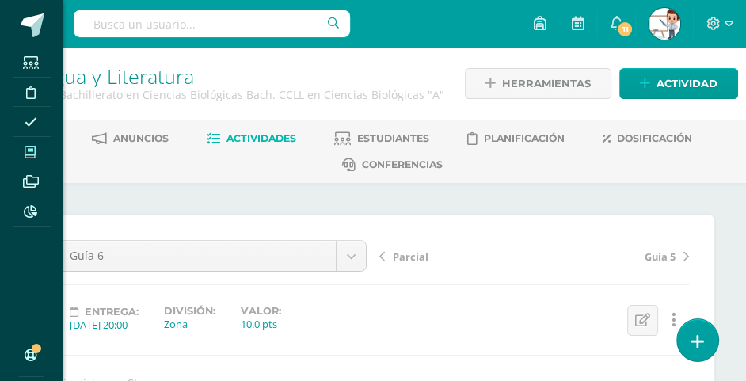
click at [32, 155] on icon at bounding box center [30, 152] width 11 height 13
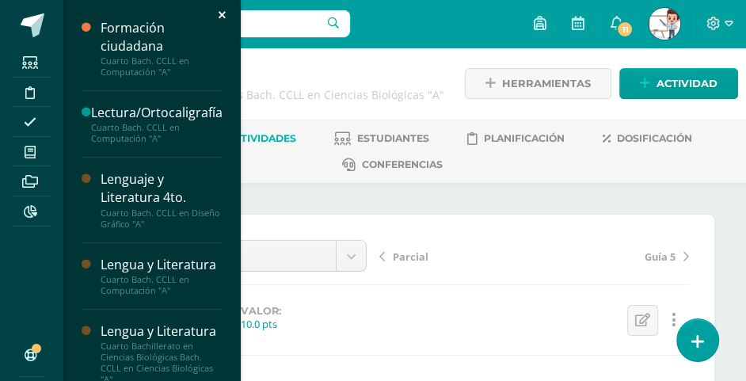
click at [435, 207] on div "Estudiantes Disciplina Asistencia Mis cursos Archivos Reportes Soporte Ayuda Re…" at bounding box center [373, 190] width 746 height 381
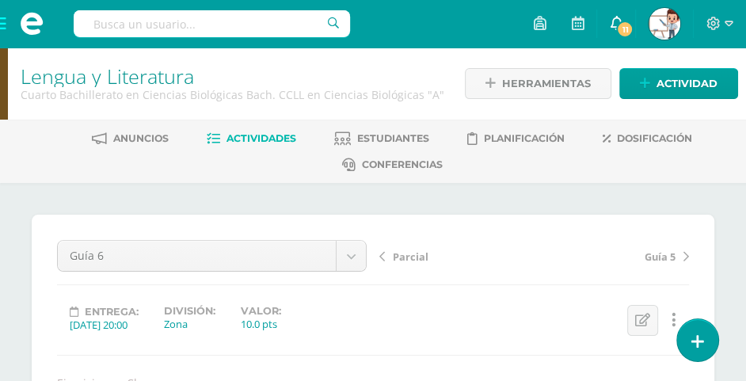
click at [606, 28] on link "11" at bounding box center [616, 23] width 38 height 47
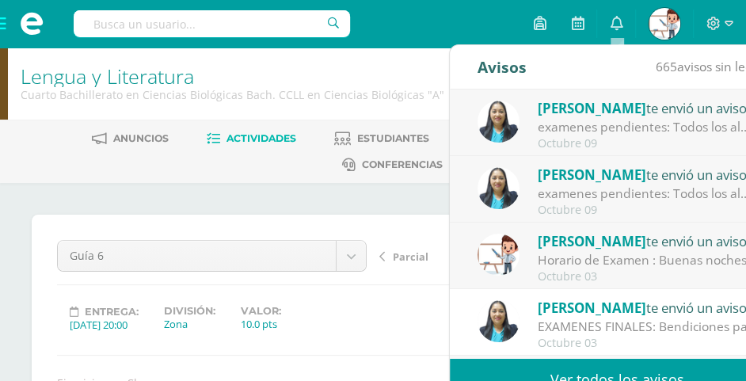
click at [613, 120] on div "examenes pendientes: Todos los alumnos que tienen exámenes pendientes, deben pr…" at bounding box center [648, 127] width 220 height 18
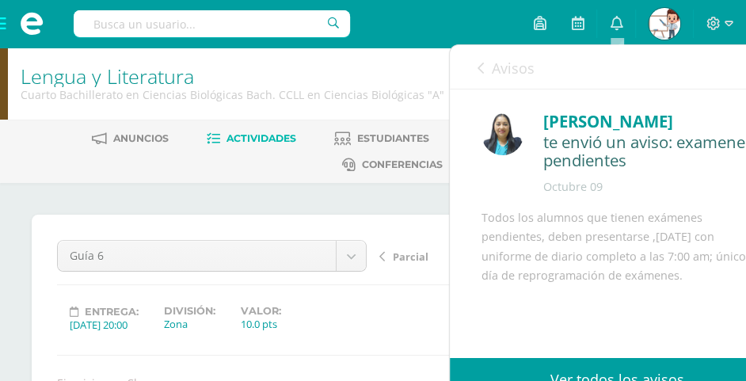
click at [477, 63] on icon at bounding box center [480, 68] width 6 height 13
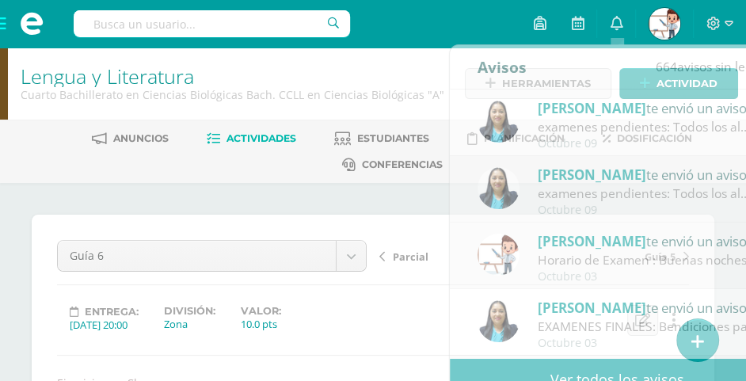
click at [429, 68] on h1 "Lengua y Literatura" at bounding box center [233, 76] width 424 height 22
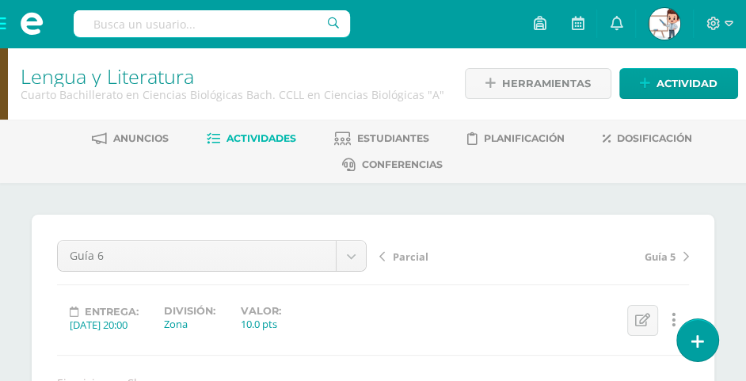
click at [0, 31] on span at bounding box center [31, 23] width 63 height 47
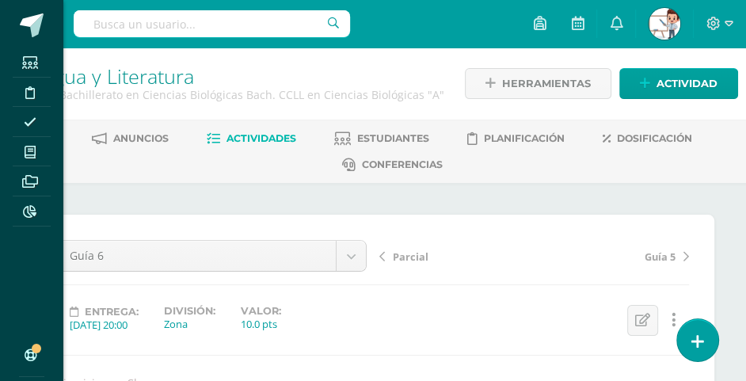
click at [224, 211] on div "Estudiantes Disciplina Asistencia Mis cursos Archivos Reportes Soporte Ayuda Re…" at bounding box center [373, 190] width 746 height 381
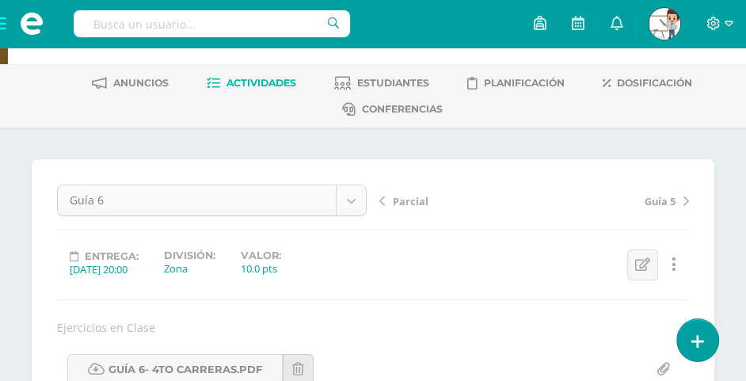
scroll to position [79, 0]
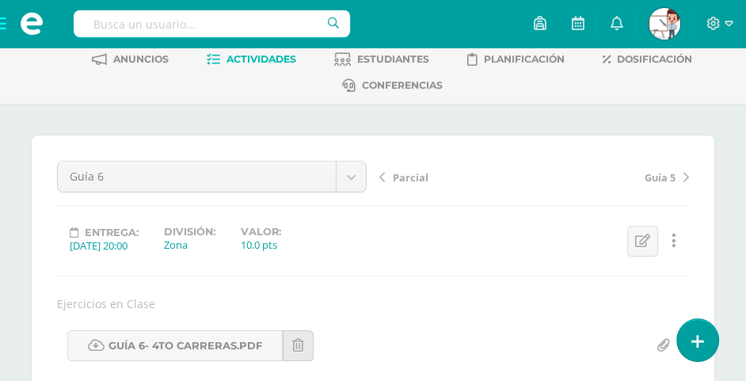
click at [268, 59] on span "Actividades" at bounding box center [261, 59] width 70 height 12
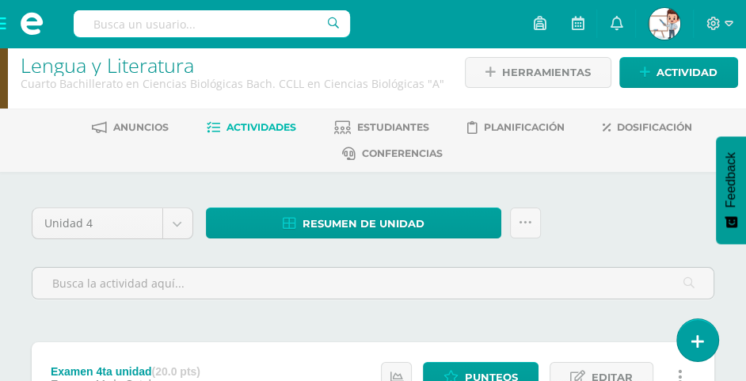
scroll to position [79, 0]
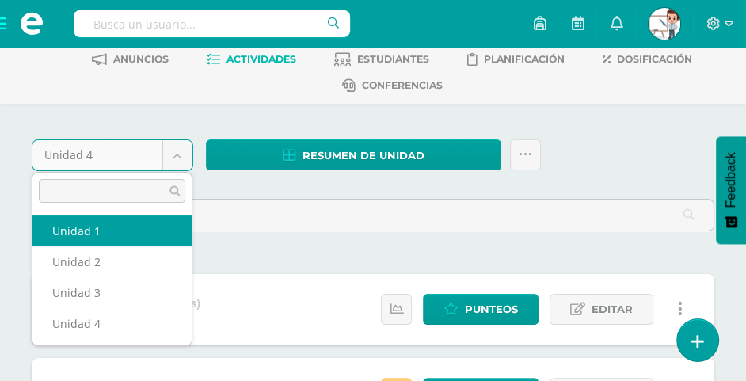
select select "Unidad 1"
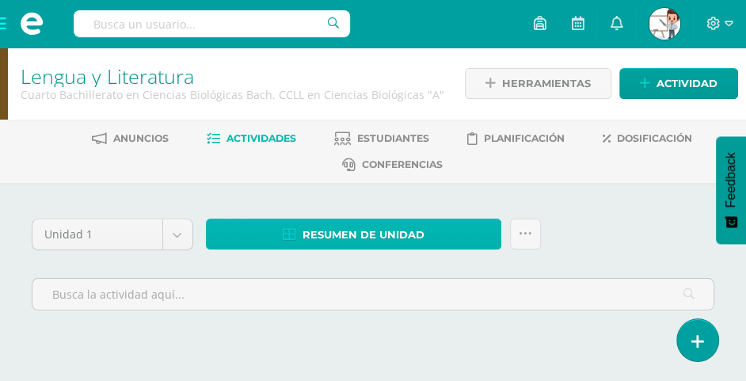
click at [384, 234] on span "Resumen de unidad" at bounding box center [363, 234] width 122 height 29
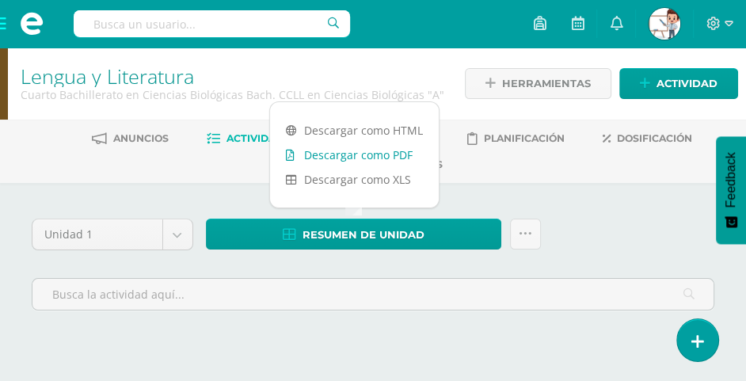
click at [376, 156] on link "Descargar como PDF" at bounding box center [354, 154] width 169 height 25
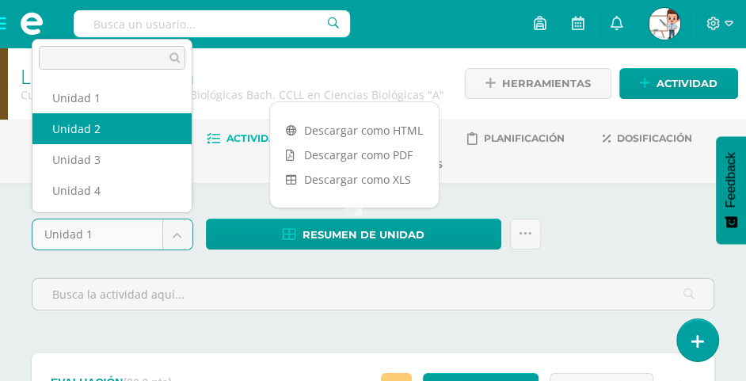
select select "Unidad 2"
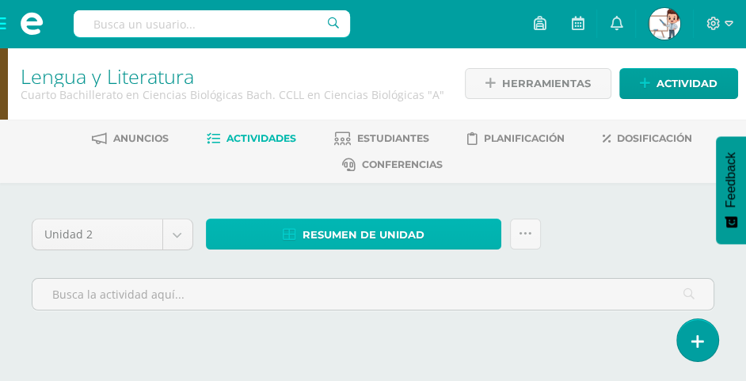
click at [362, 220] on span "Resumen de unidad" at bounding box center [363, 234] width 122 height 29
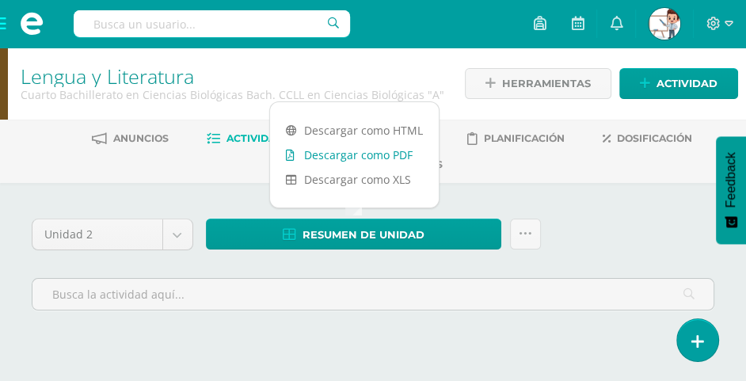
click at [387, 158] on link "Descargar como PDF" at bounding box center [354, 154] width 169 height 25
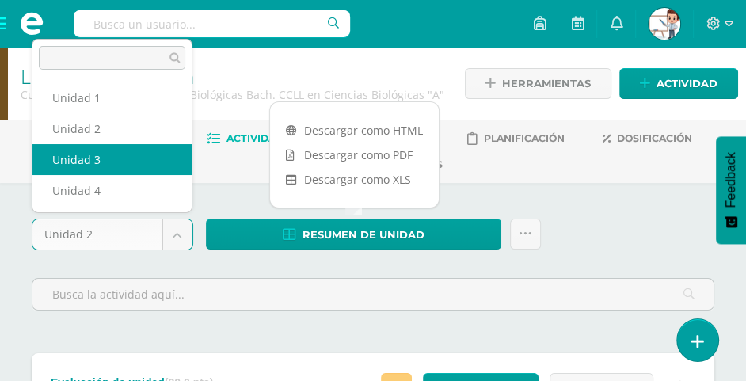
select select "Unidad 3"
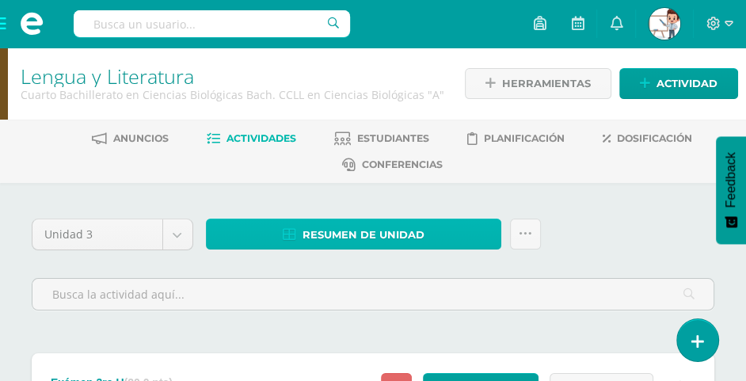
click at [350, 229] on span "Resumen de unidad" at bounding box center [363, 234] width 122 height 29
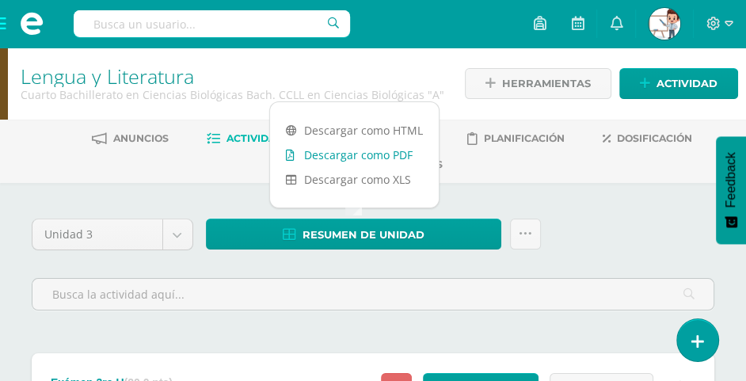
click at [377, 154] on link "Descargar como PDF" at bounding box center [354, 154] width 169 height 25
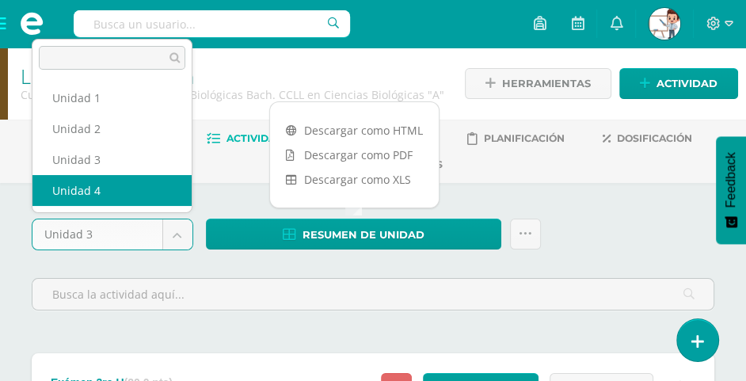
select select "Unidad 4"
